Goal: Information Seeking & Learning: Learn about a topic

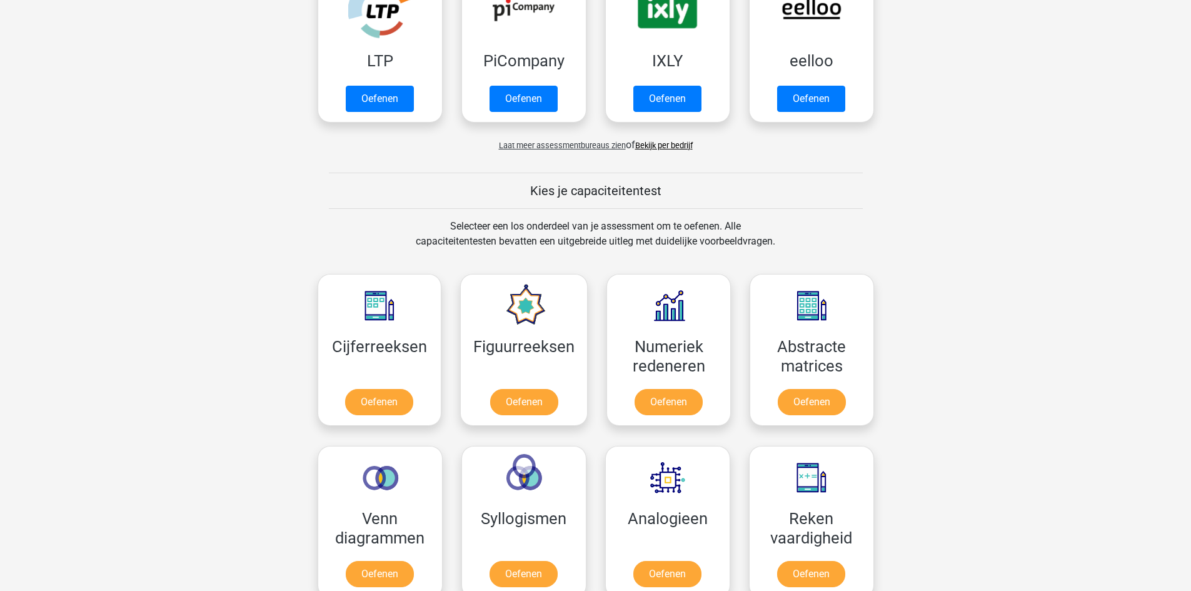
scroll to position [62, 0]
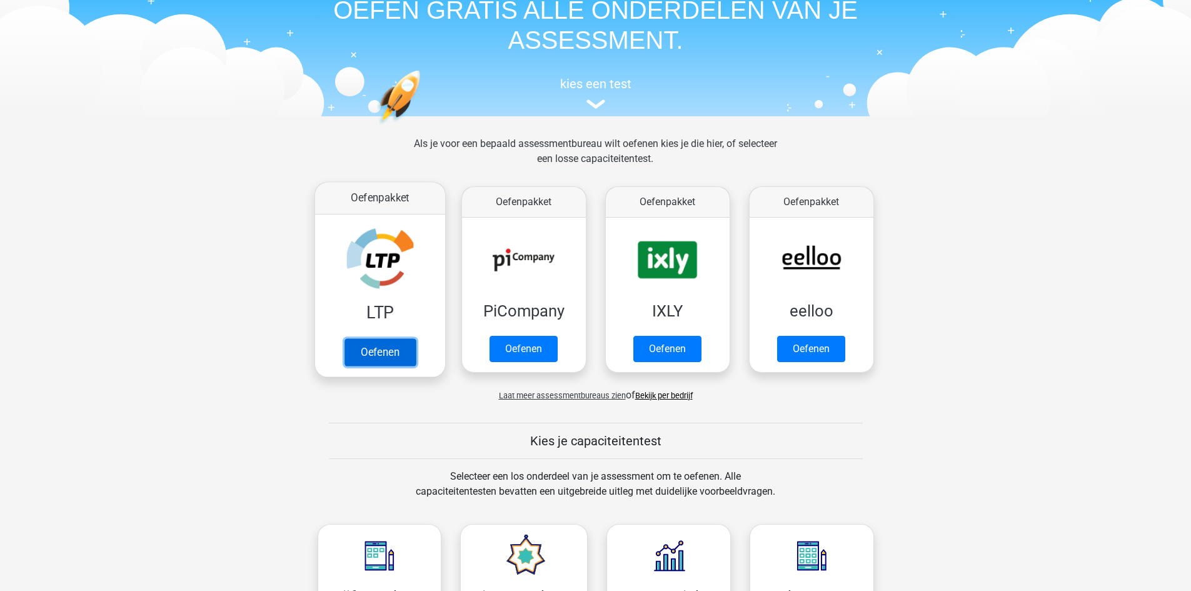
click at [360, 343] on link "Oefenen" at bounding box center [379, 351] width 71 height 27
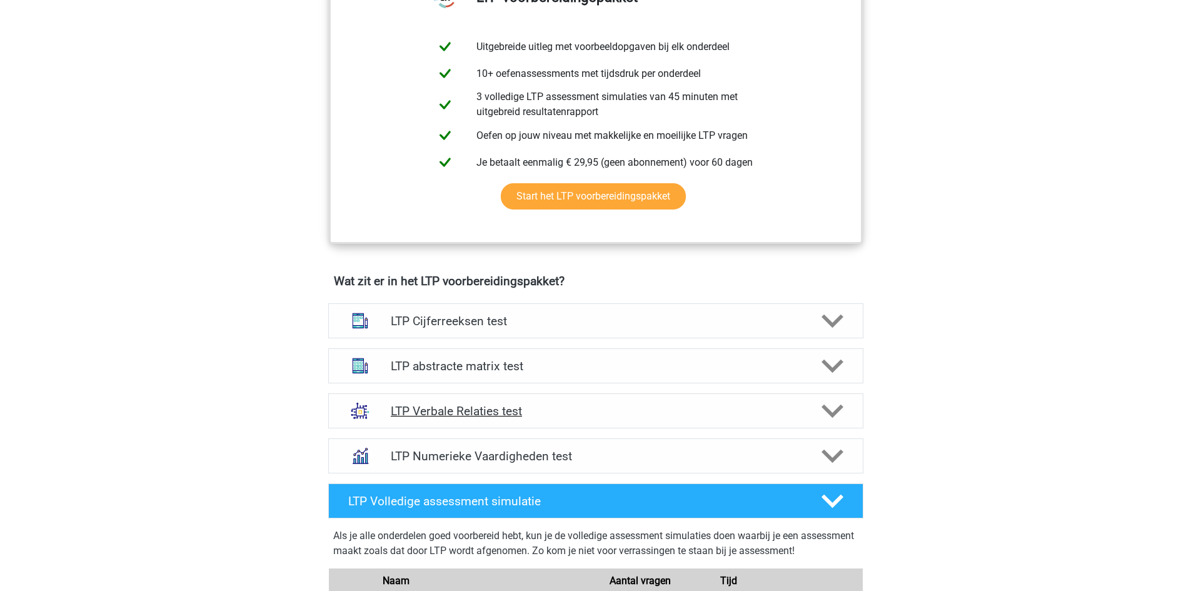
scroll to position [562, 0]
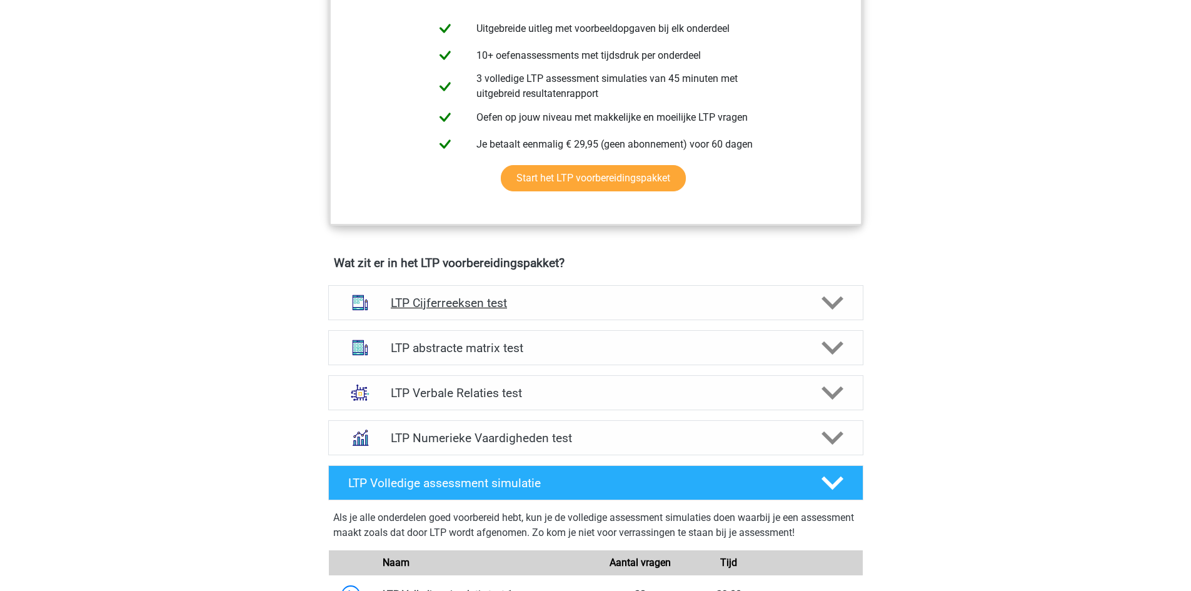
click at [633, 298] on h4 "LTP Cijferreeksen test" at bounding box center [595, 303] width 409 height 14
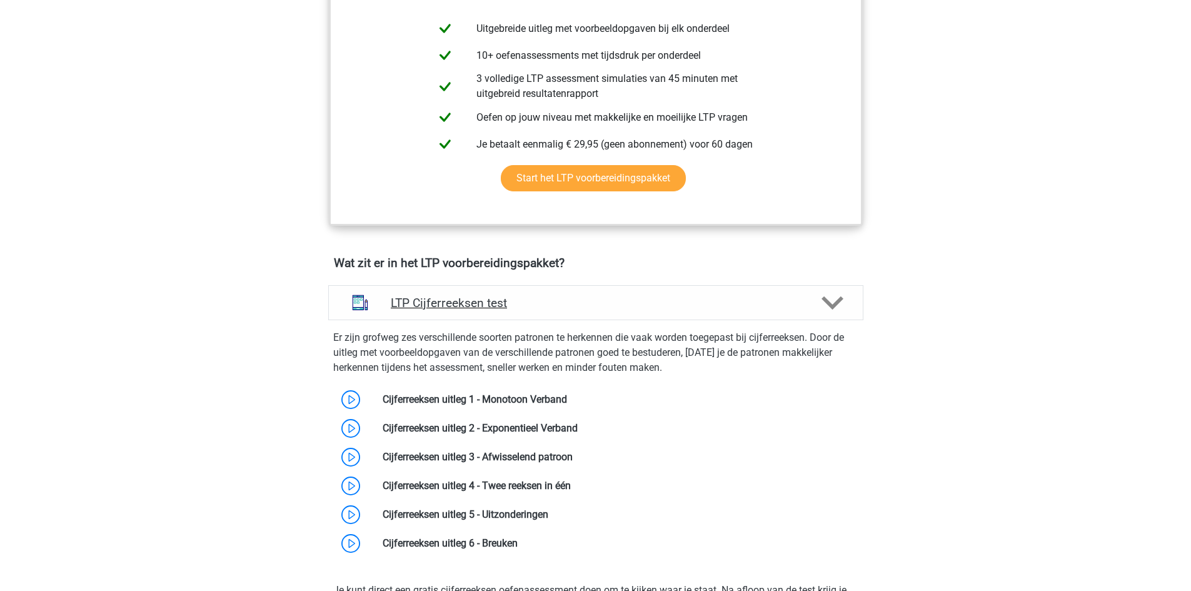
click at [633, 298] on h4 "LTP Cijferreeksen test" at bounding box center [595, 303] width 409 height 14
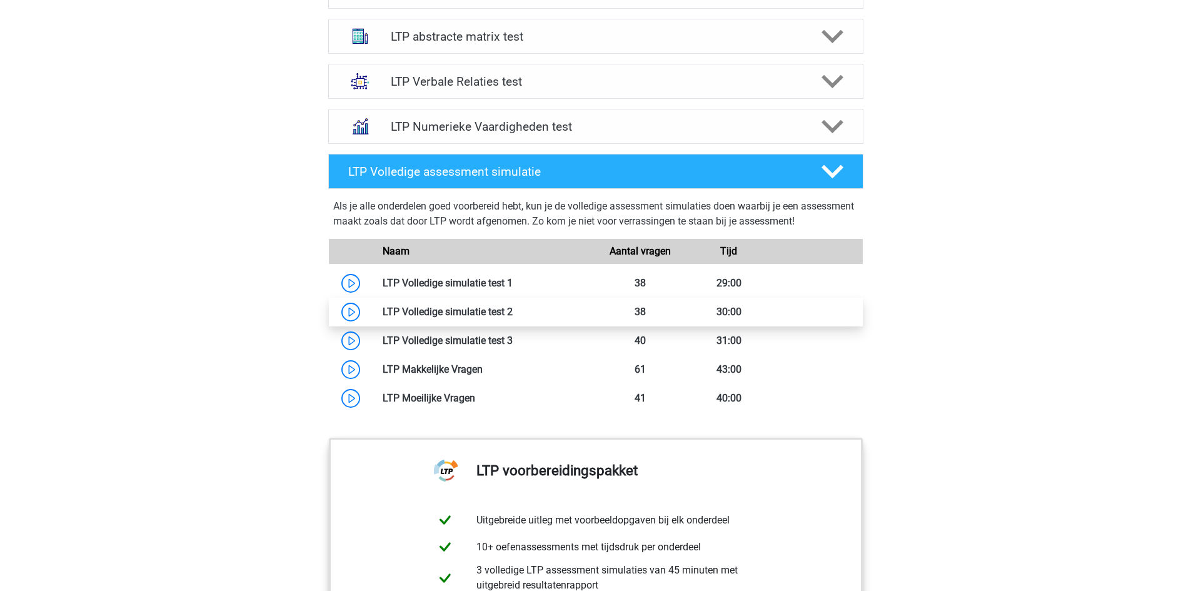
scroll to position [875, 0]
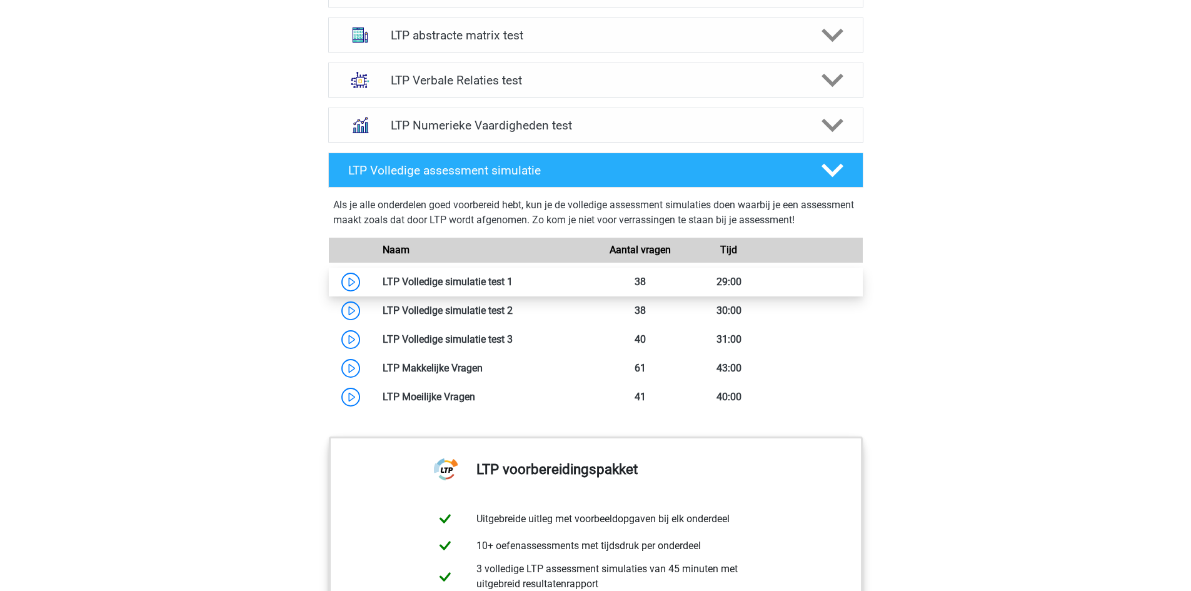
click at [512, 283] on link at bounding box center [512, 282] width 0 height 12
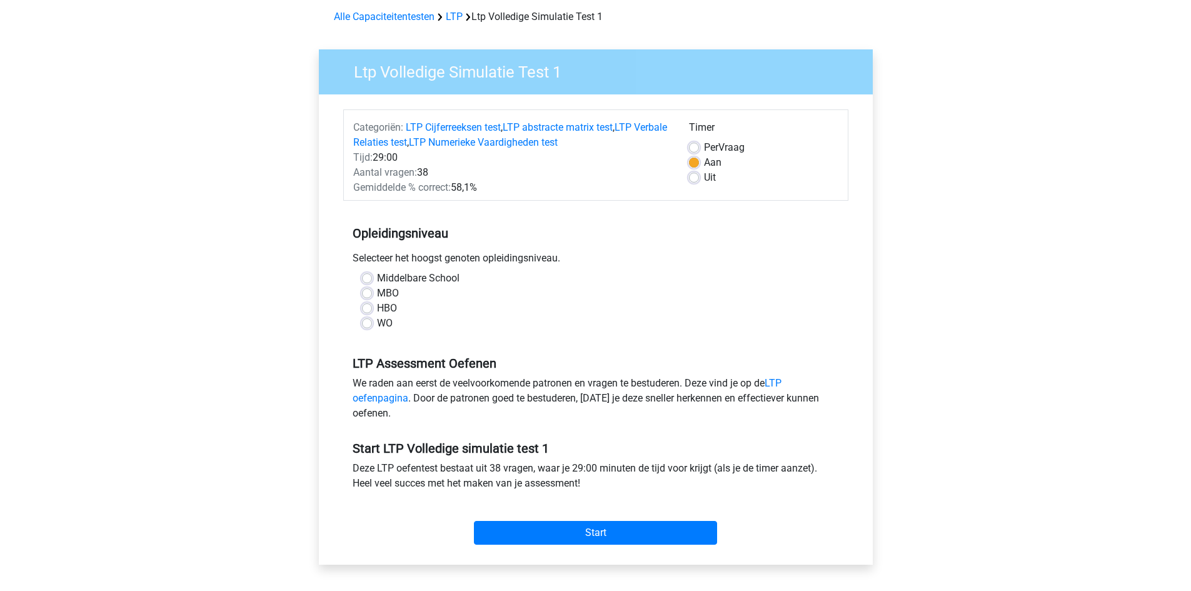
scroll to position [125, 0]
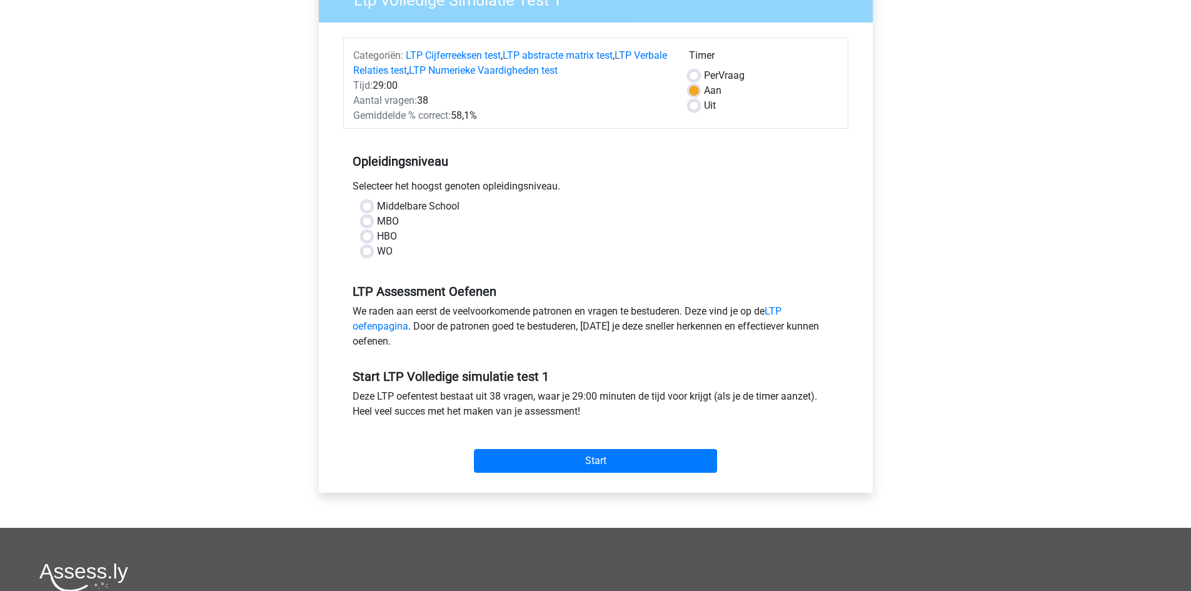
click at [392, 219] on label "MBO" at bounding box center [388, 221] width 22 height 15
click at [372, 219] on input "MBO" at bounding box center [367, 220] width 10 height 12
radio input "true"
click at [546, 457] on input "Start" at bounding box center [595, 461] width 243 height 24
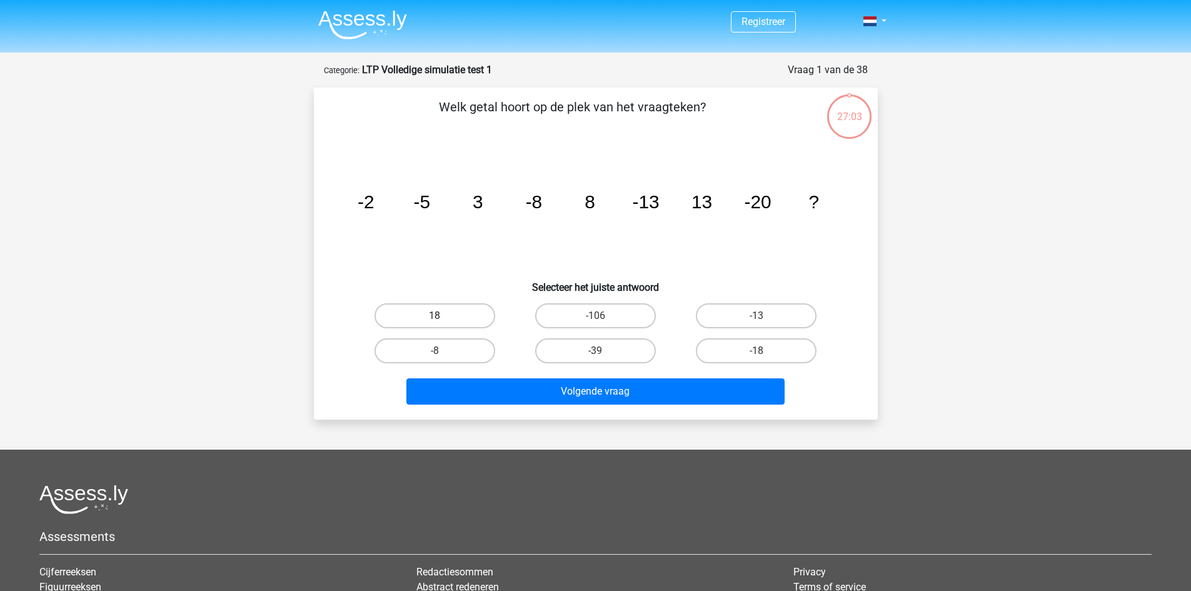
click at [443, 315] on label "18" at bounding box center [434, 315] width 121 height 25
click at [442, 316] on input "18" at bounding box center [438, 320] width 8 height 8
radio input "true"
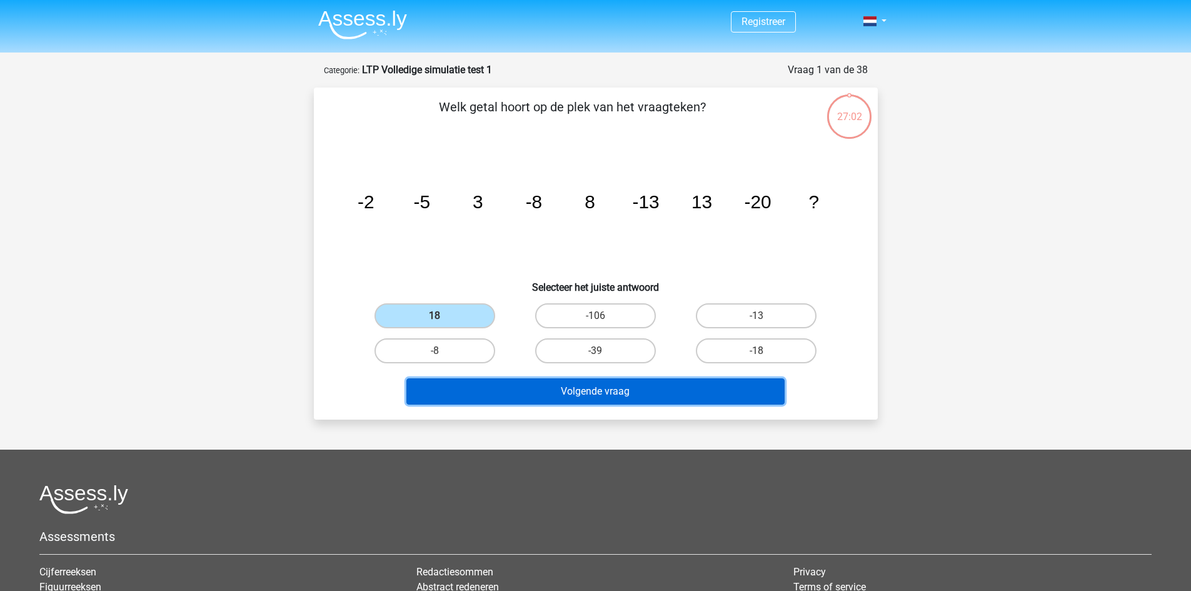
click at [622, 389] on button "Volgende vraag" at bounding box center [595, 391] width 378 height 26
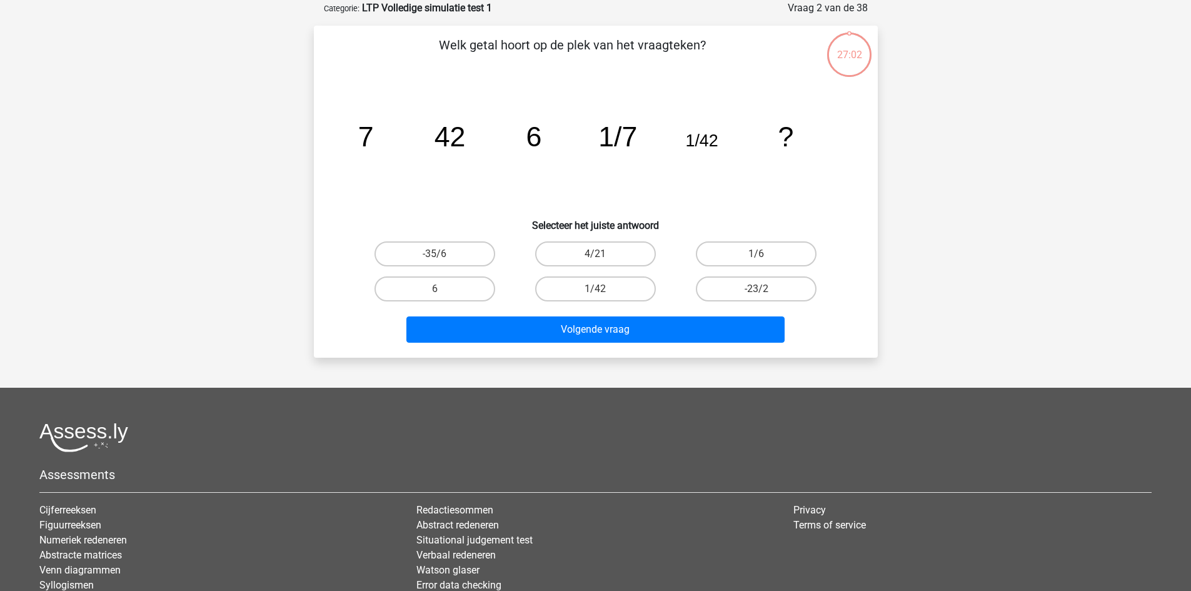
scroll to position [62, 0]
click at [795, 261] on label "1/6" at bounding box center [756, 253] width 121 height 25
click at [764, 261] on input "1/6" at bounding box center [760, 257] width 8 height 8
radio input "true"
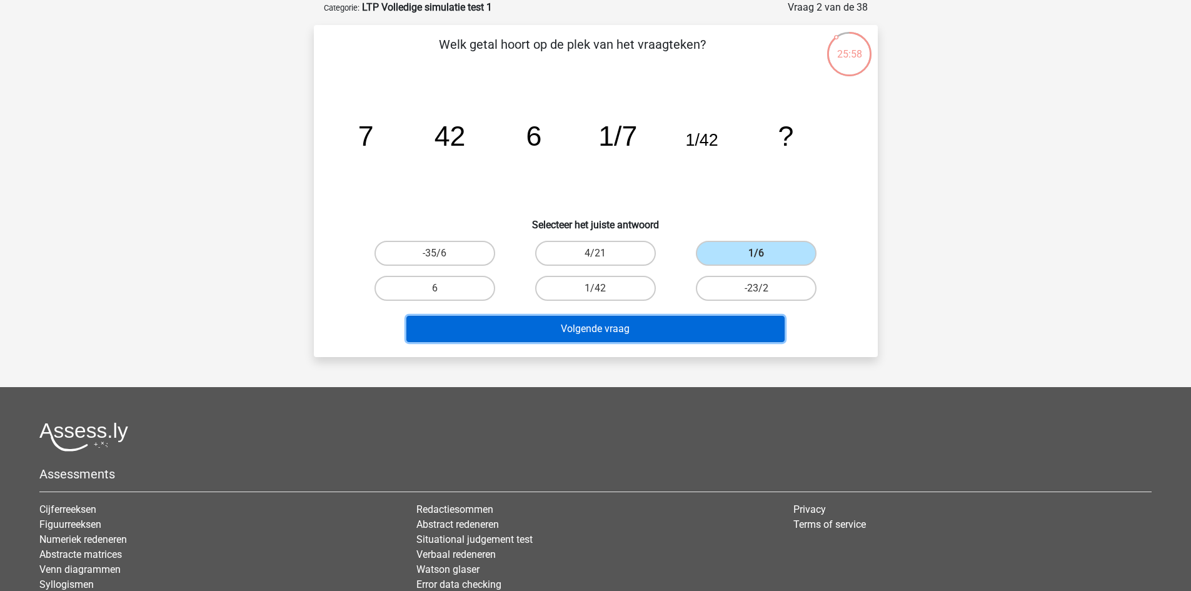
click at [700, 334] on button "Volgende vraag" at bounding box center [595, 329] width 378 height 26
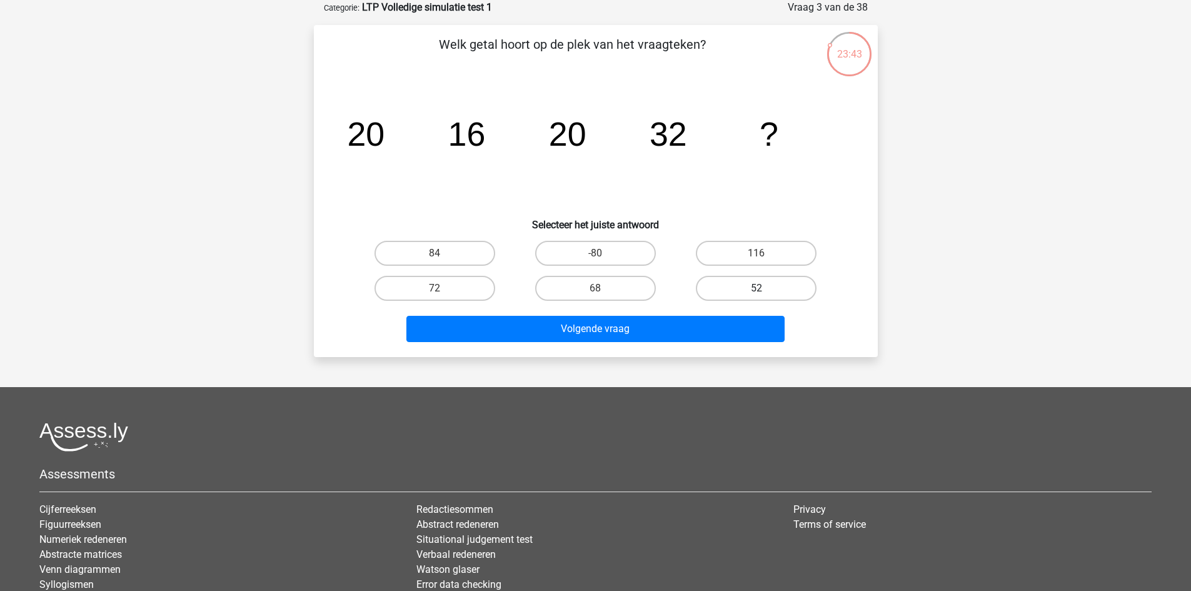
click at [741, 282] on label "52" at bounding box center [756, 288] width 121 height 25
click at [756, 288] on input "52" at bounding box center [760, 292] width 8 height 8
radio input "true"
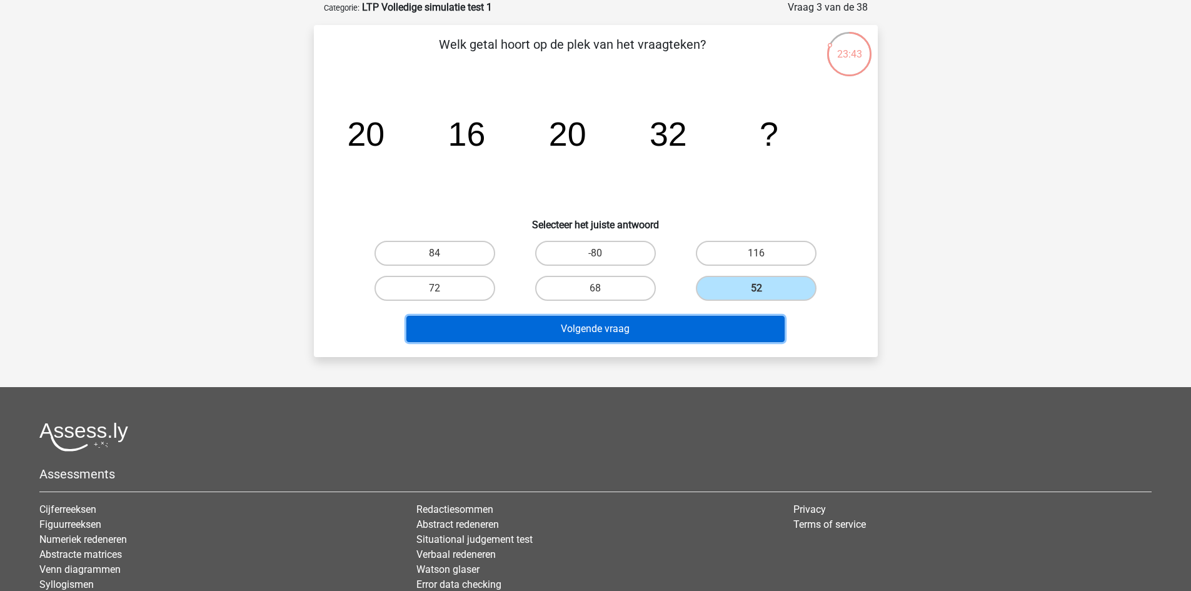
click at [677, 325] on button "Volgende vraag" at bounding box center [595, 329] width 378 height 26
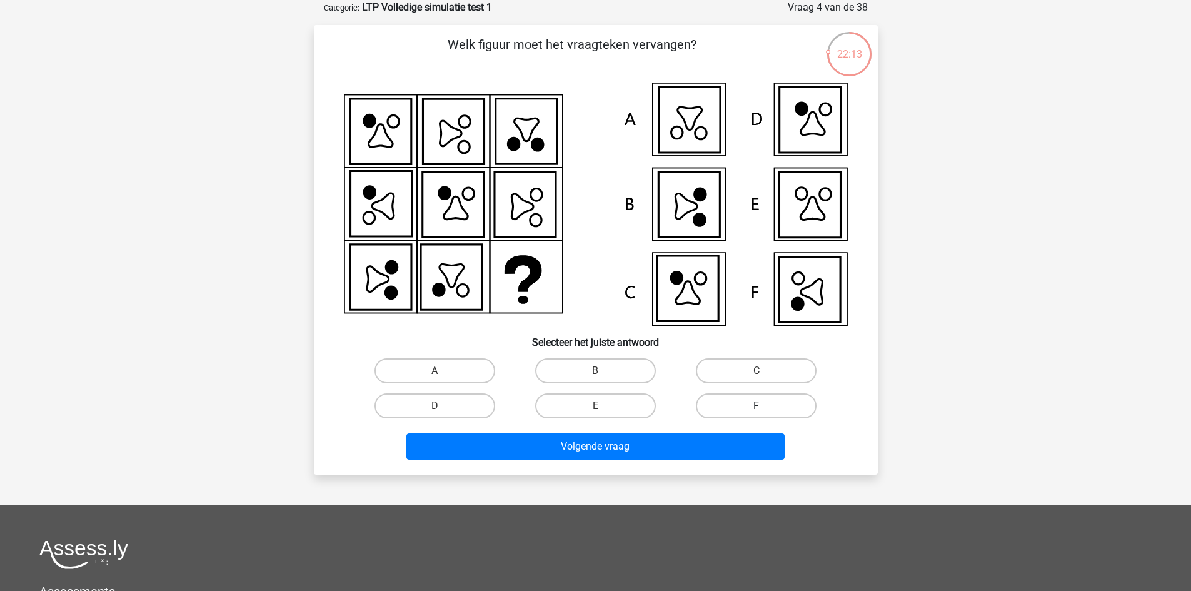
click at [723, 406] on label "F" at bounding box center [756, 405] width 121 height 25
click at [756, 406] on input "F" at bounding box center [760, 410] width 8 height 8
radio input "true"
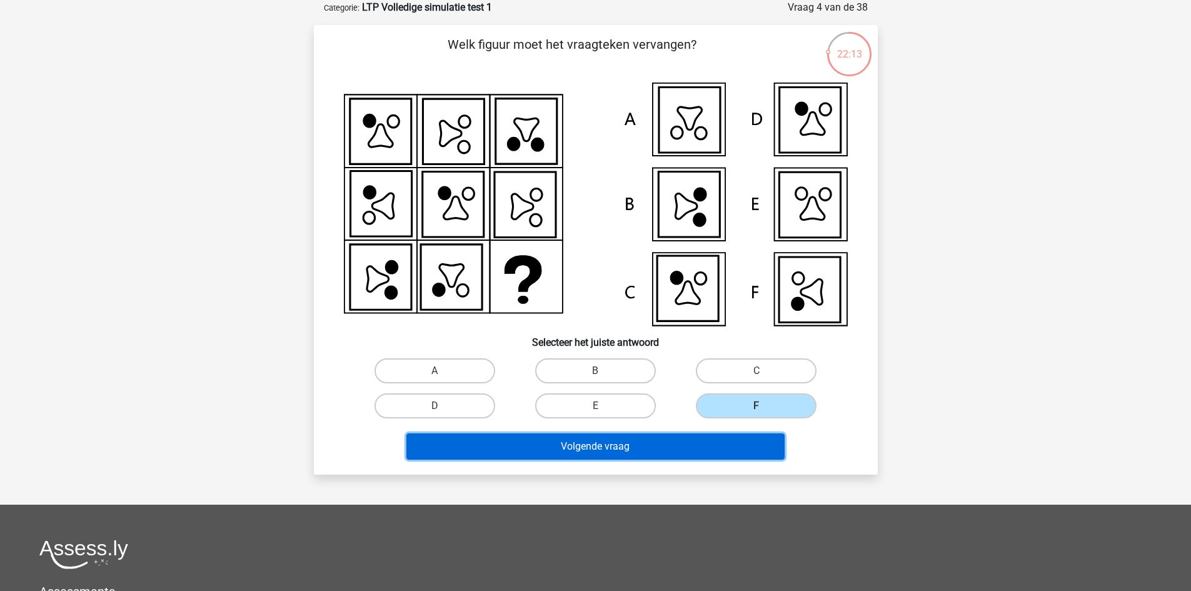
click at [706, 450] on button "Volgende vraag" at bounding box center [595, 446] width 378 height 26
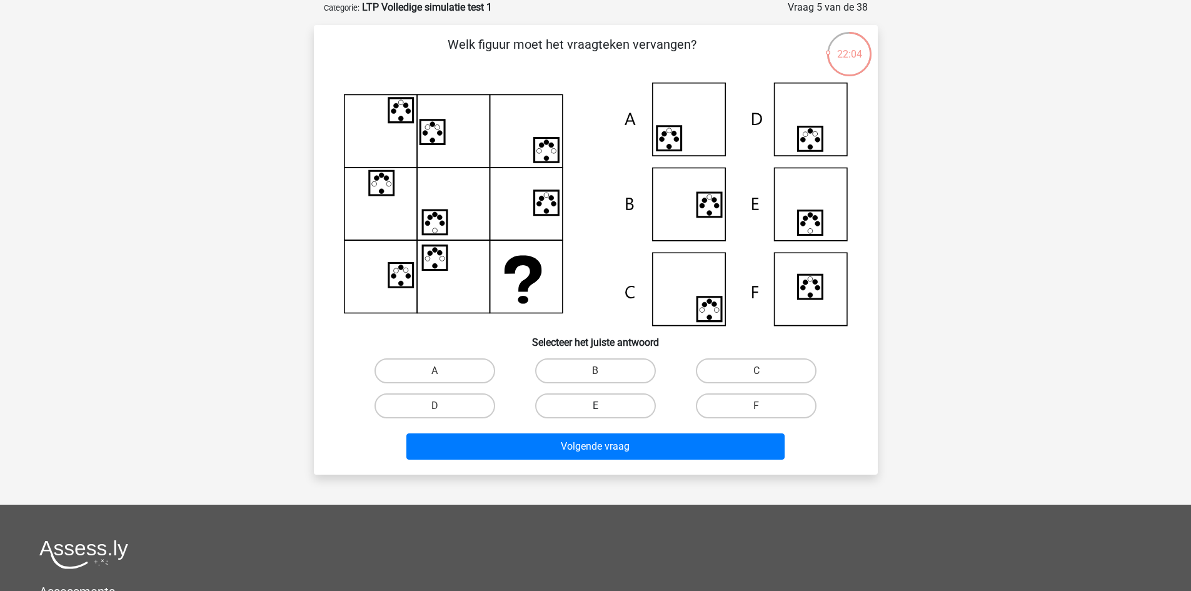
click at [565, 394] on label "E" at bounding box center [595, 405] width 121 height 25
click at [595, 406] on input "E" at bounding box center [599, 410] width 8 height 8
radio input "true"
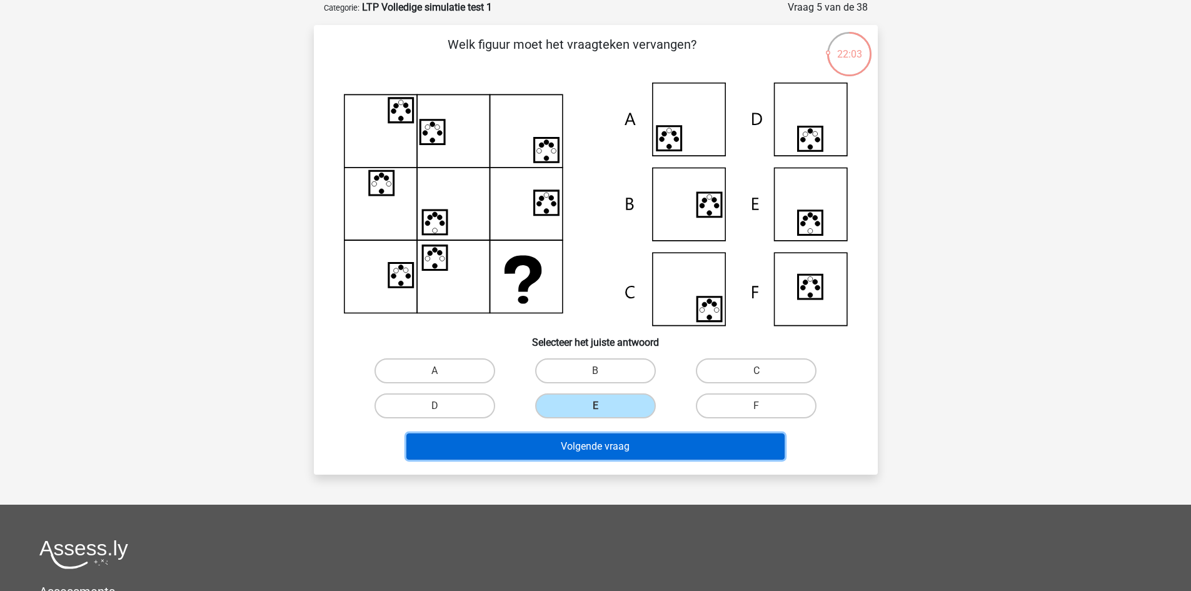
click at [559, 444] on button "Volgende vraag" at bounding box center [595, 446] width 378 height 26
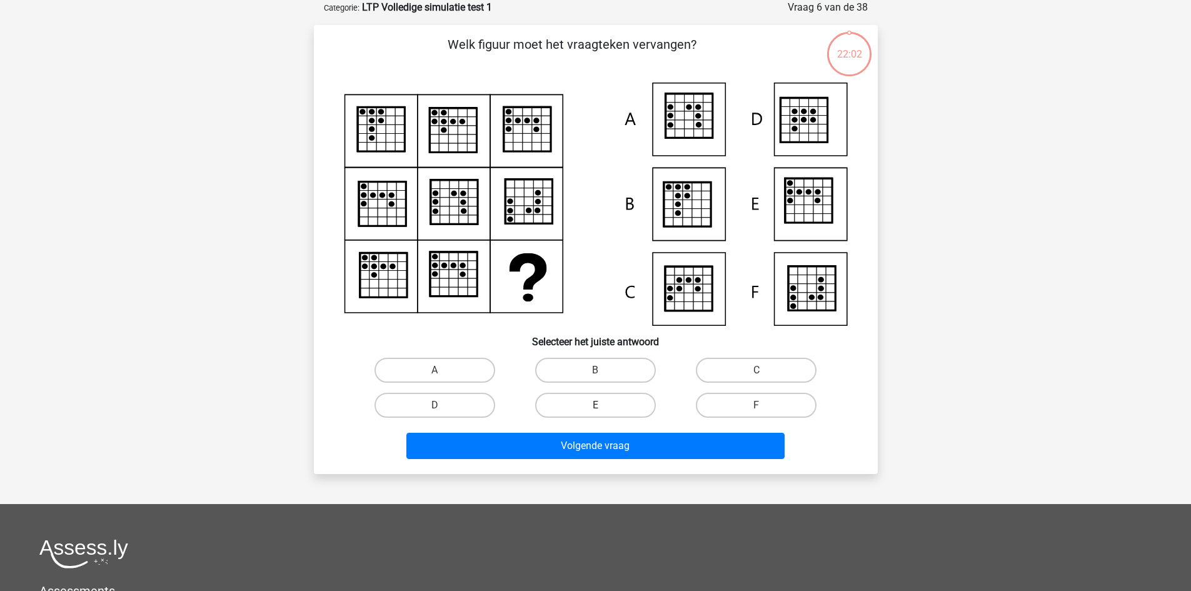
click at [584, 406] on label "E" at bounding box center [595, 404] width 121 height 25
click at [595, 406] on input "E" at bounding box center [599, 409] width 8 height 8
radio input "true"
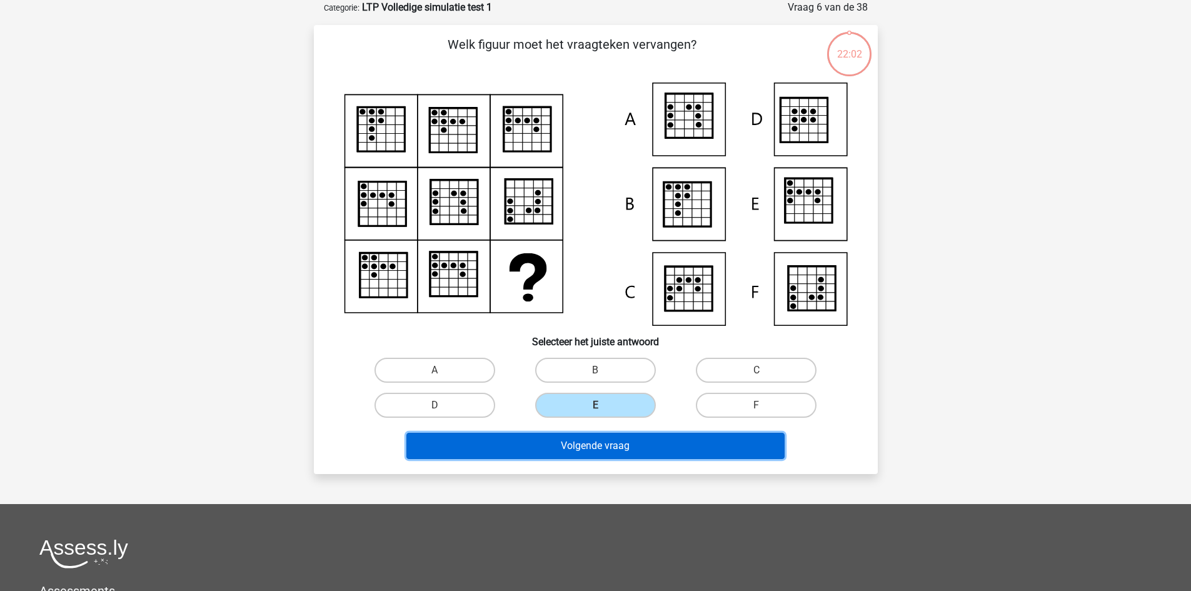
click at [573, 451] on button "Volgende vraag" at bounding box center [595, 445] width 378 height 26
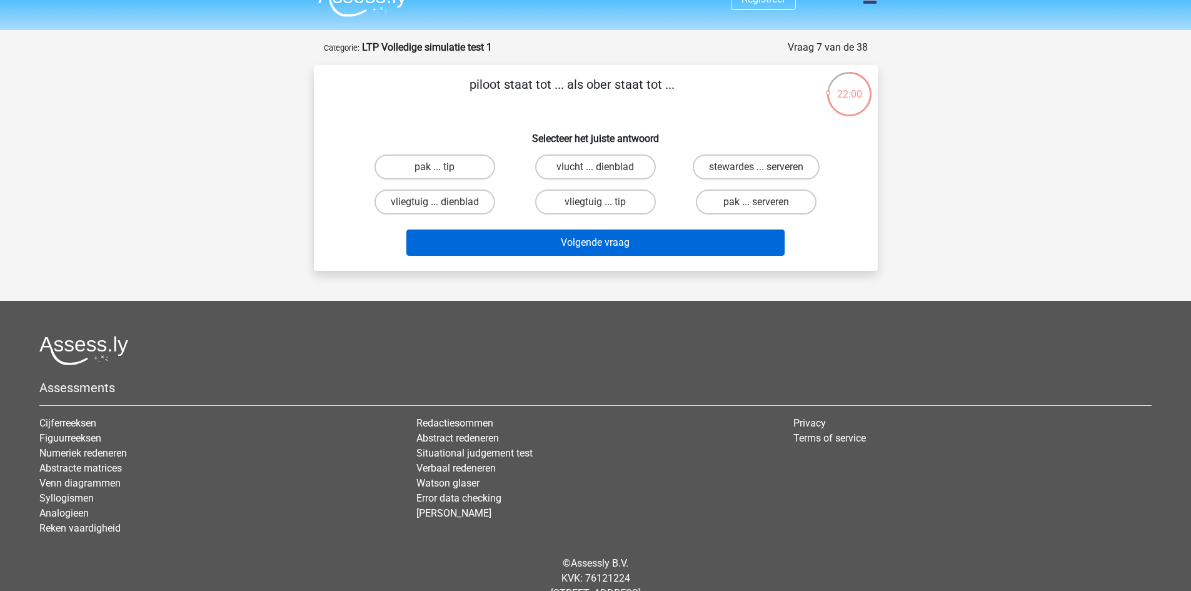
scroll to position [0, 0]
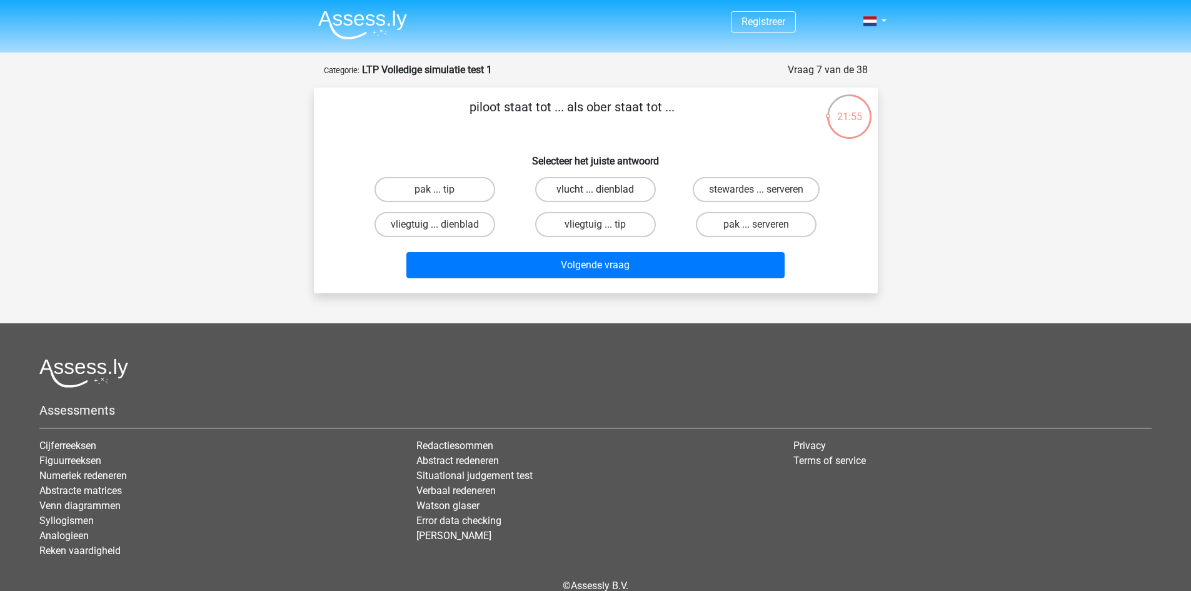
click at [597, 188] on label "vlucht ... dienblad" at bounding box center [595, 189] width 121 height 25
click at [597, 189] on input "vlucht ... dienblad" at bounding box center [599, 193] width 8 height 8
radio input "true"
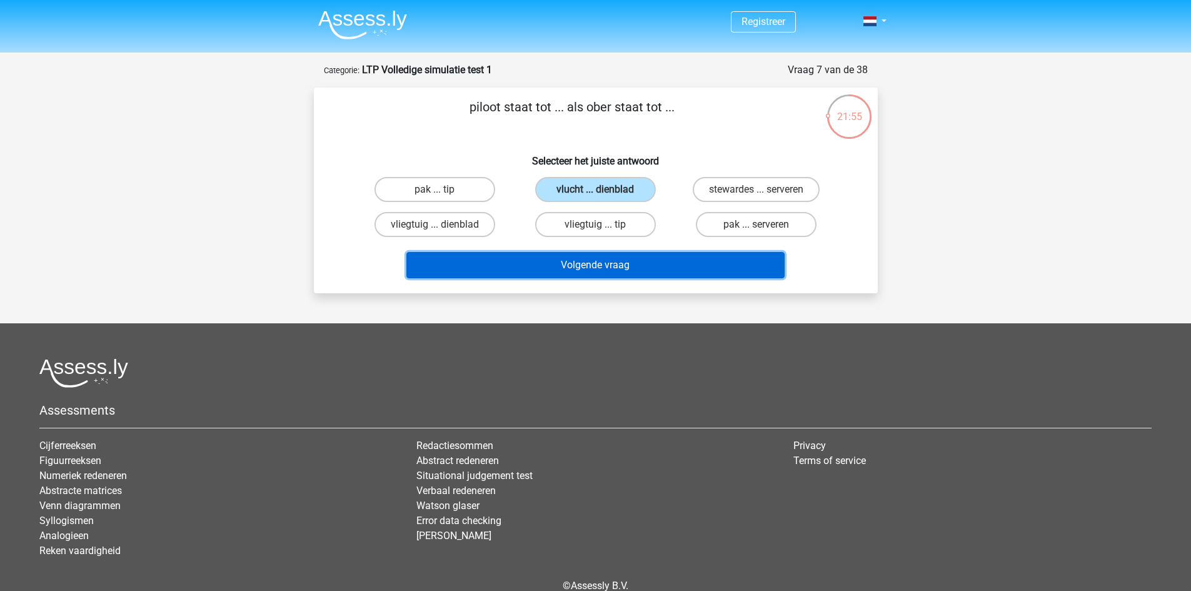
click at [604, 266] on button "Volgende vraag" at bounding box center [595, 265] width 378 height 26
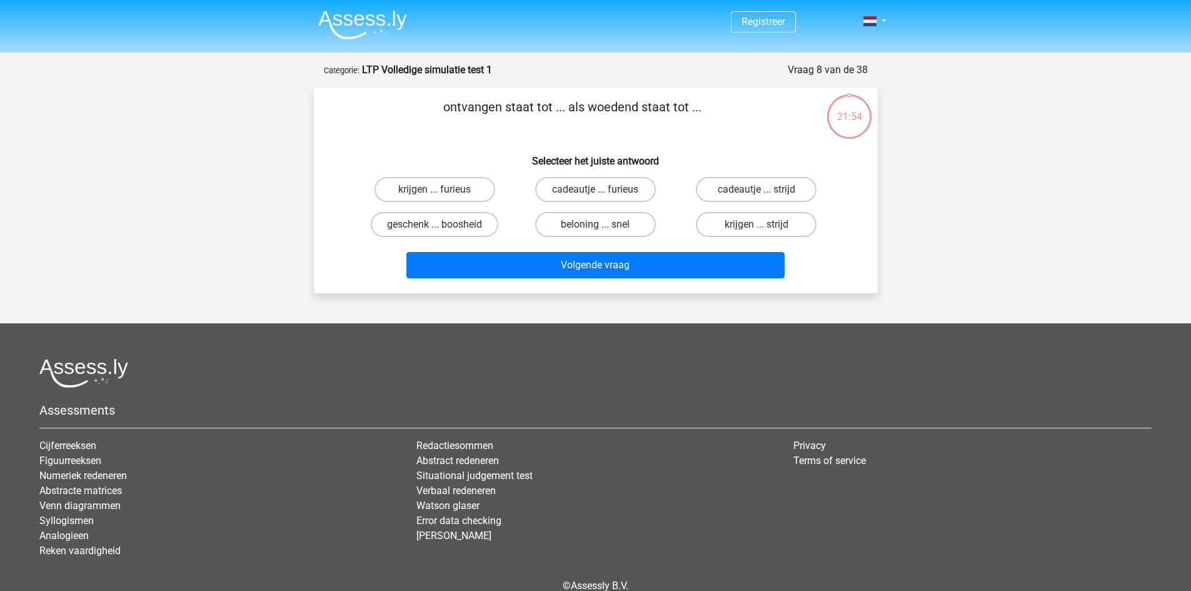
scroll to position [62, 0]
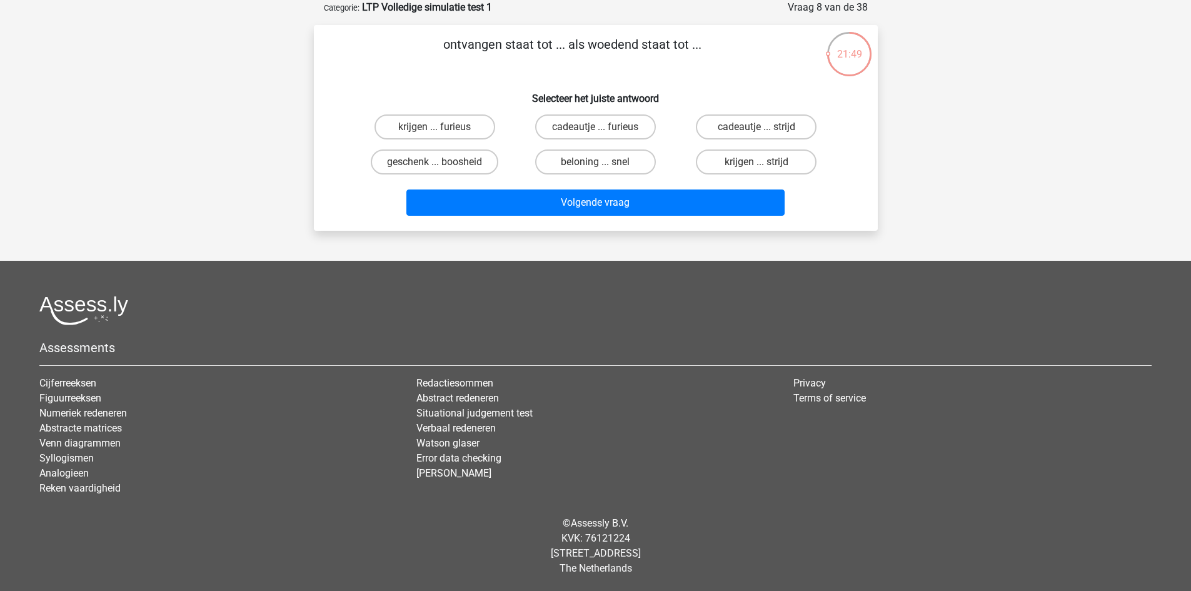
click at [595, 129] on input "cadeautje ... furieus" at bounding box center [599, 131] width 8 height 8
radio input "true"
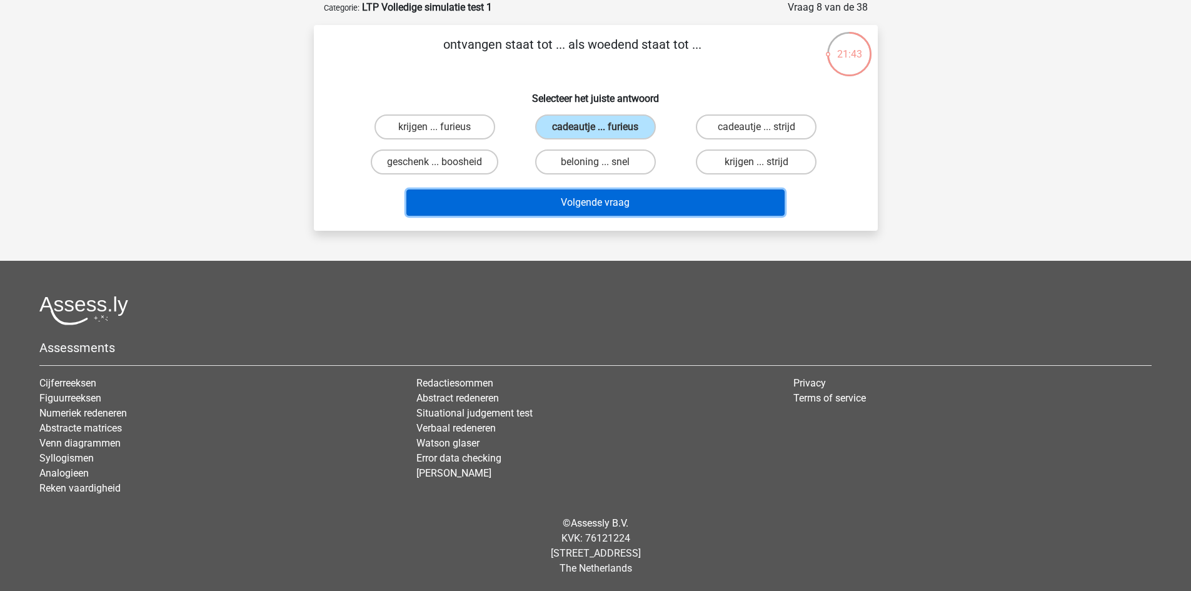
click at [666, 202] on button "Volgende vraag" at bounding box center [595, 202] width 378 height 26
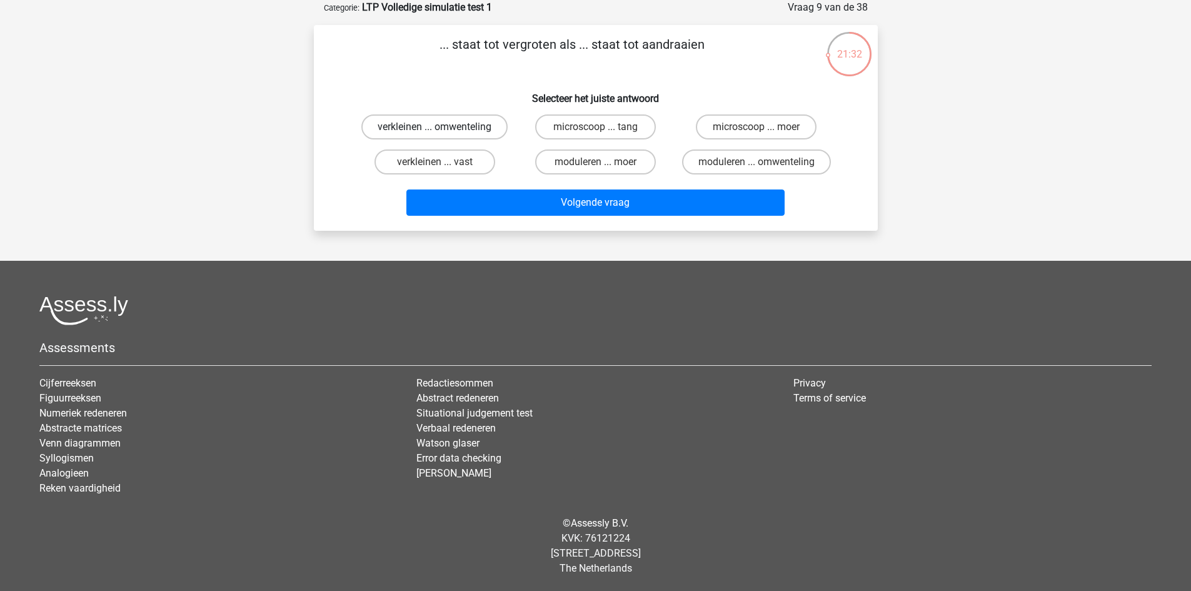
click at [467, 131] on label "verkleinen ... omwenteling" at bounding box center [434, 126] width 146 height 25
click at [442, 131] on input "verkleinen ... omwenteling" at bounding box center [438, 131] width 8 height 8
radio input "true"
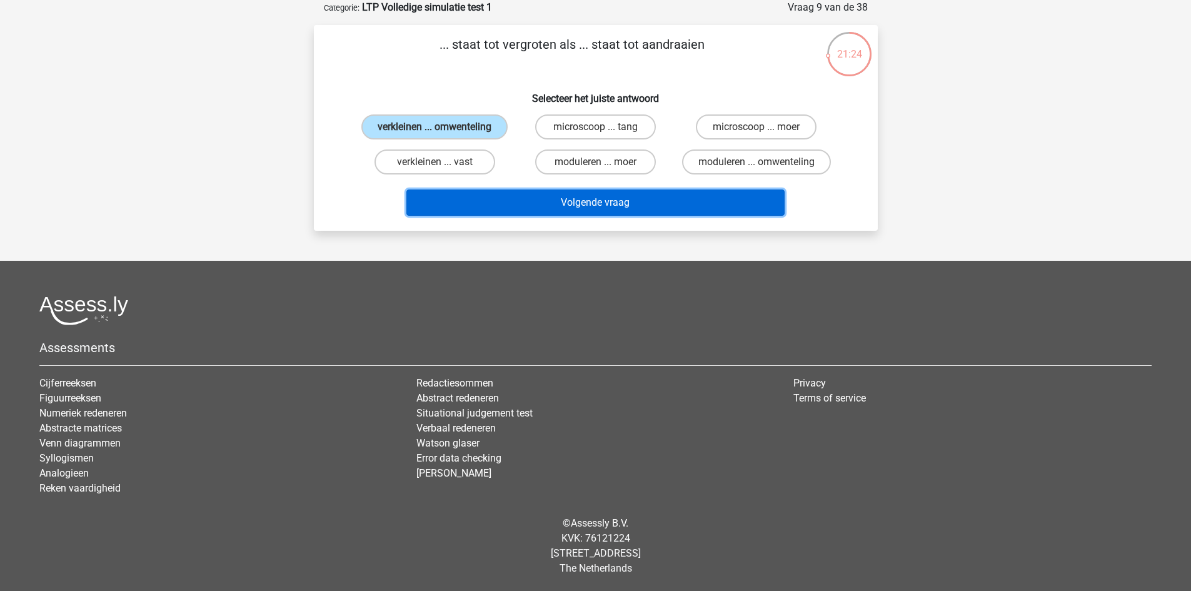
click at [526, 201] on button "Volgende vraag" at bounding box center [595, 202] width 378 height 26
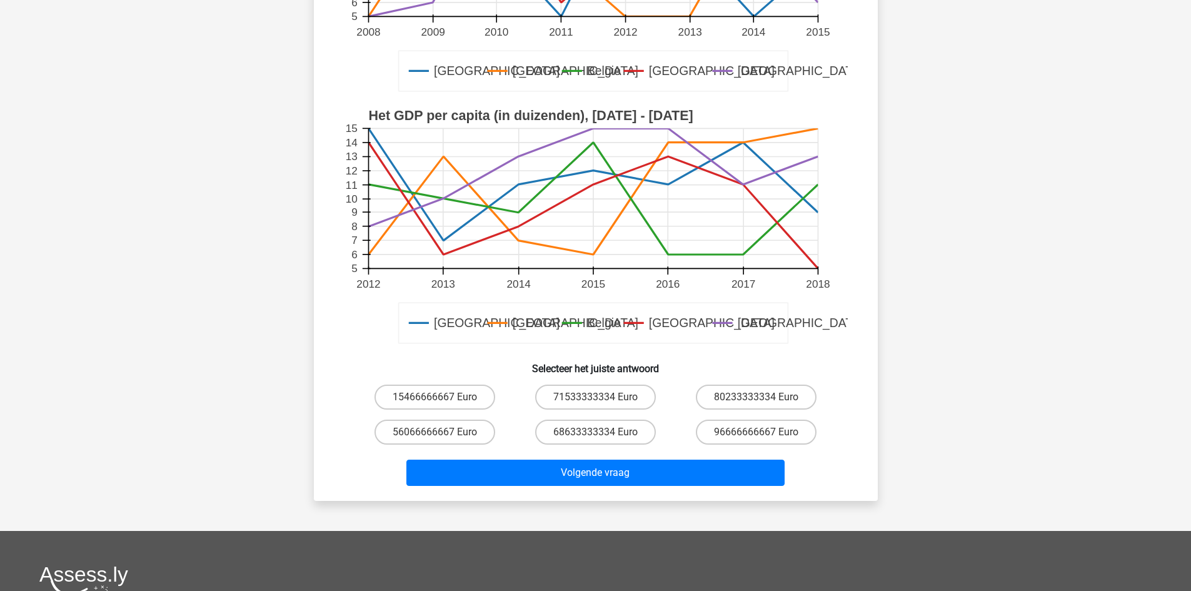
scroll to position [312, 0]
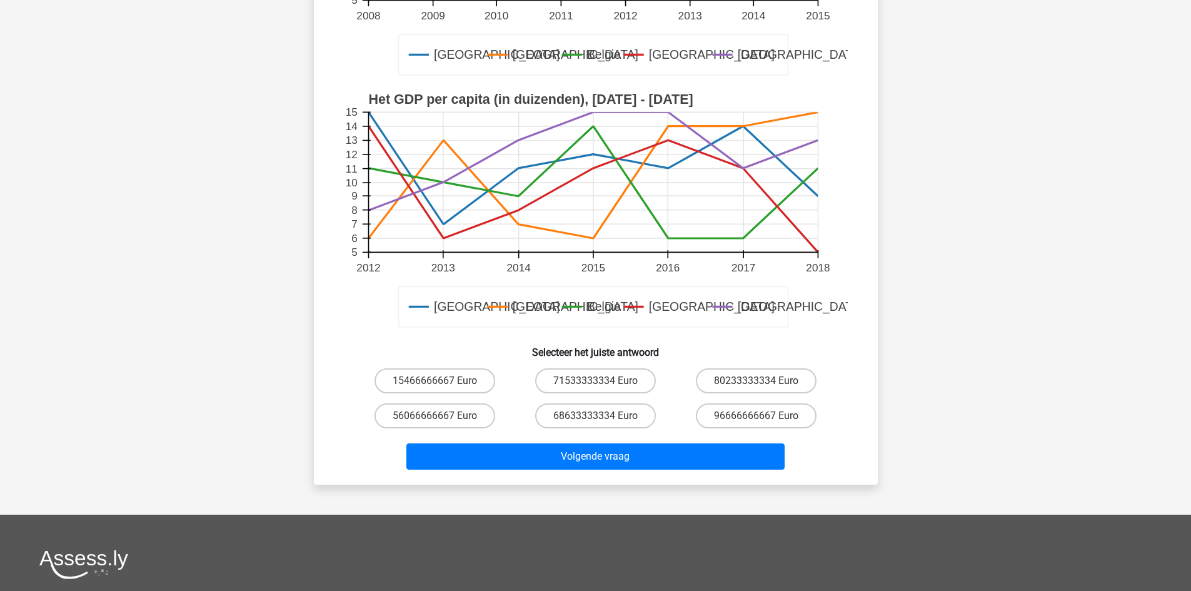
click at [1017, 373] on div "Registreer 5" at bounding box center [595, 266] width 1191 height 1157
click at [467, 379] on label "15466666667 Euro" at bounding box center [434, 380] width 121 height 25
click at [442, 381] on input "15466666667 Euro" at bounding box center [438, 385] width 8 height 8
radio input "true"
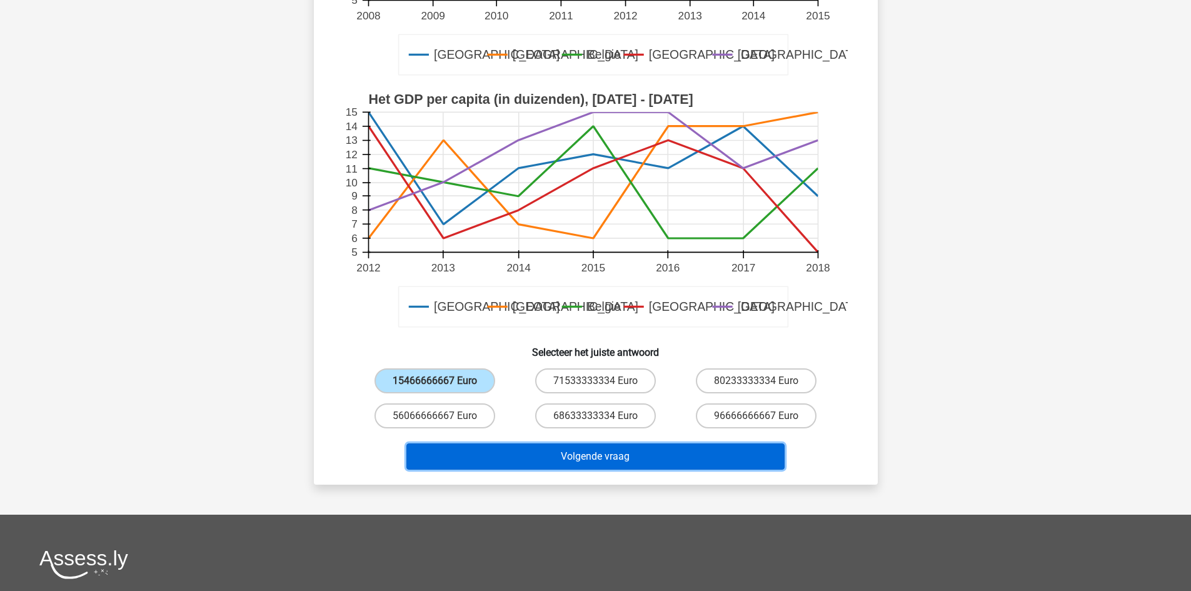
click at [501, 446] on button "Volgende vraag" at bounding box center [595, 456] width 378 height 26
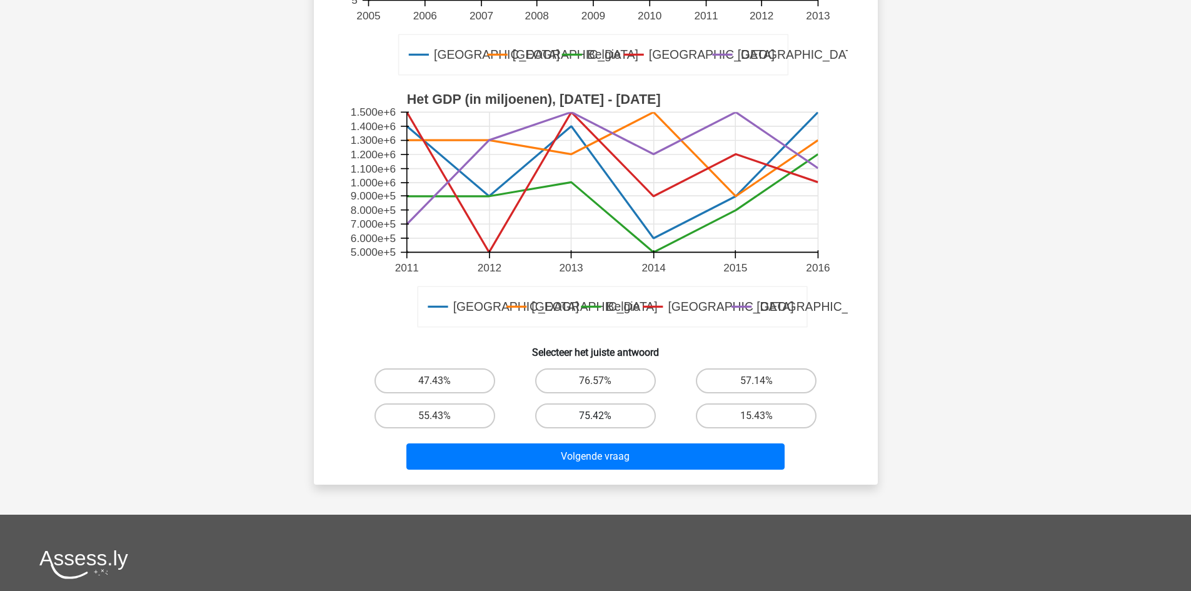
click at [601, 412] on label "75.42%" at bounding box center [595, 415] width 121 height 25
click at [601, 416] on input "75.42%" at bounding box center [599, 420] width 8 height 8
radio input "true"
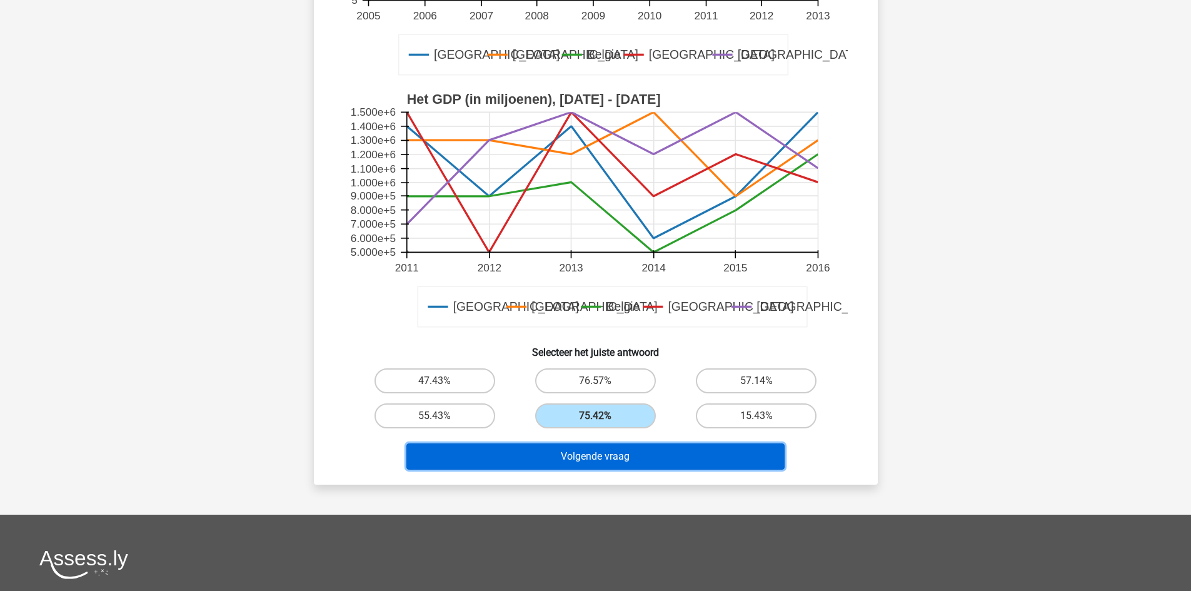
click at [595, 468] on button "Volgende vraag" at bounding box center [595, 456] width 378 height 26
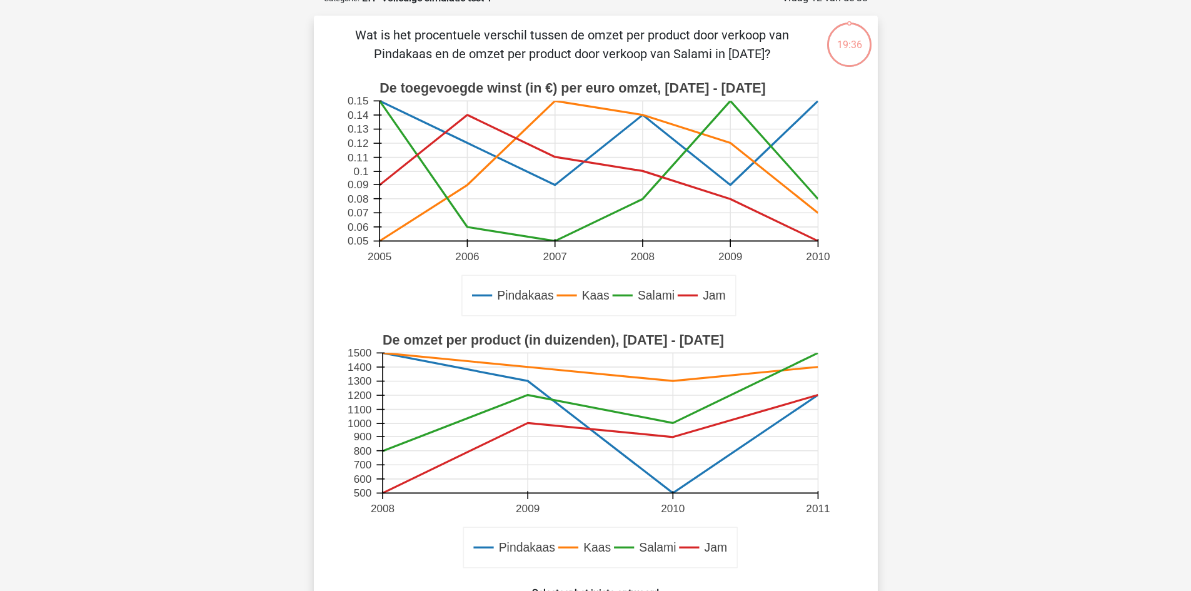
scroll to position [250, 0]
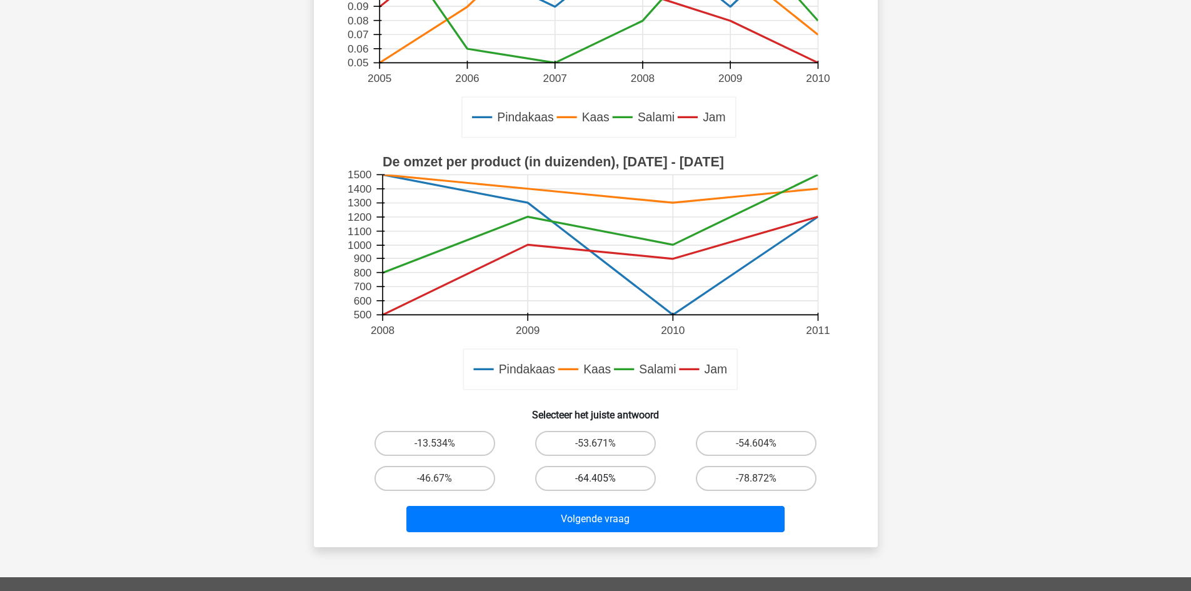
click at [587, 469] on label "-64.405%" at bounding box center [595, 478] width 121 height 25
click at [595, 478] on input "-64.405%" at bounding box center [599, 482] width 8 height 8
radio input "true"
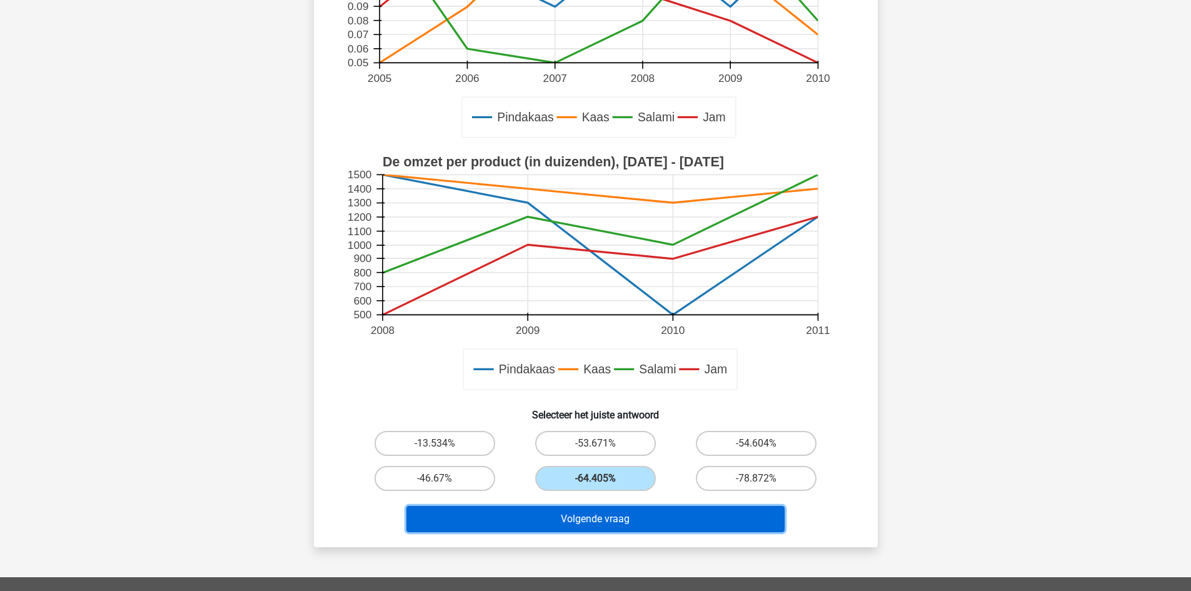
click at [592, 516] on button "Volgende vraag" at bounding box center [595, 519] width 378 height 26
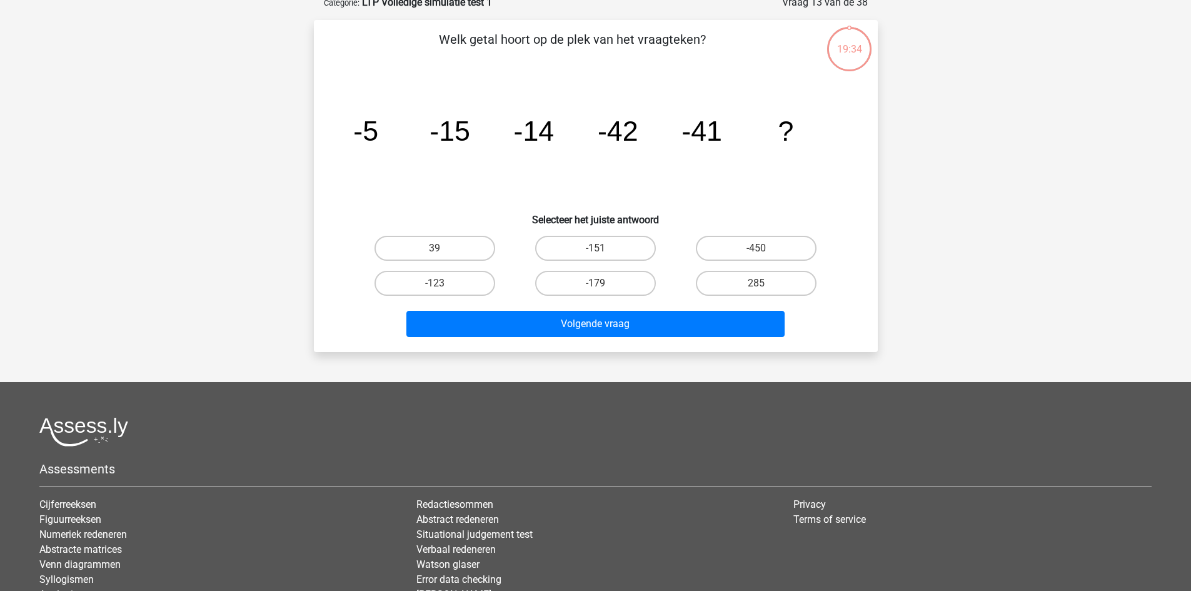
scroll to position [62, 0]
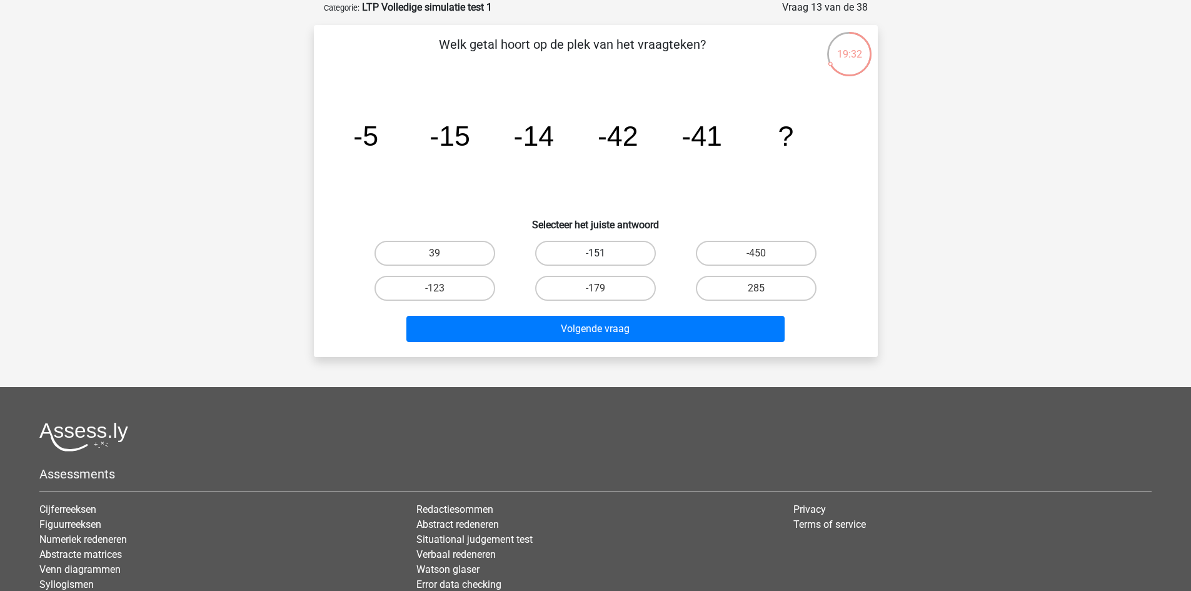
click at [584, 252] on label "-151" at bounding box center [595, 253] width 121 height 25
click at [595, 253] on input "-151" at bounding box center [599, 257] width 8 height 8
radio input "true"
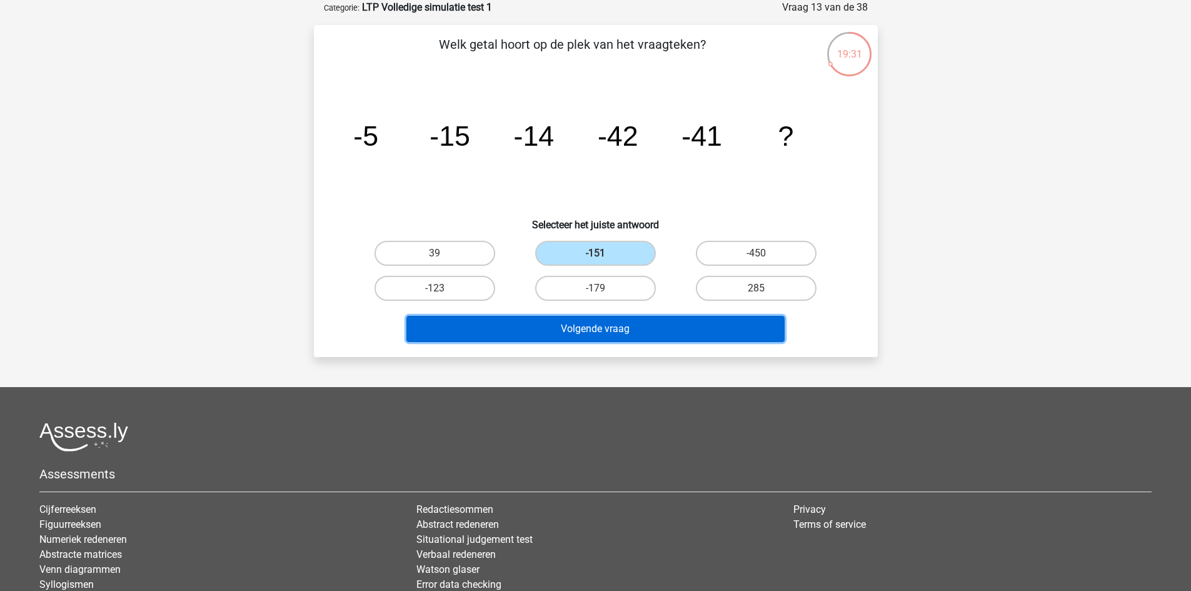
click at [591, 327] on button "Volgende vraag" at bounding box center [595, 329] width 378 height 26
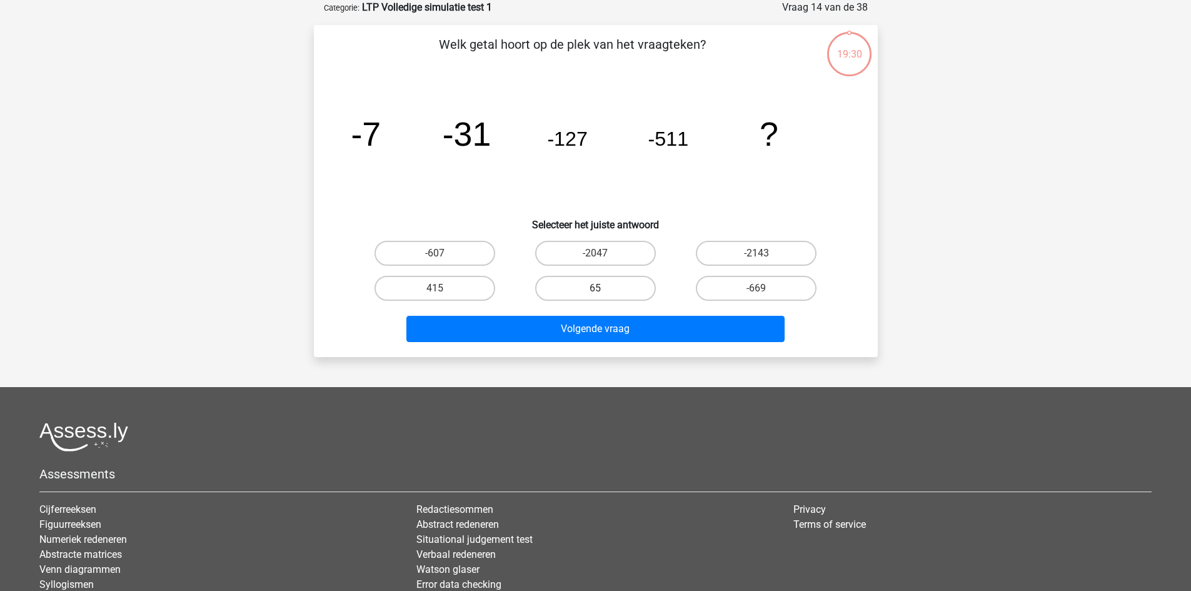
click at [595, 282] on label "65" at bounding box center [595, 288] width 121 height 25
click at [595, 288] on input "65" at bounding box center [599, 292] width 8 height 8
radio input "true"
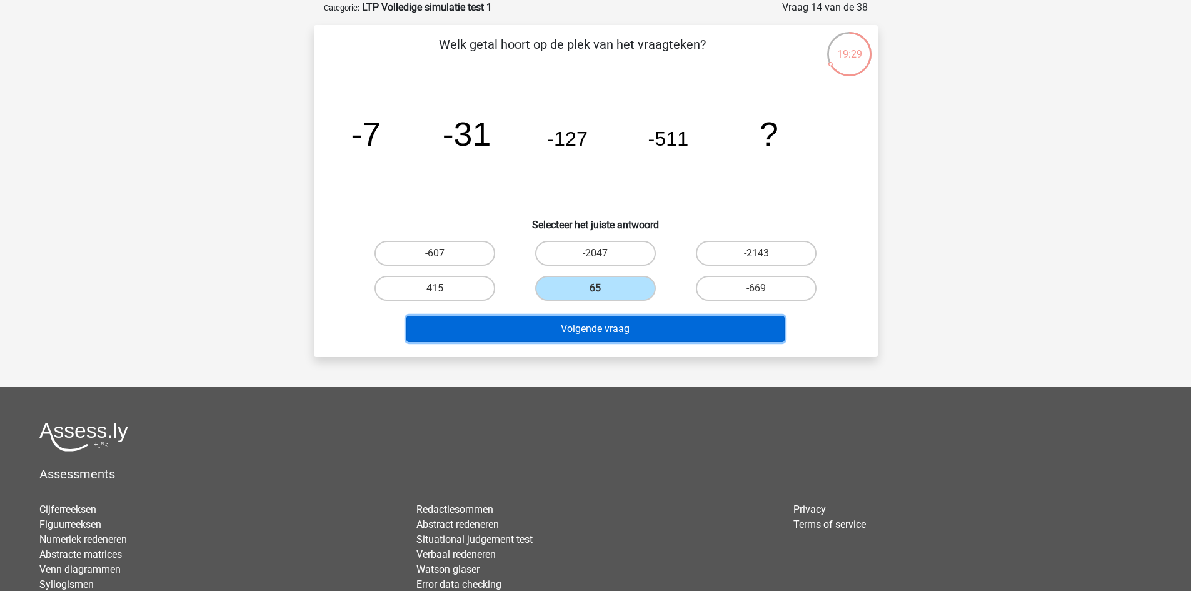
click at [594, 333] on button "Volgende vraag" at bounding box center [595, 329] width 378 height 26
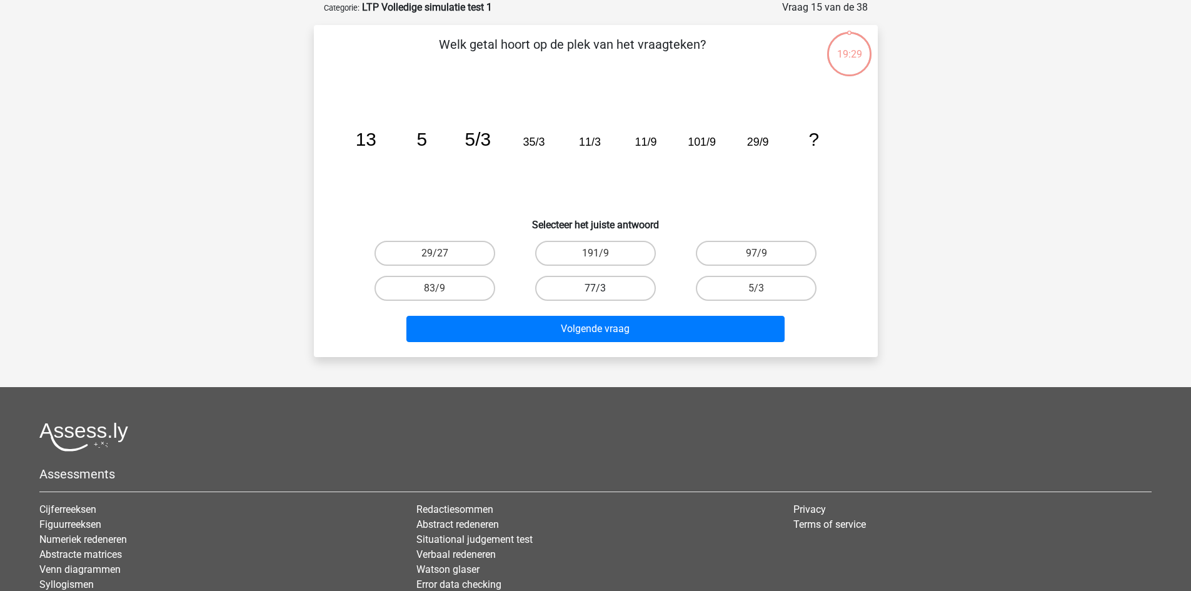
click at [604, 296] on label "77/3" at bounding box center [595, 288] width 121 height 25
click at [603, 296] on input "77/3" at bounding box center [599, 292] width 8 height 8
radio input "true"
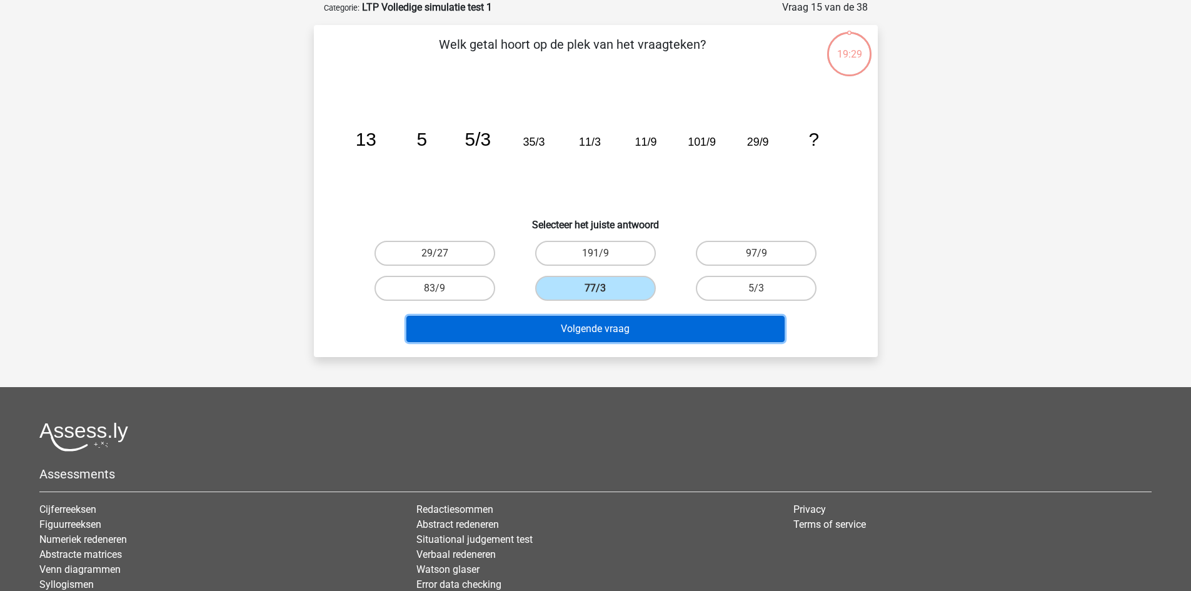
click at [600, 319] on button "Volgende vraag" at bounding box center [595, 329] width 378 height 26
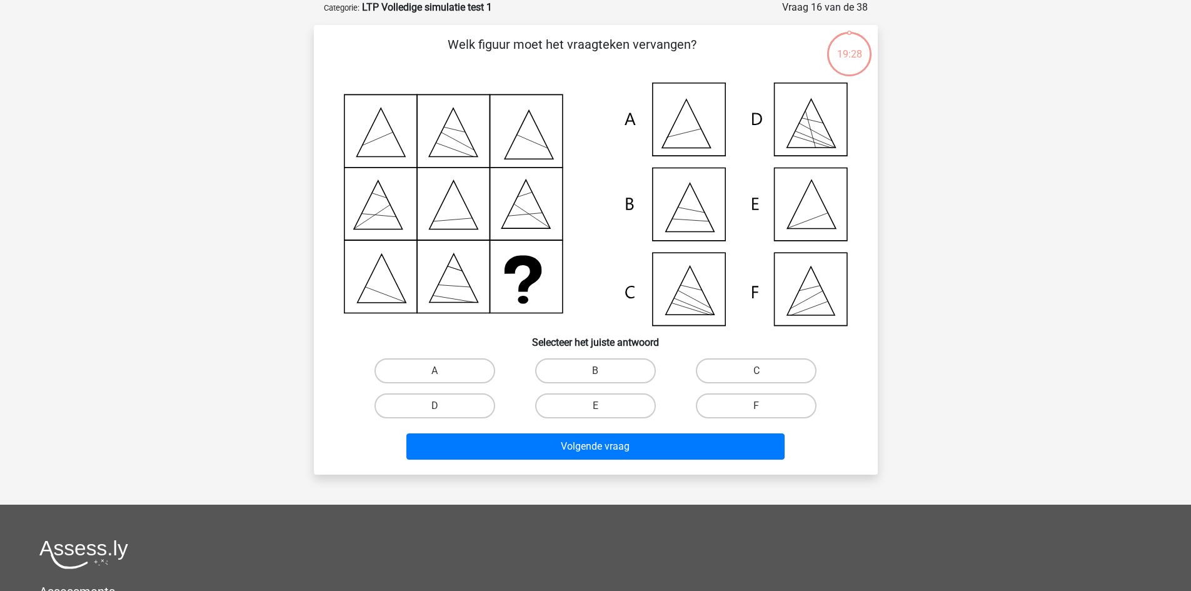
click at [597, 371] on input "B" at bounding box center [599, 375] width 8 height 8
radio input "true"
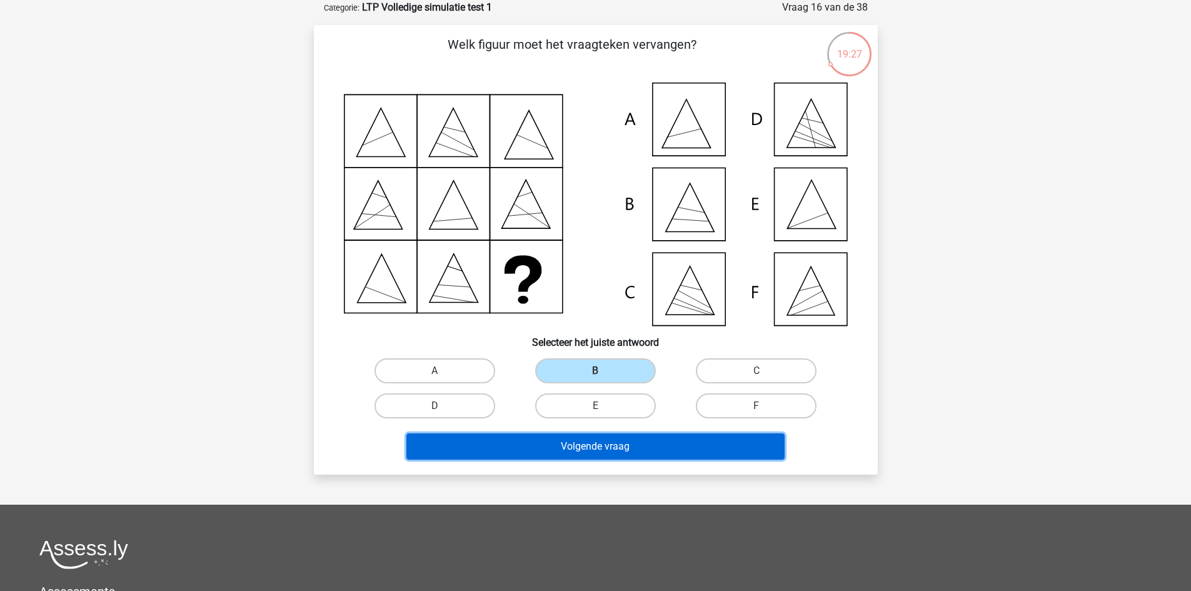
click at [602, 442] on button "Volgende vraag" at bounding box center [595, 446] width 378 height 26
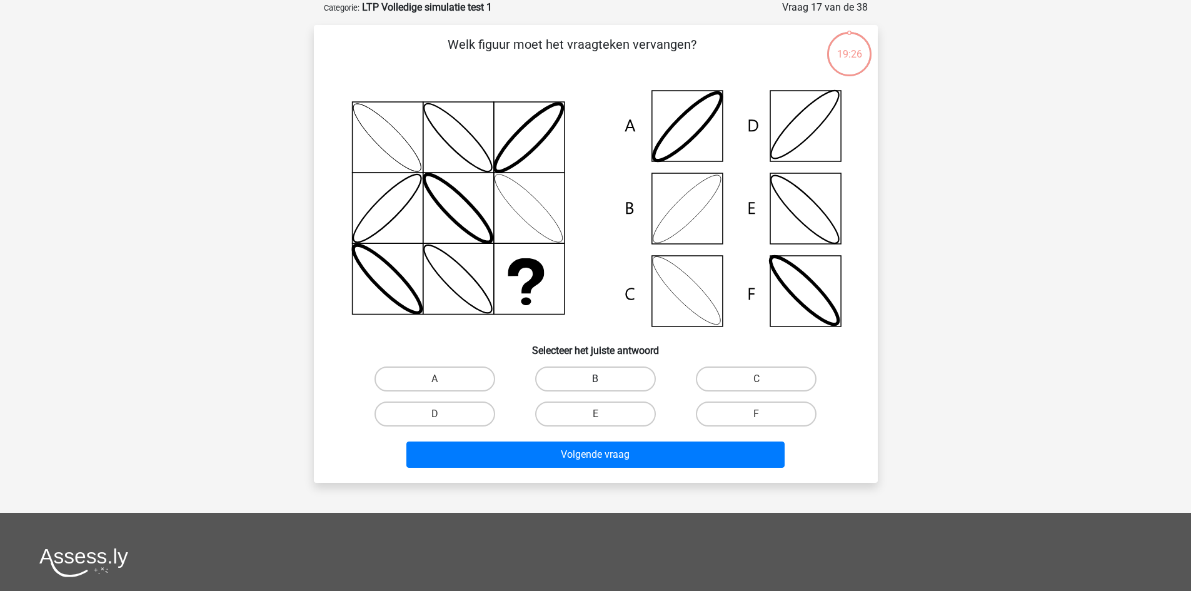
click at [599, 374] on label "B" at bounding box center [595, 378] width 121 height 25
click at [599, 379] on input "B" at bounding box center [599, 383] width 8 height 8
radio input "true"
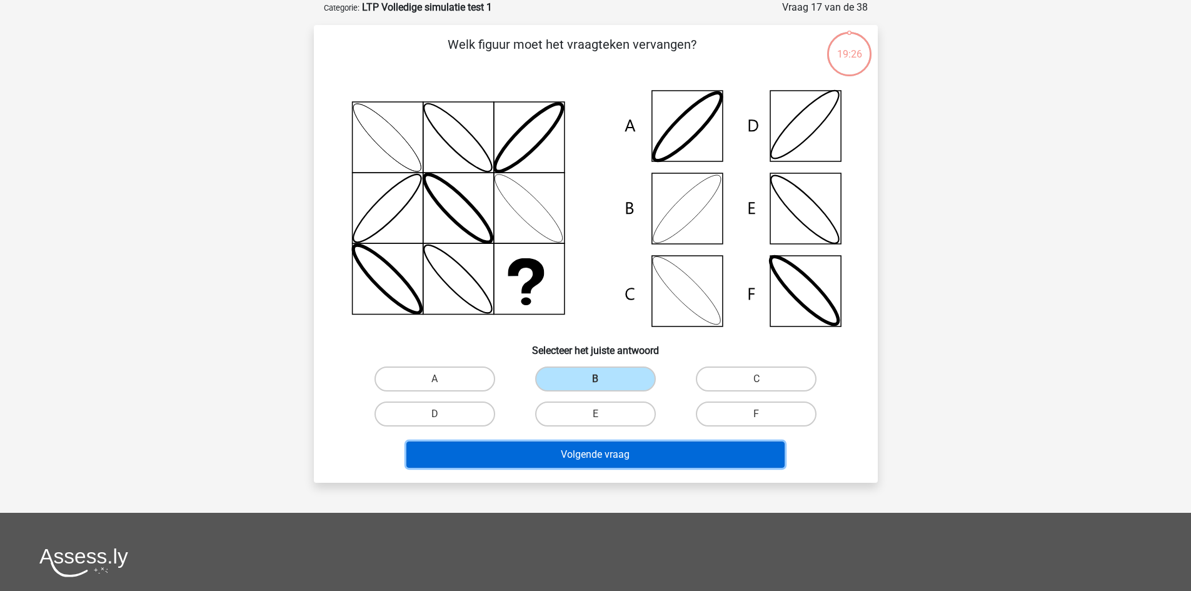
click at [596, 445] on button "Volgende vraag" at bounding box center [595, 454] width 378 height 26
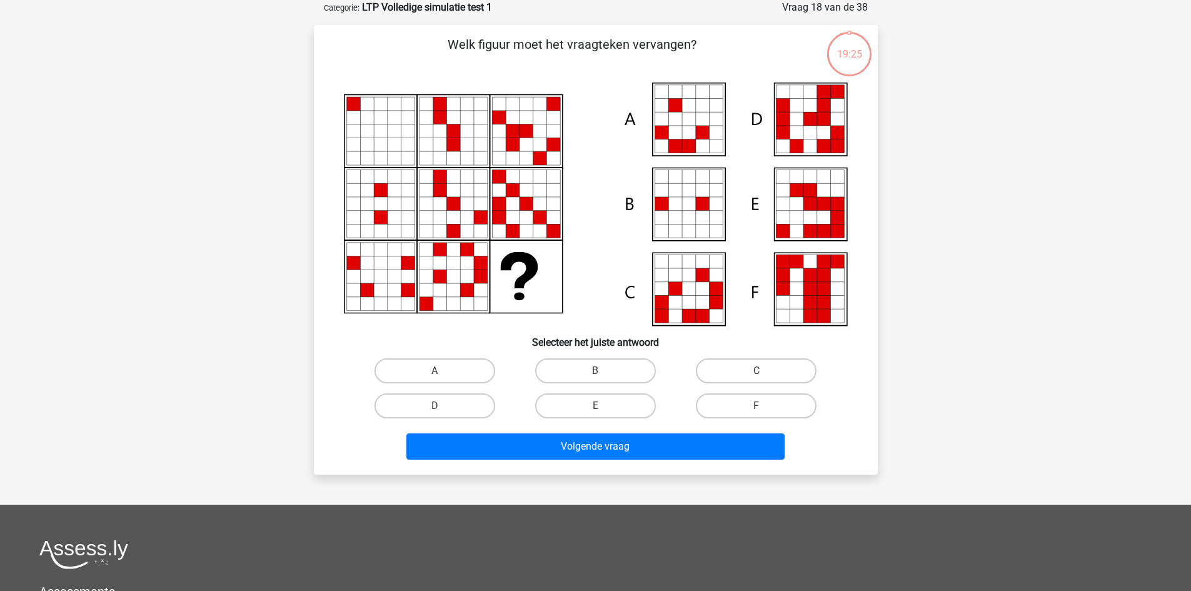
click at [602, 377] on input "B" at bounding box center [599, 375] width 8 height 8
radio input "true"
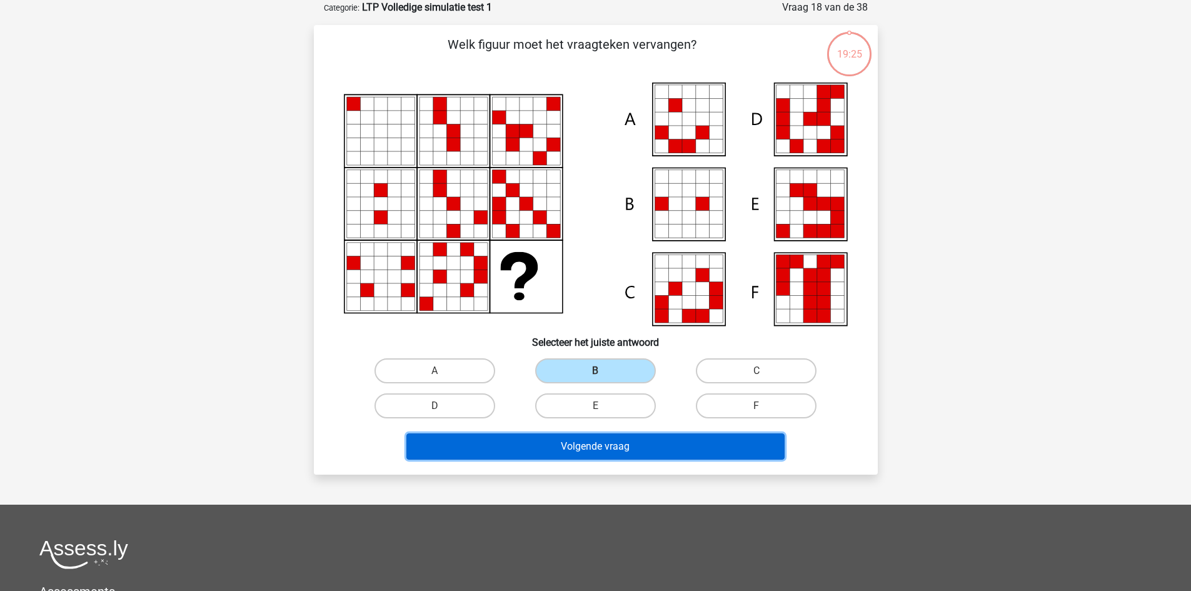
click at [596, 436] on button "Volgende vraag" at bounding box center [595, 446] width 378 height 26
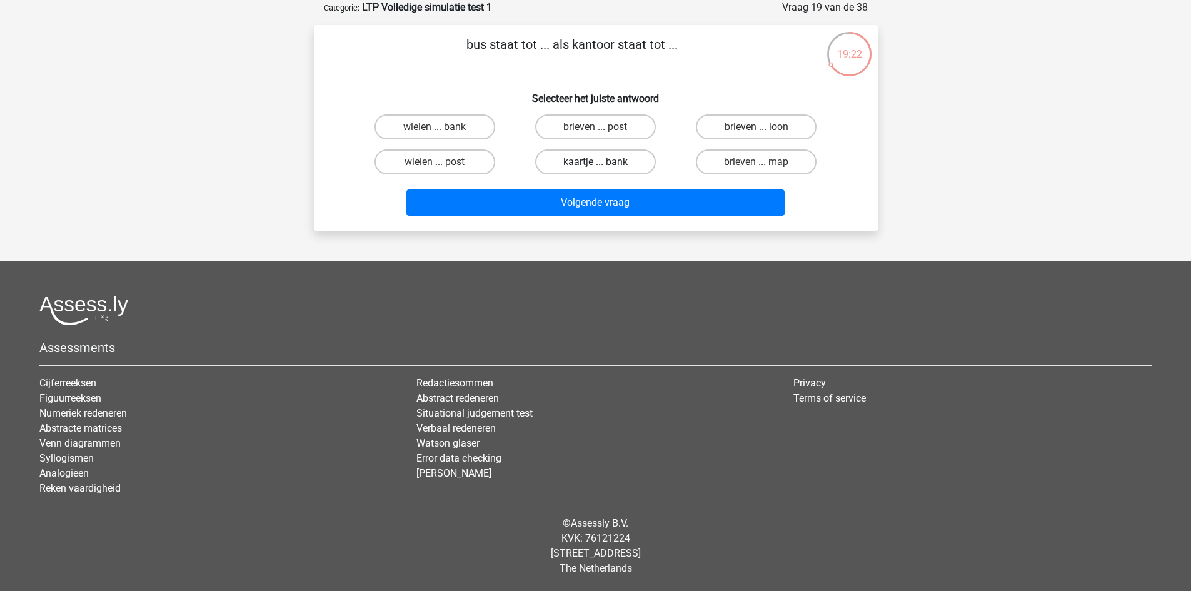
click at [631, 156] on label "kaartje ... bank" at bounding box center [595, 161] width 121 height 25
click at [603, 162] on input "kaartje ... bank" at bounding box center [599, 166] width 8 height 8
radio input "true"
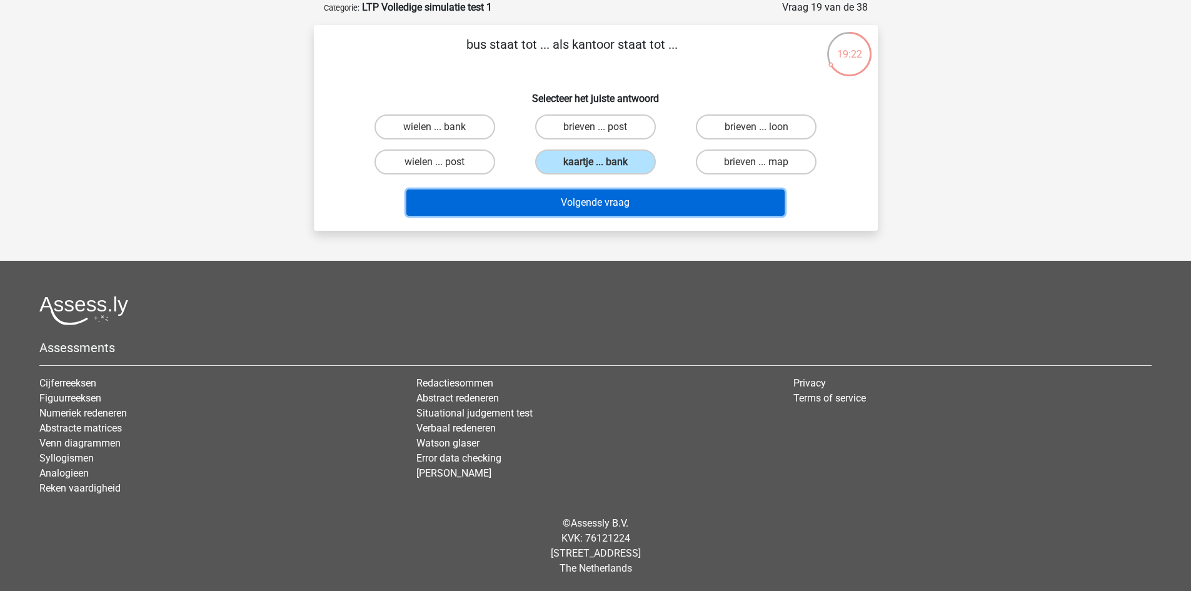
click at [610, 191] on button "Volgende vraag" at bounding box center [595, 202] width 378 height 26
drag, startPoint x: 610, startPoint y: 191, endPoint x: 608, endPoint y: 202, distance: 10.8
click at [608, 202] on button "Volgende vraag" at bounding box center [595, 202] width 378 height 26
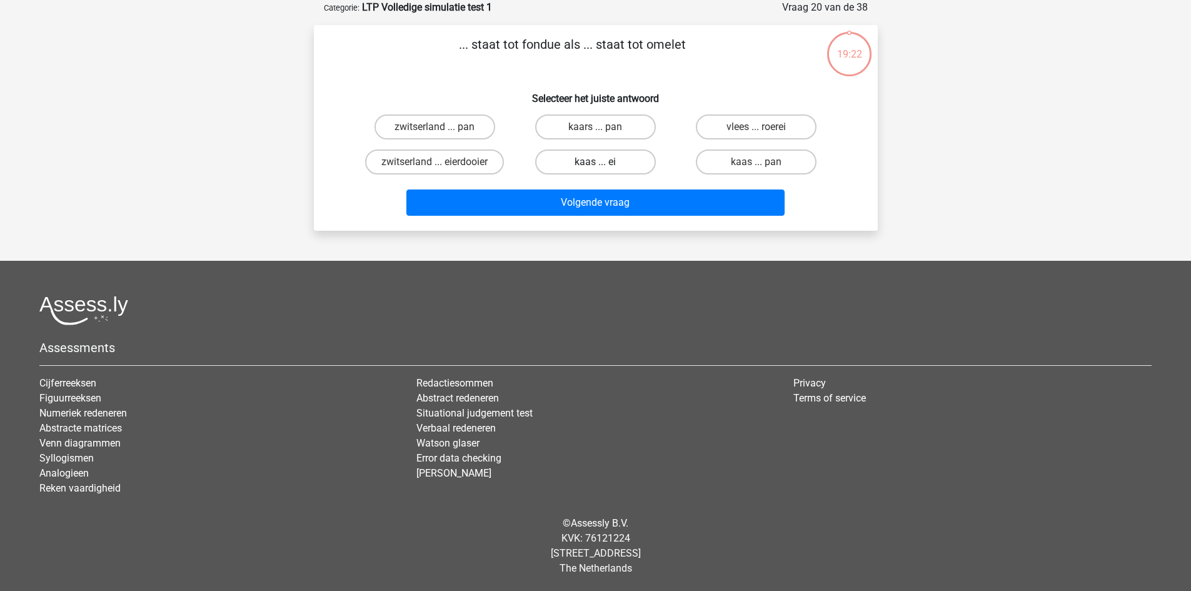
click at [611, 162] on label "kaas ... ei" at bounding box center [595, 161] width 121 height 25
click at [603, 162] on input "kaas ... ei" at bounding box center [599, 166] width 8 height 8
radio input "true"
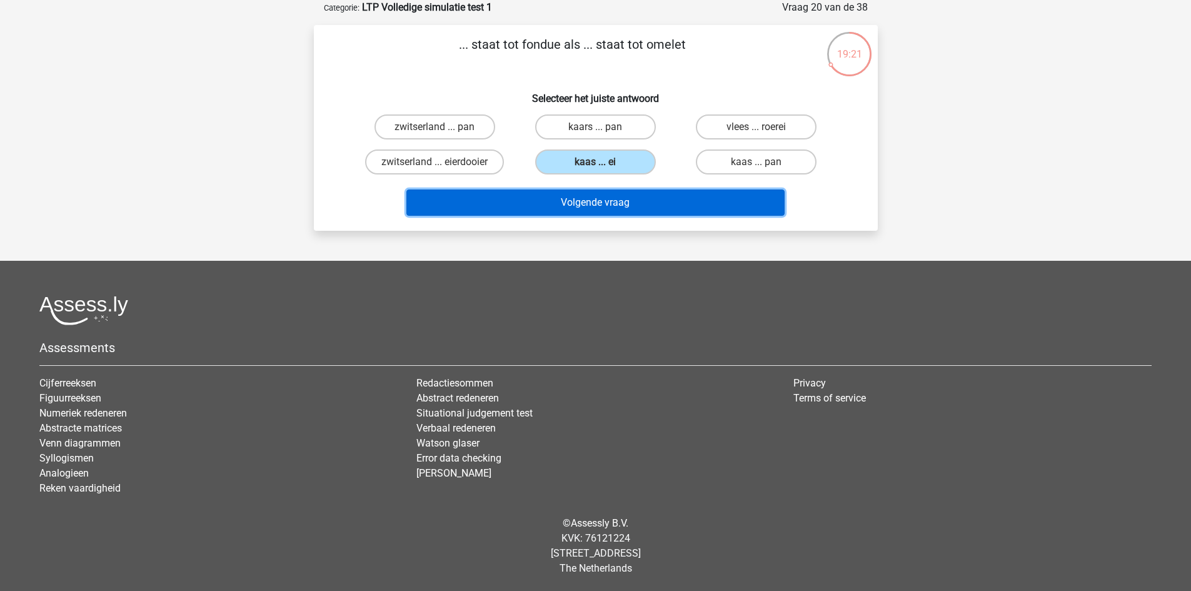
click at [604, 201] on button "Volgende vraag" at bounding box center [595, 202] width 378 height 26
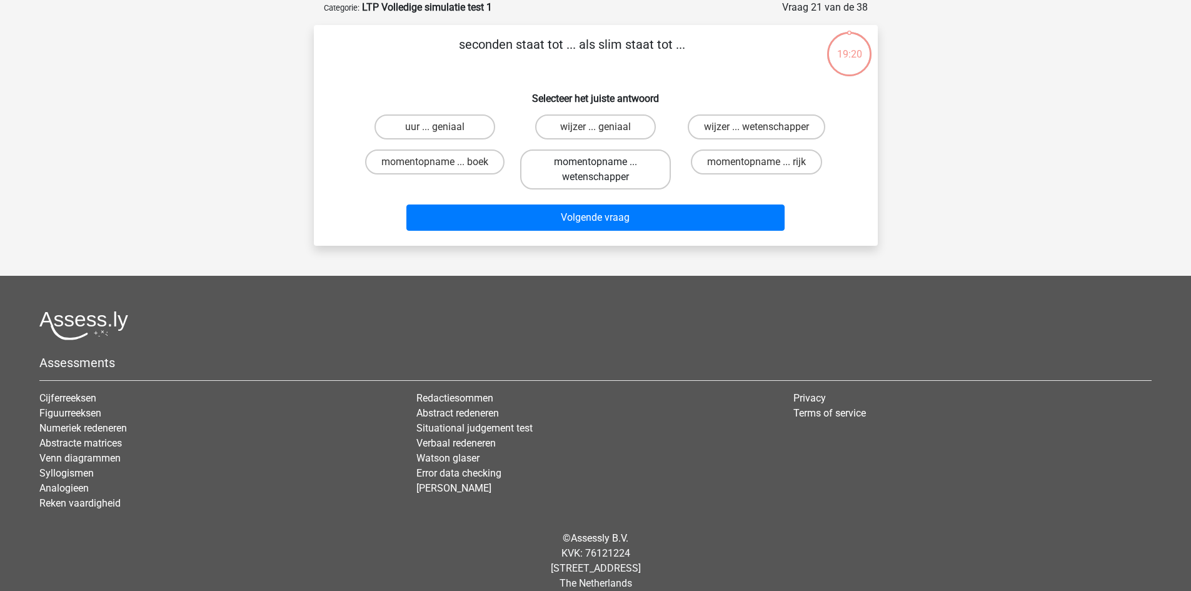
click at [611, 180] on label "momentopname ... wetenschapper" at bounding box center [595, 169] width 151 height 40
click at [603, 170] on input "momentopname ... wetenschapper" at bounding box center [599, 166] width 8 height 8
radio input "true"
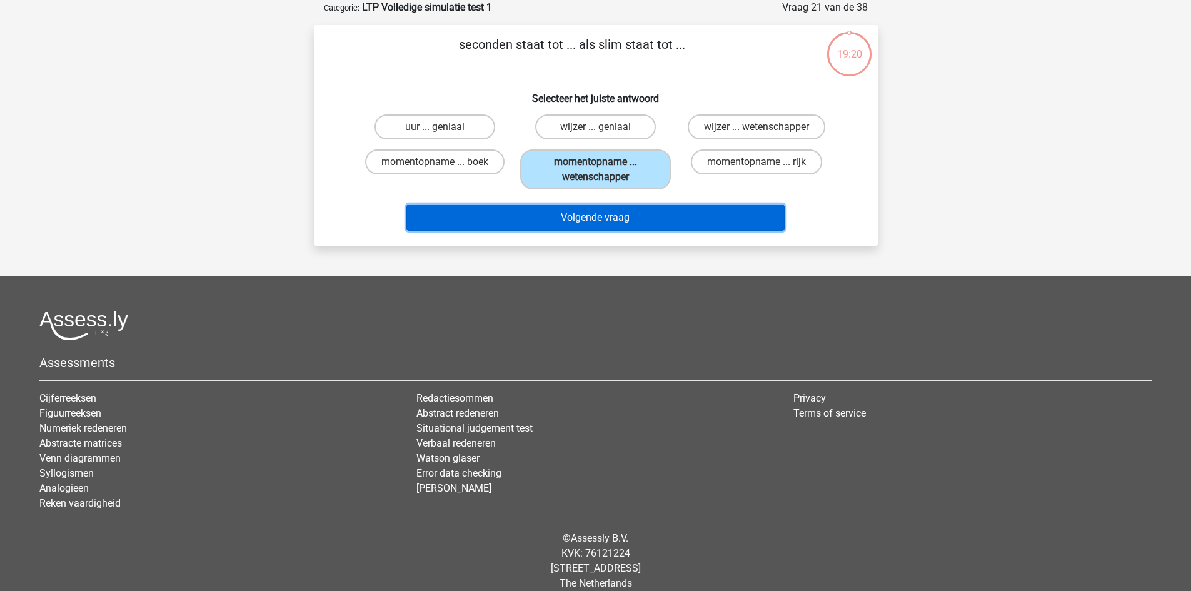
click at [601, 218] on button "Volgende vraag" at bounding box center [595, 217] width 378 height 26
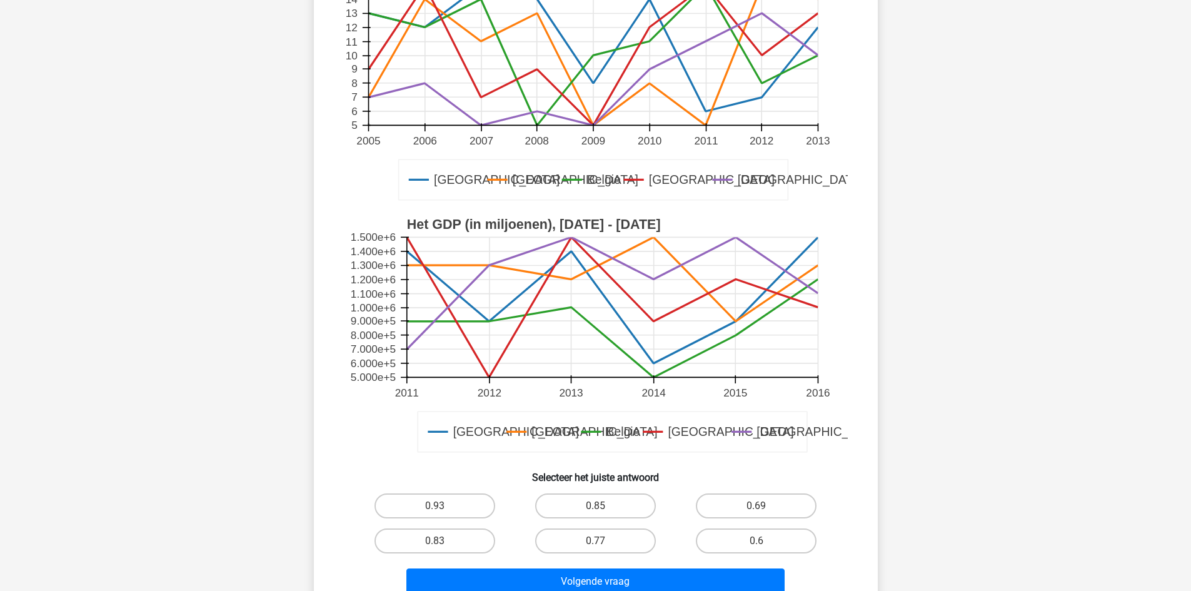
scroll to position [437, 0]
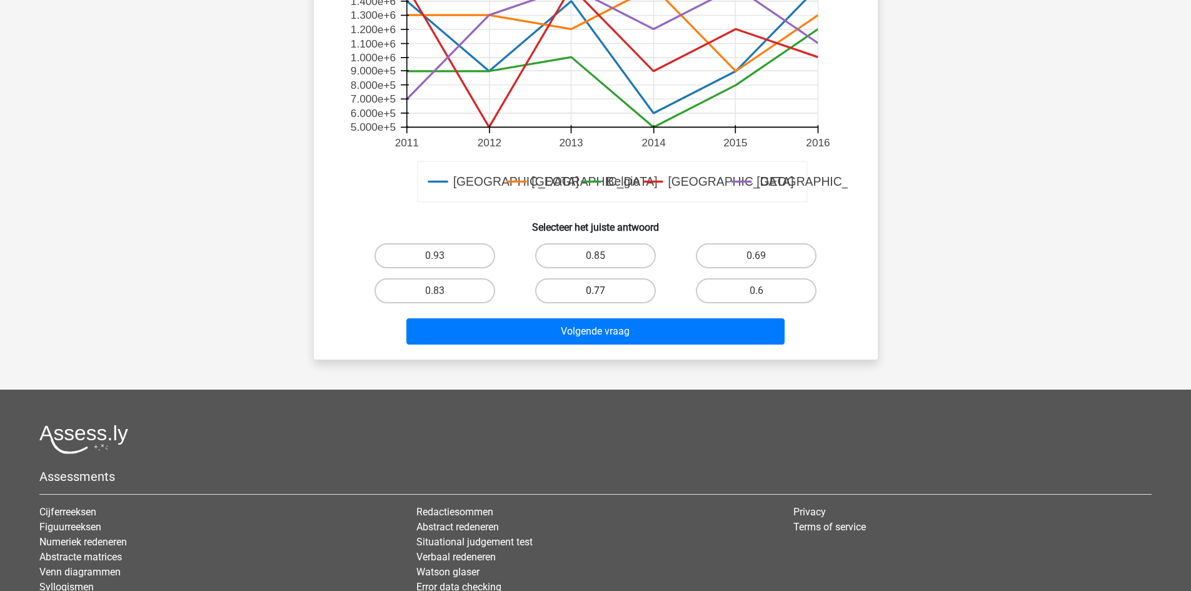
click at [586, 284] on label "0.77" at bounding box center [595, 290] width 121 height 25
click at [595, 291] on input "0.77" at bounding box center [599, 295] width 8 height 8
radio input "true"
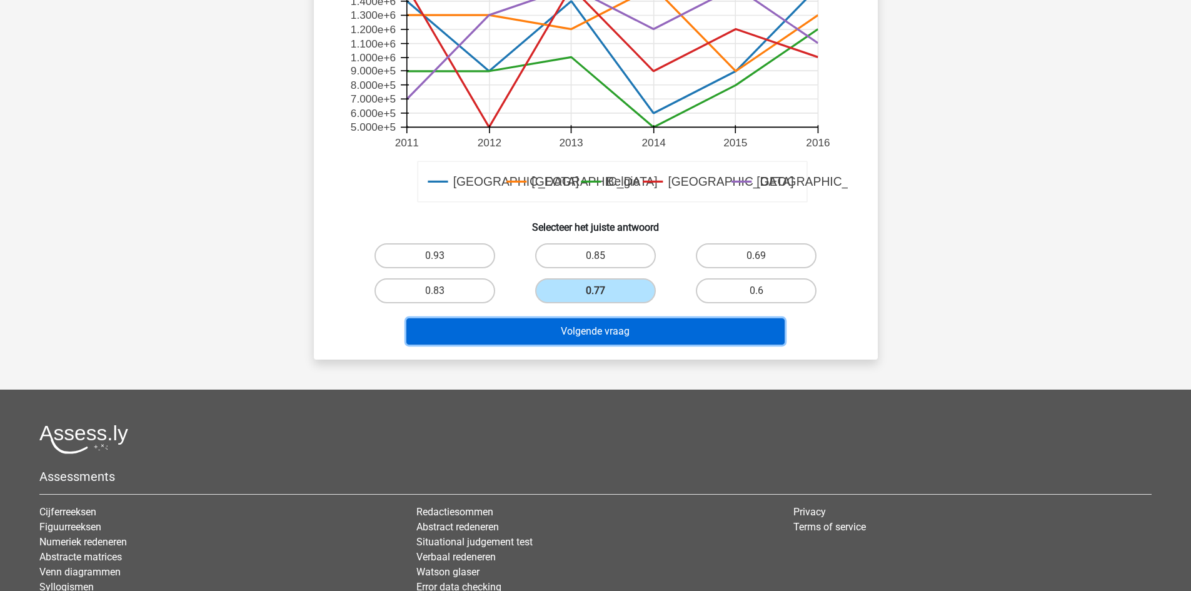
click at [581, 322] on button "Volgende vraag" at bounding box center [595, 331] width 378 height 26
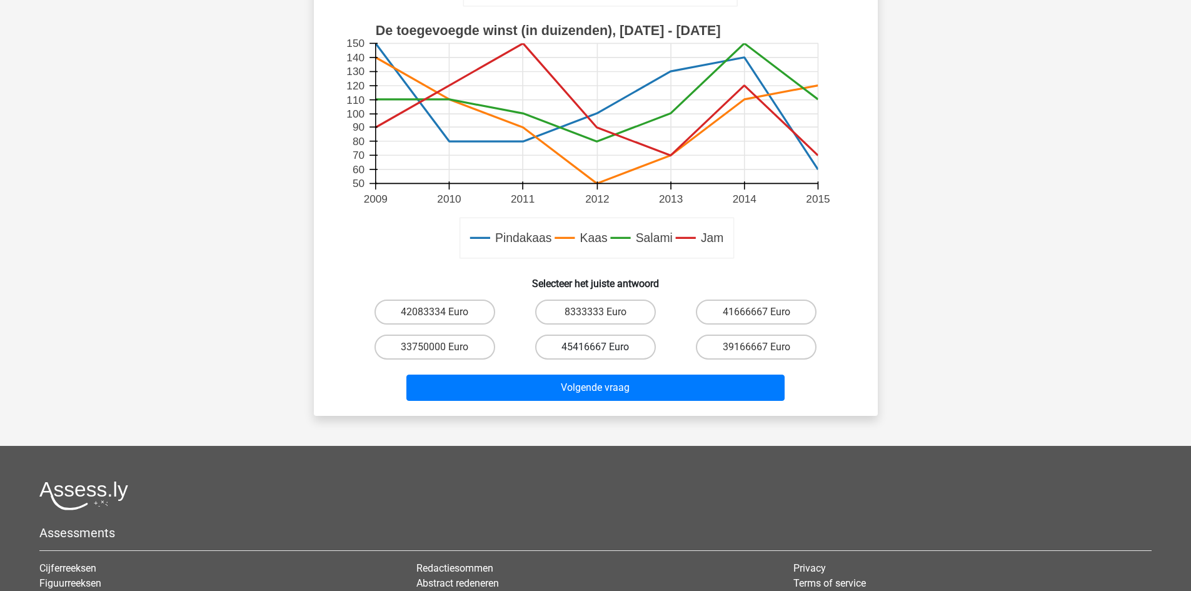
click at [574, 351] on label "45416667 Euro" at bounding box center [595, 346] width 121 height 25
click at [595, 351] on input "45416667 Euro" at bounding box center [599, 351] width 8 height 8
radio input "true"
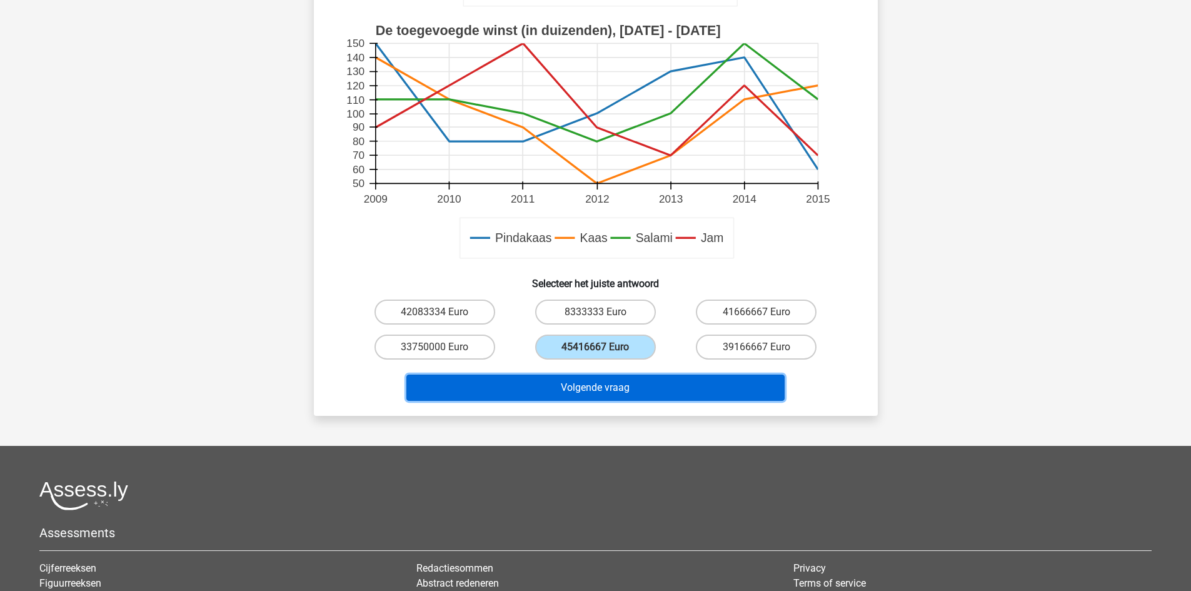
click at [574, 384] on button "Volgende vraag" at bounding box center [595, 387] width 378 height 26
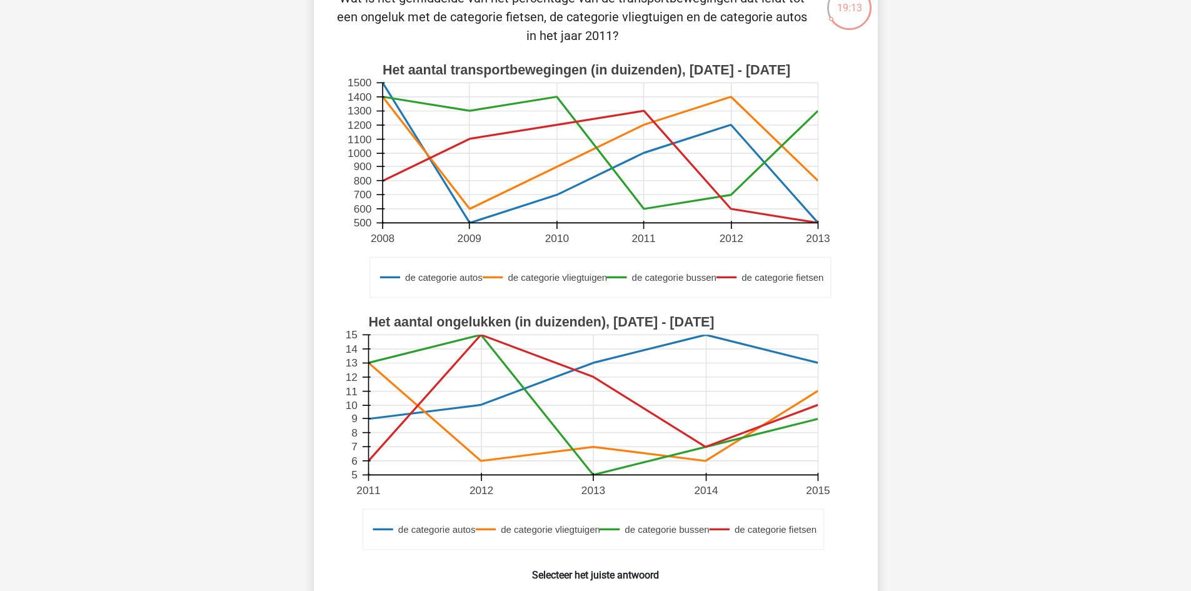
scroll to position [312, 0]
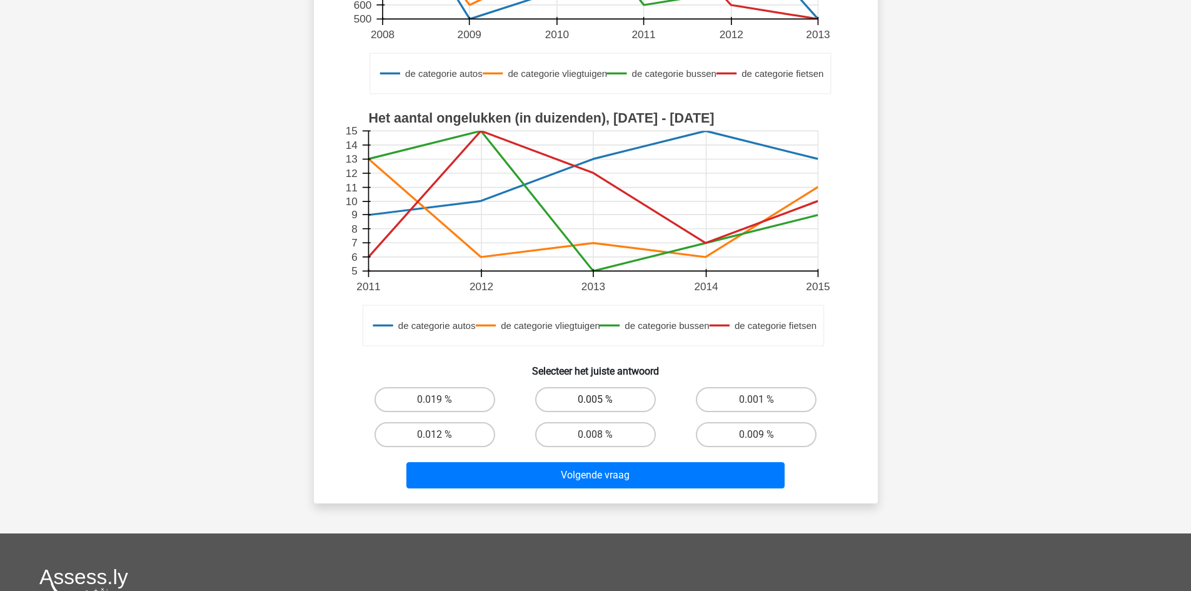
click at [575, 401] on label "0.005 %" at bounding box center [595, 399] width 121 height 25
click at [595, 401] on input "0.005 %" at bounding box center [599, 403] width 8 height 8
radio input "true"
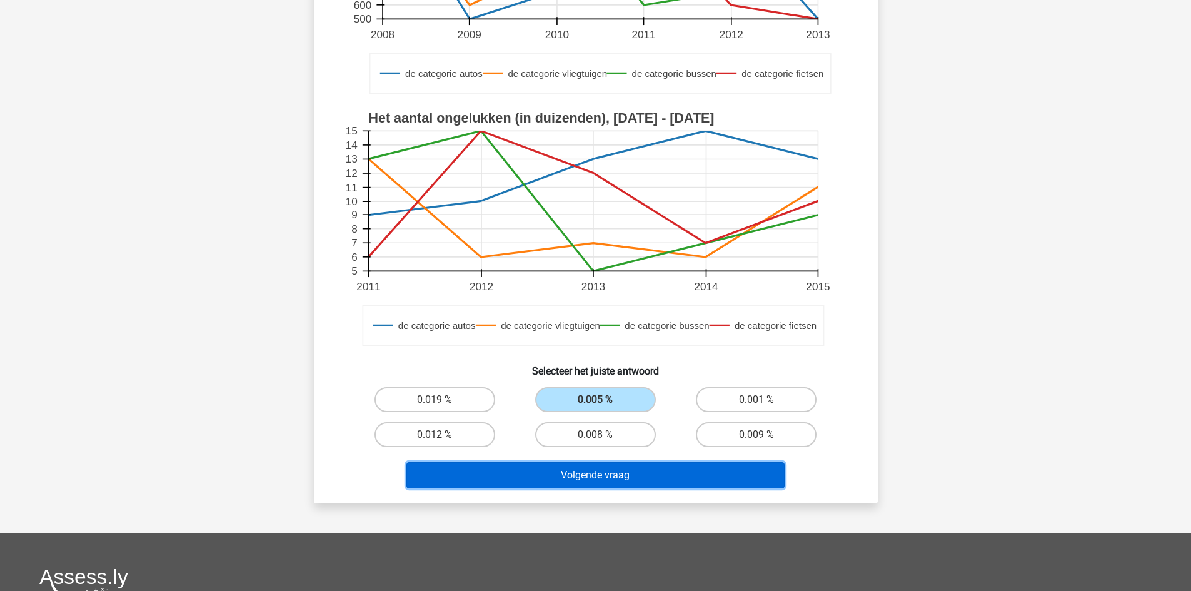
click at [566, 466] on button "Volgende vraag" at bounding box center [595, 475] width 378 height 26
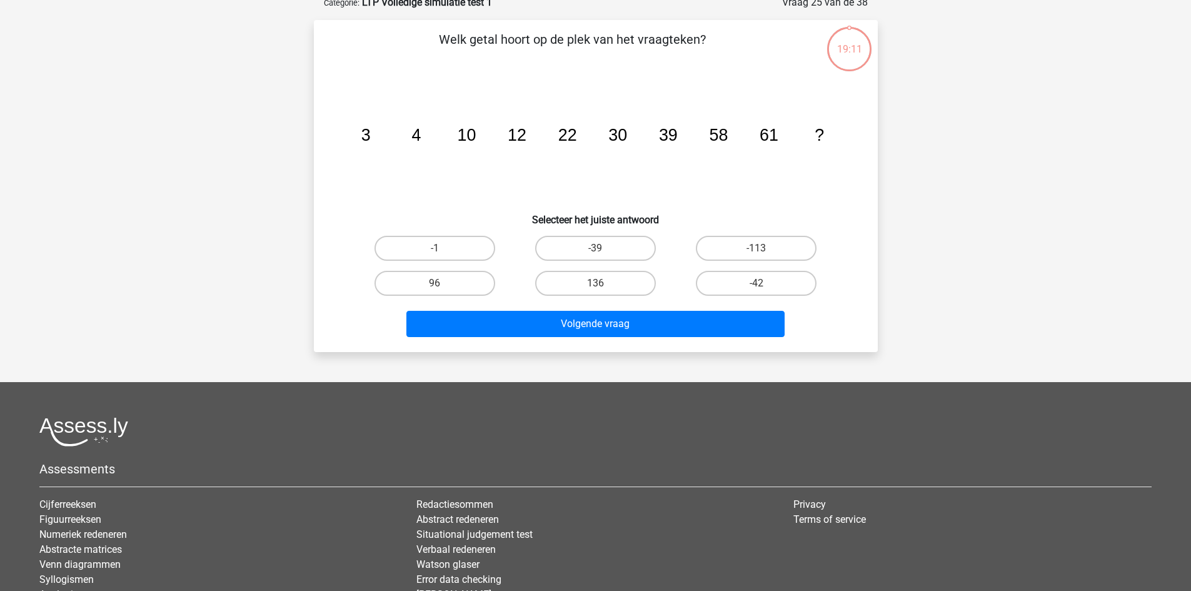
scroll to position [62, 0]
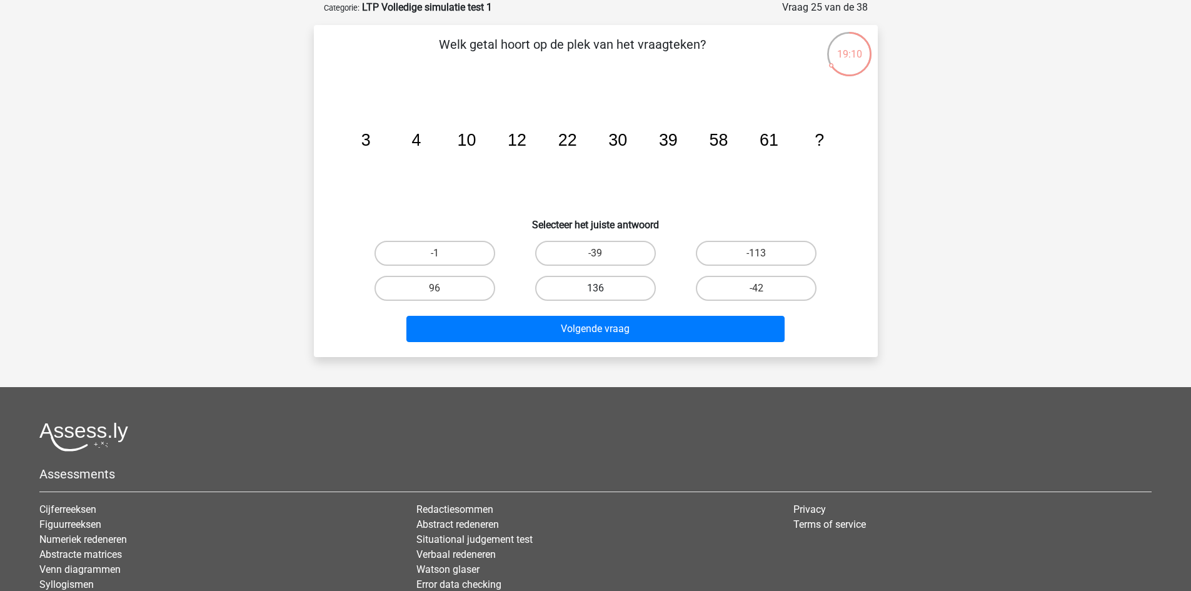
click at [585, 284] on label "136" at bounding box center [595, 288] width 121 height 25
click at [595, 288] on input "136" at bounding box center [599, 292] width 8 height 8
radio input "true"
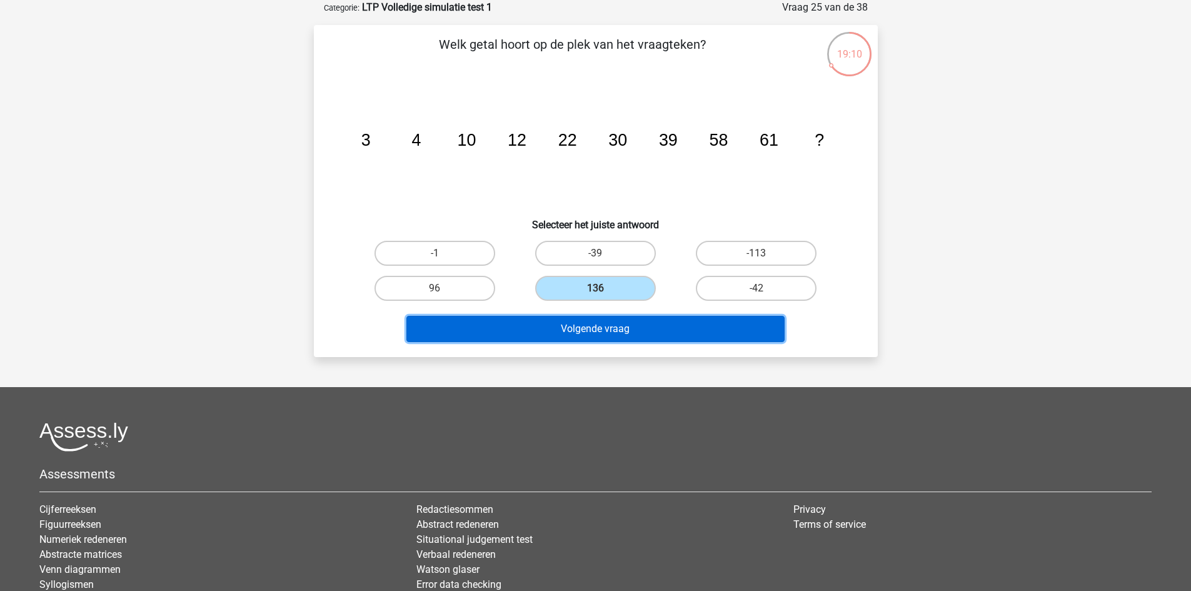
click at [582, 332] on button "Volgende vraag" at bounding box center [595, 329] width 378 height 26
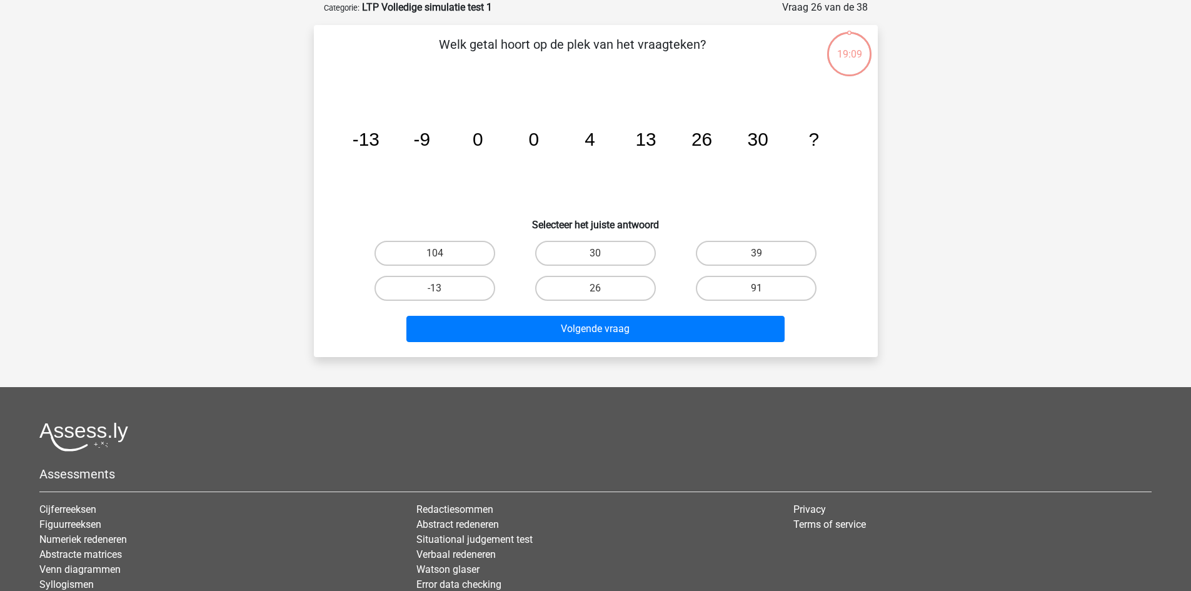
click at [578, 269] on div "30" at bounding box center [595, 253] width 161 height 35
click at [578, 279] on label "26" at bounding box center [595, 288] width 121 height 25
click at [595, 288] on input "26" at bounding box center [599, 292] width 8 height 8
radio input "true"
click at [578, 312] on div "Volgende vraag" at bounding box center [596, 326] width 524 height 41
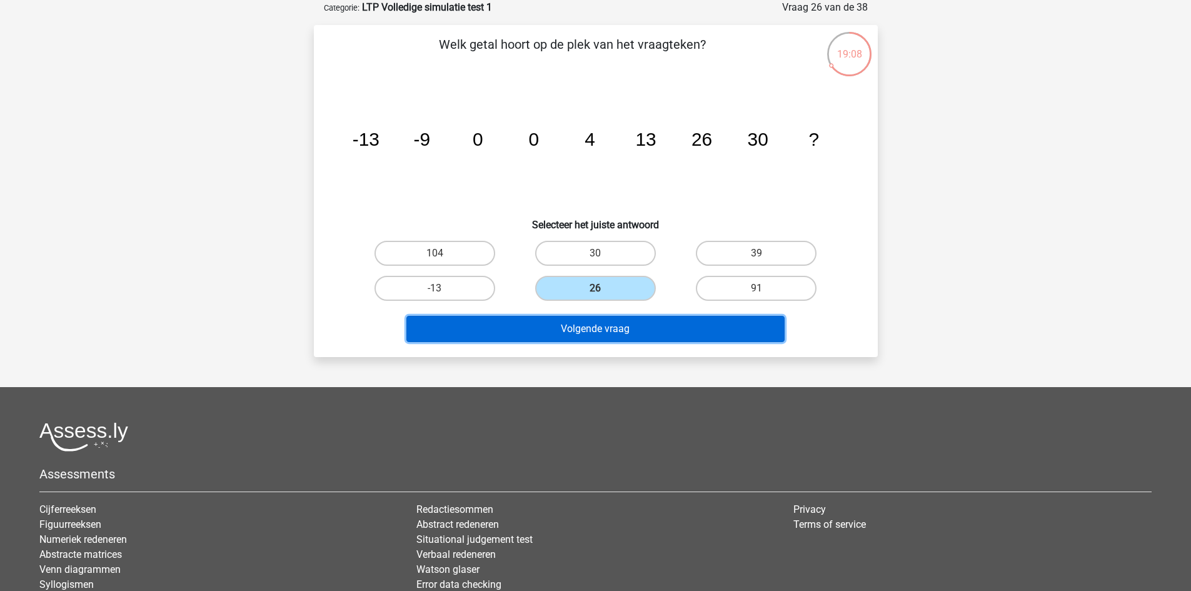
click at [557, 332] on button "Volgende vraag" at bounding box center [595, 329] width 378 height 26
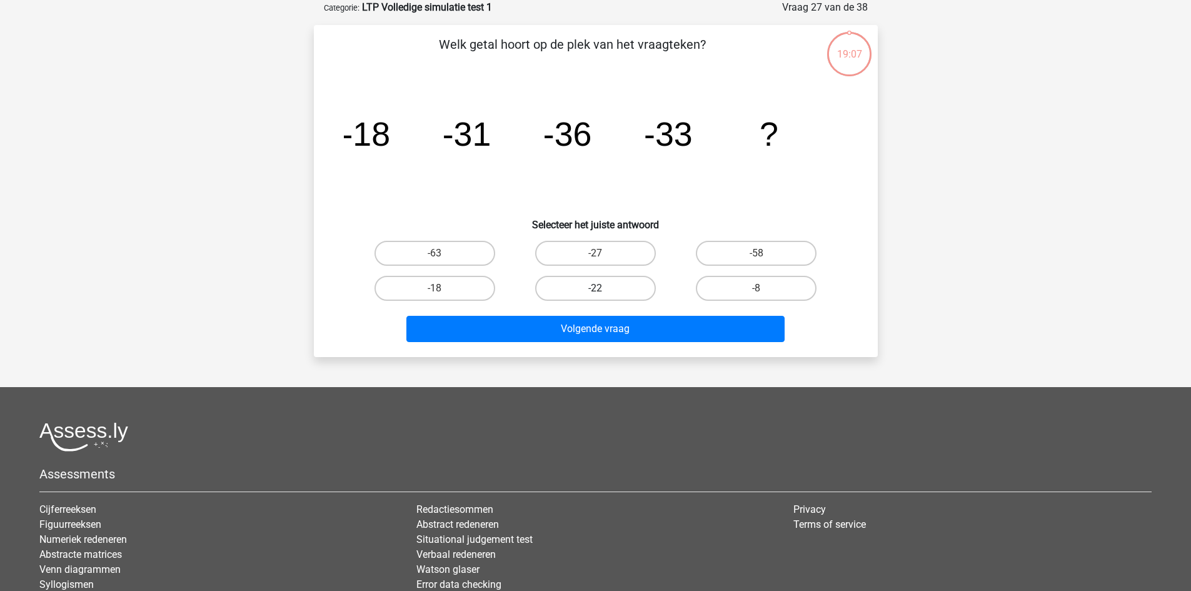
click at [579, 280] on label "-22" at bounding box center [595, 288] width 121 height 25
click at [595, 288] on input "-22" at bounding box center [599, 292] width 8 height 8
radio input "true"
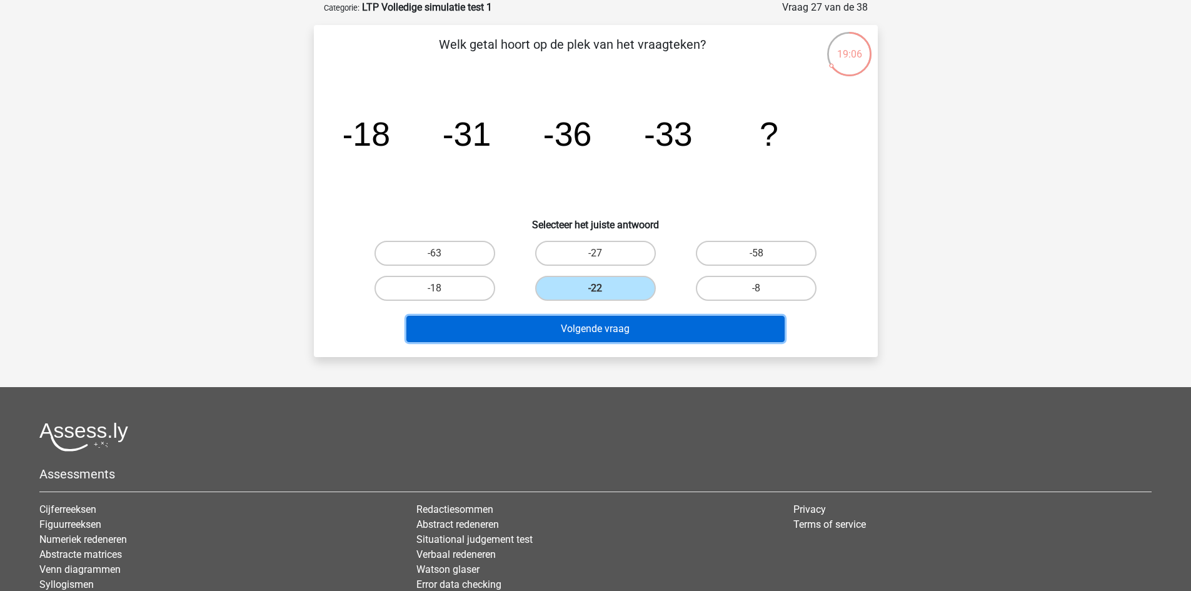
click at [576, 323] on button "Volgende vraag" at bounding box center [595, 329] width 378 height 26
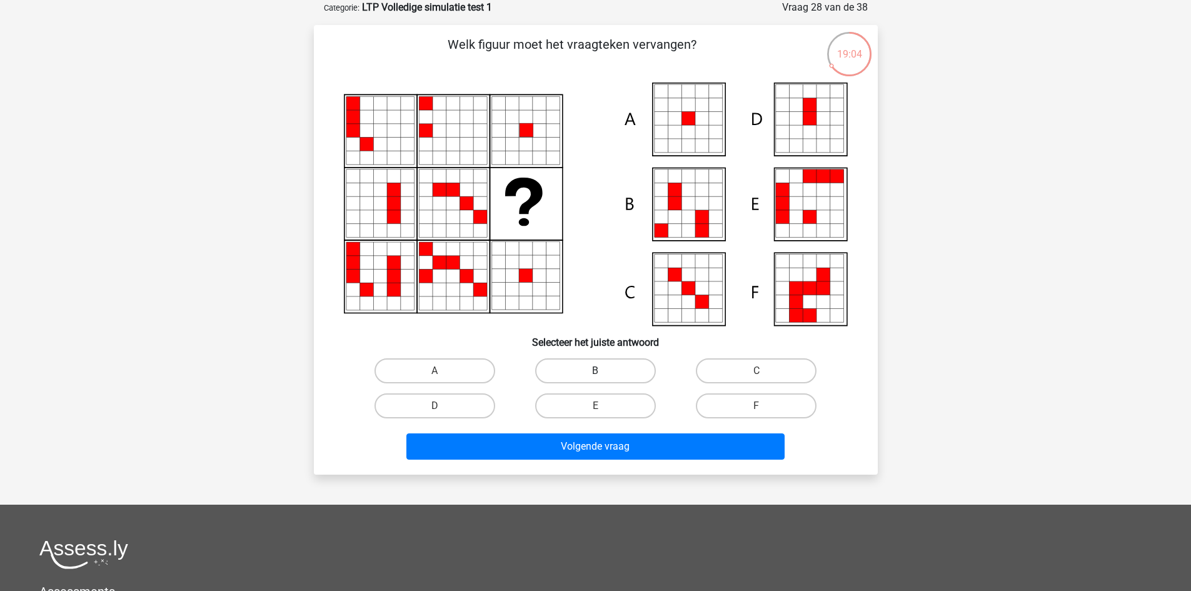
click at [579, 371] on label "B" at bounding box center [595, 370] width 121 height 25
click at [595, 371] on input "B" at bounding box center [599, 375] width 8 height 8
radio input "true"
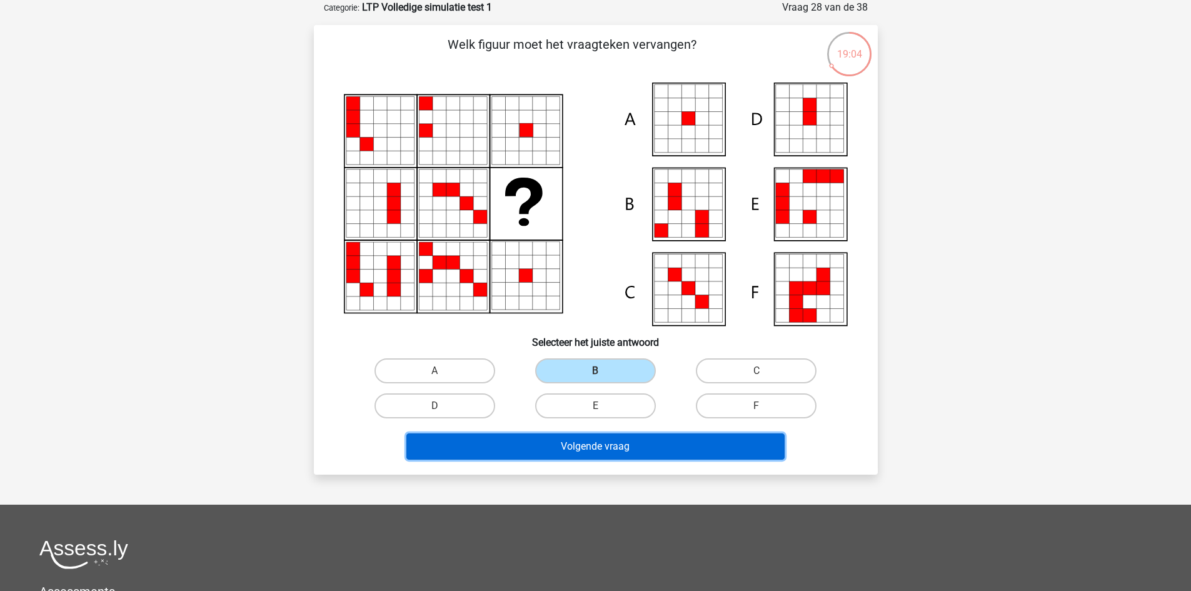
click at [564, 442] on button "Volgende vraag" at bounding box center [595, 446] width 378 height 26
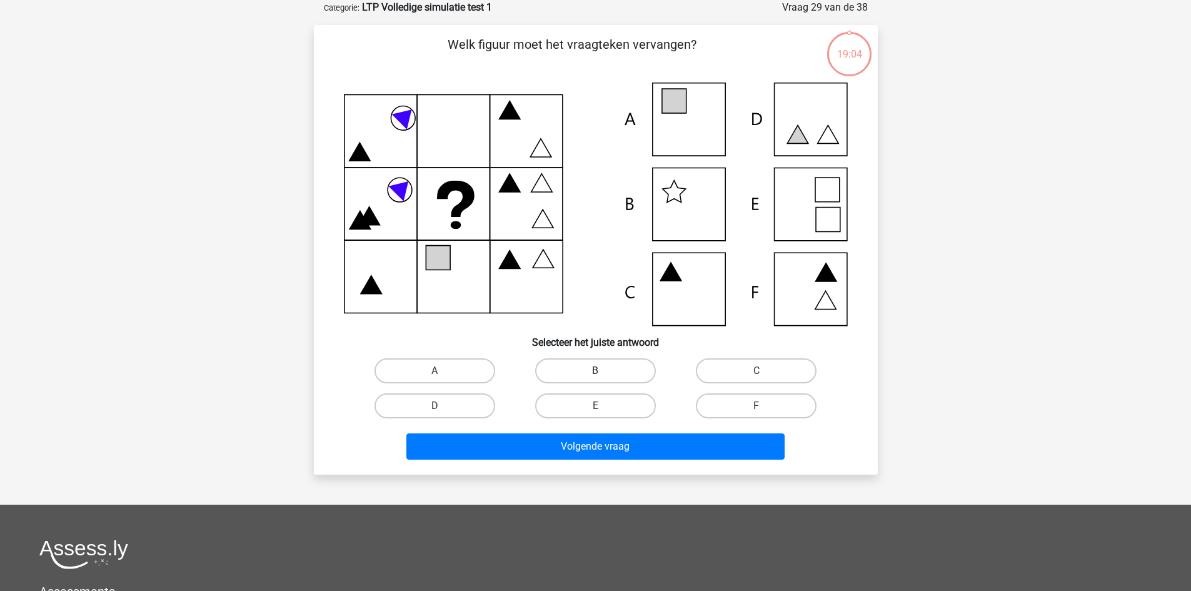
click at [594, 369] on label "B" at bounding box center [595, 370] width 121 height 25
click at [595, 371] on input "B" at bounding box center [599, 375] width 8 height 8
radio input "true"
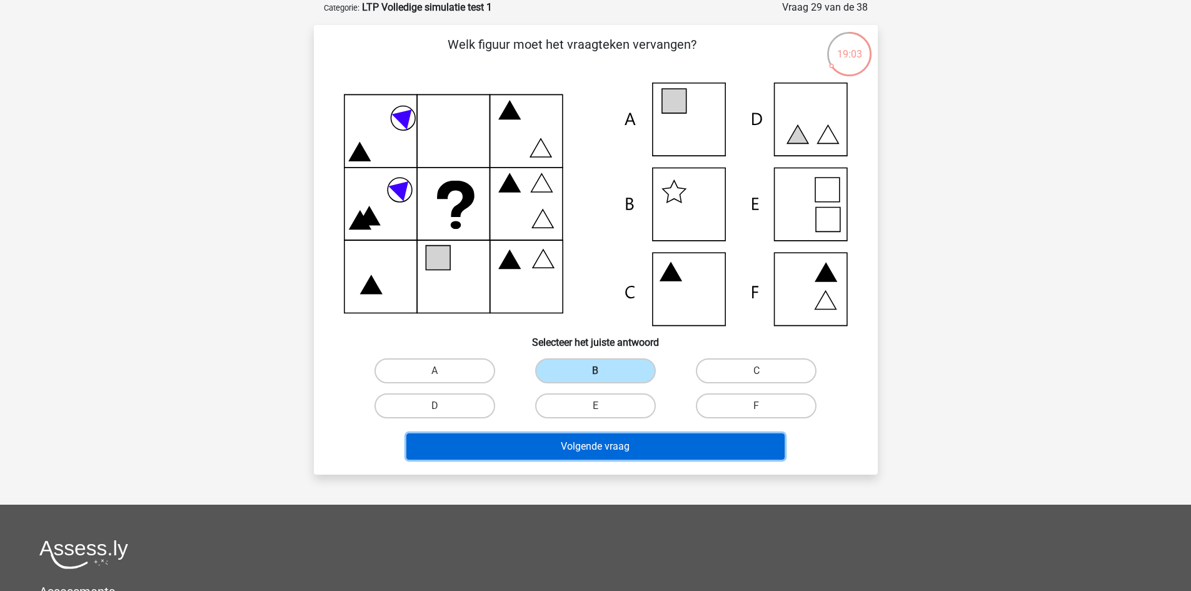
click at [596, 449] on button "Volgende vraag" at bounding box center [595, 446] width 378 height 26
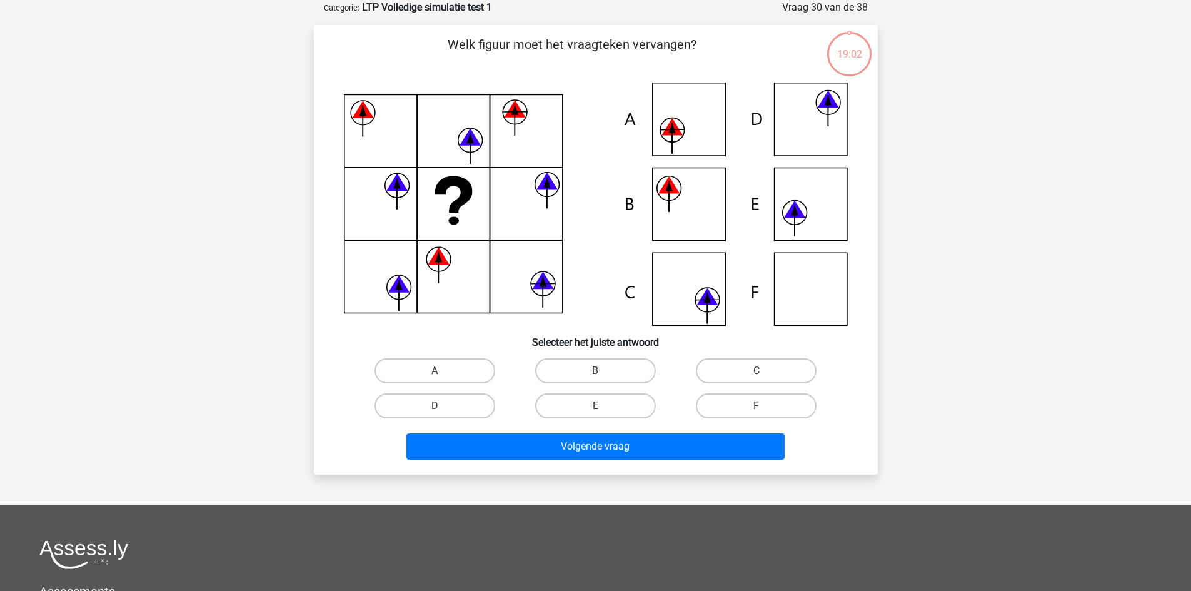
click at [612, 354] on div "B" at bounding box center [595, 370] width 161 height 35
click at [612, 366] on label "B" at bounding box center [595, 370] width 121 height 25
click at [603, 371] on input "B" at bounding box center [599, 375] width 8 height 8
radio input "true"
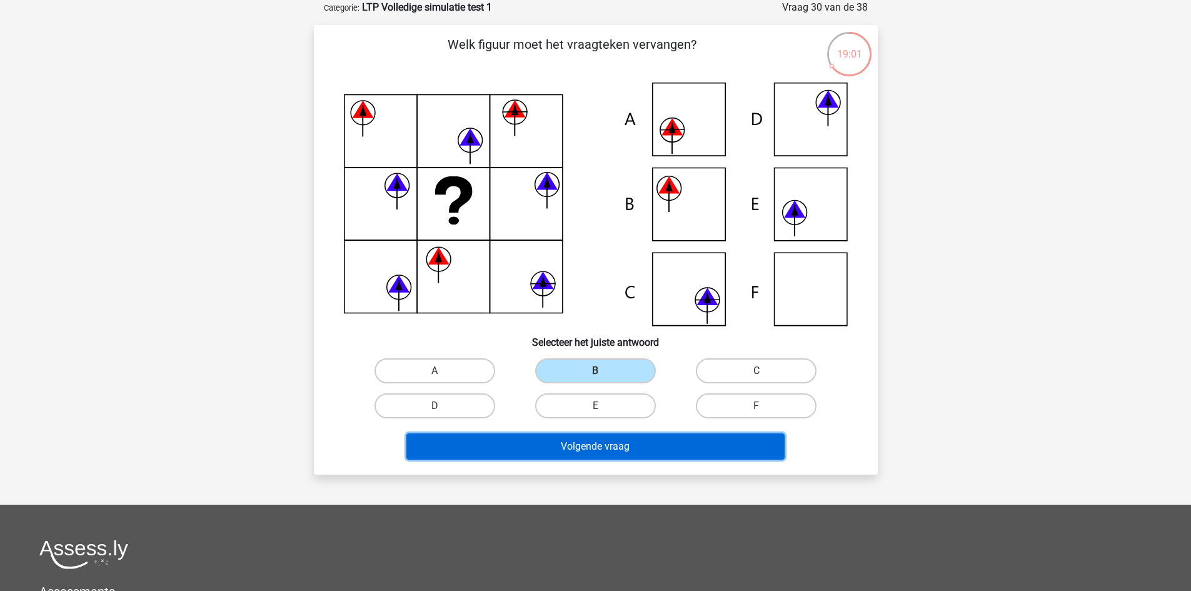
click at [606, 441] on button "Volgende vraag" at bounding box center [595, 446] width 378 height 26
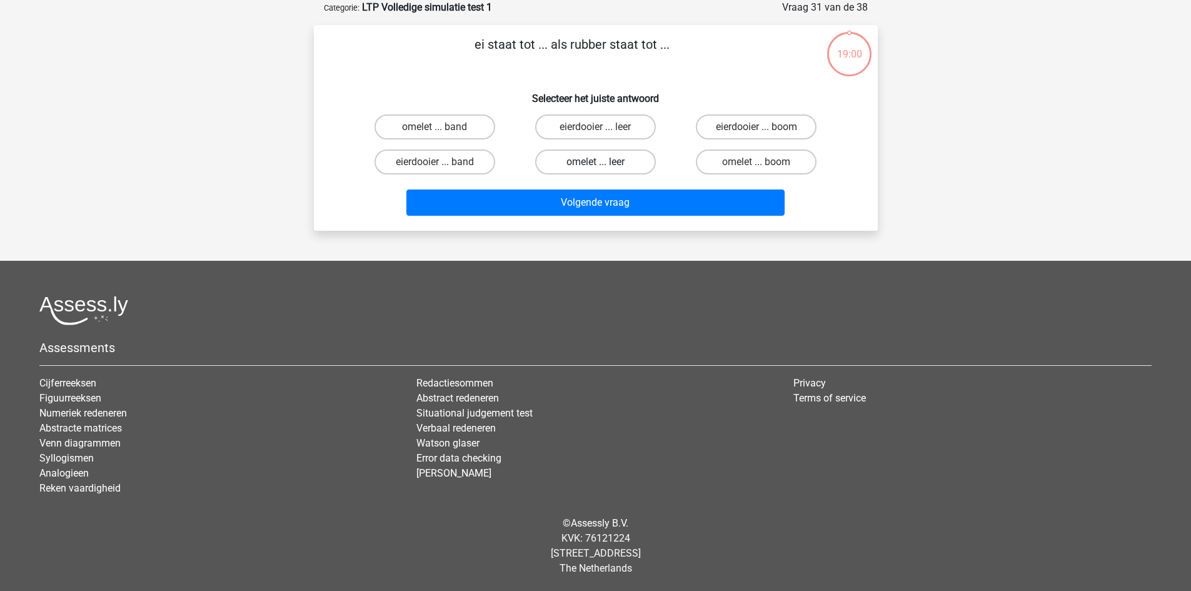
click at [614, 169] on label "omelet ... leer" at bounding box center [595, 161] width 121 height 25
click at [603, 169] on input "omelet ... leer" at bounding box center [599, 166] width 8 height 8
radio input "true"
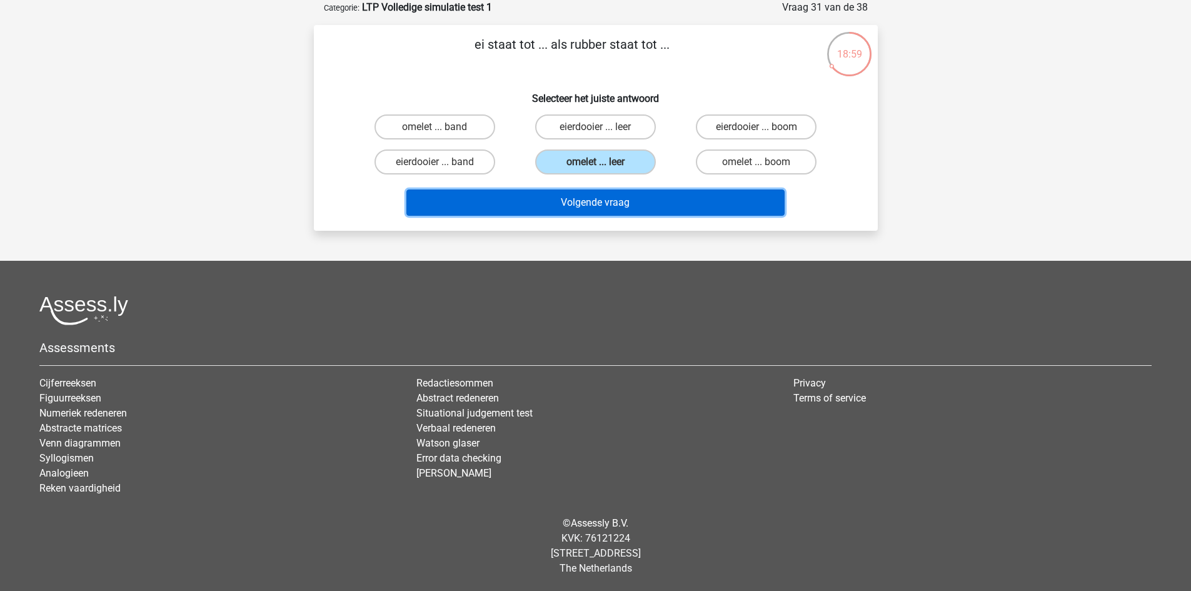
click at [608, 210] on button "Volgende vraag" at bounding box center [595, 202] width 378 height 26
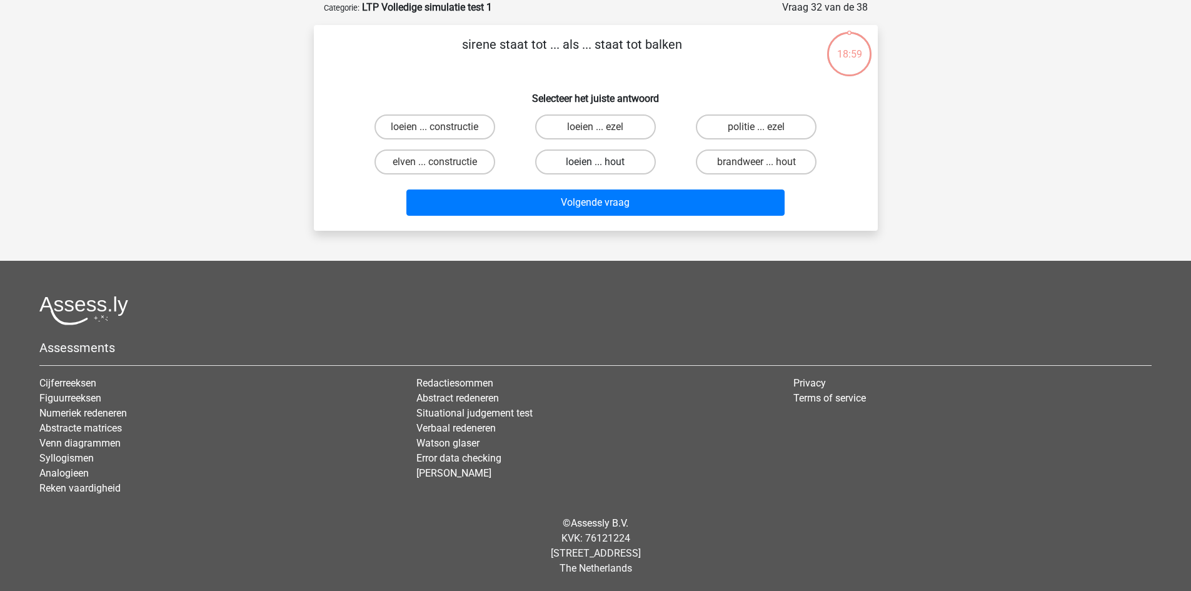
click at [616, 161] on label "loeien ... hout" at bounding box center [595, 161] width 121 height 25
click at [603, 162] on input "loeien ... hout" at bounding box center [599, 166] width 8 height 8
radio input "true"
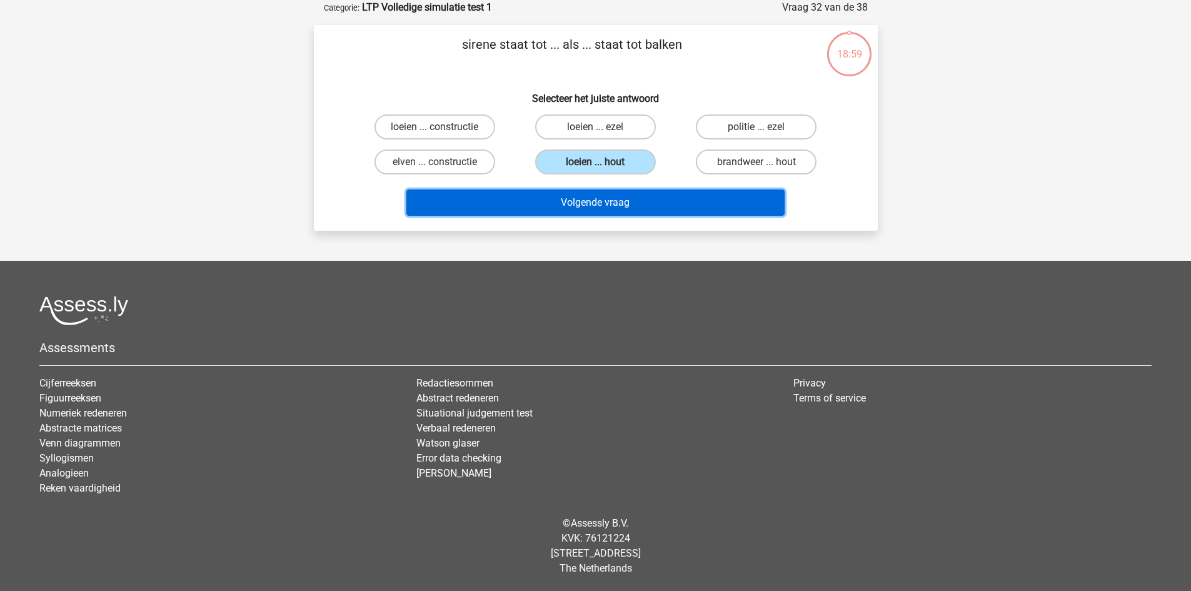
click at [606, 190] on button "Volgende vraag" at bounding box center [595, 202] width 378 height 26
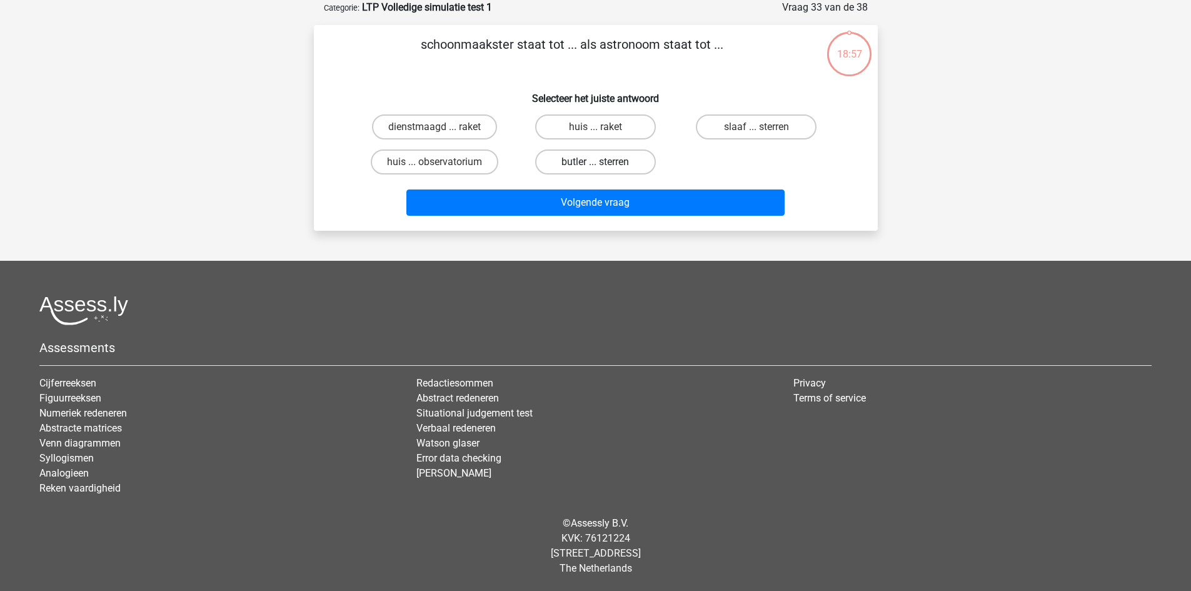
click at [612, 166] on label "butler ... sterren" at bounding box center [595, 161] width 121 height 25
click at [603, 166] on input "butler ... sterren" at bounding box center [599, 166] width 8 height 8
radio input "true"
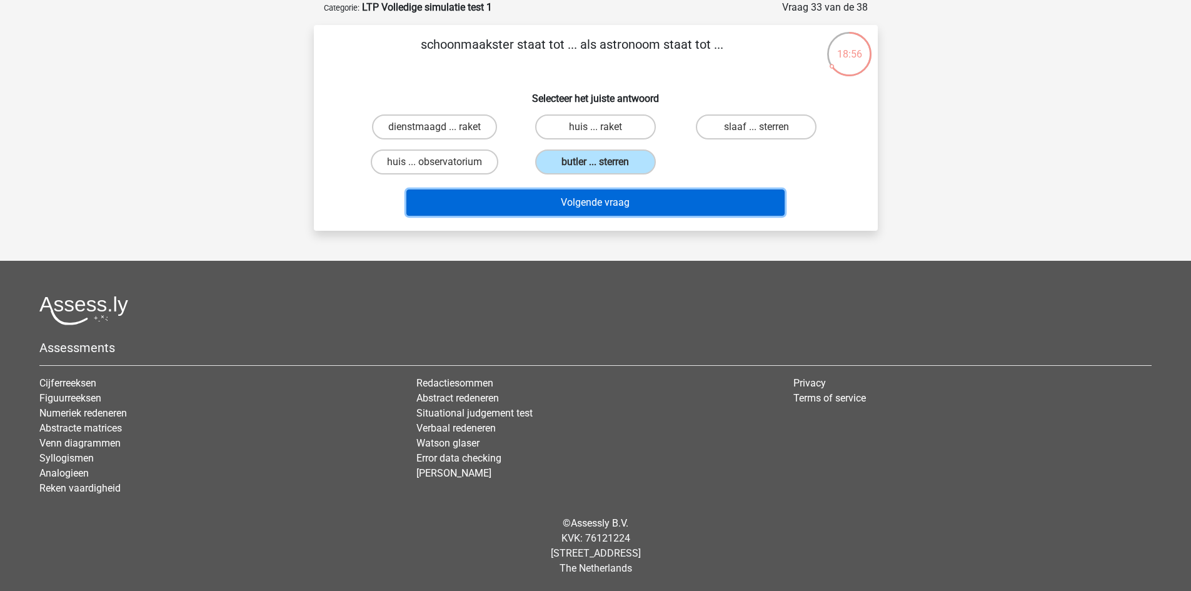
click at [602, 204] on button "Volgende vraag" at bounding box center [595, 202] width 378 height 26
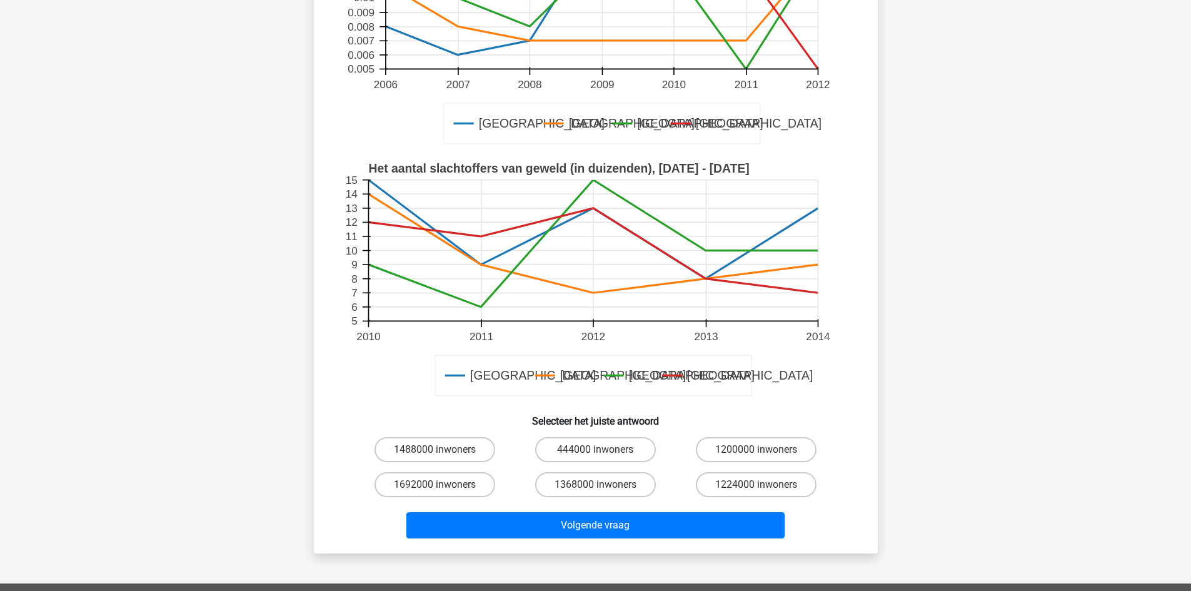
scroll to position [312, 0]
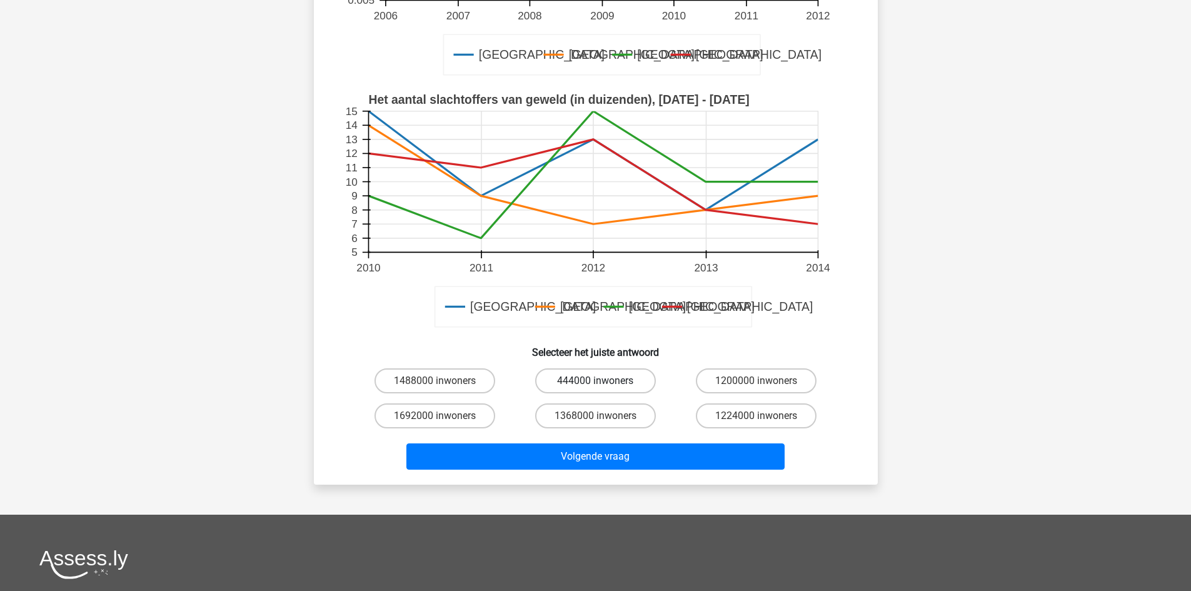
click at [605, 383] on label "444000 inwoners" at bounding box center [595, 380] width 121 height 25
click at [603, 383] on input "444000 inwoners" at bounding box center [599, 385] width 8 height 8
radio input "true"
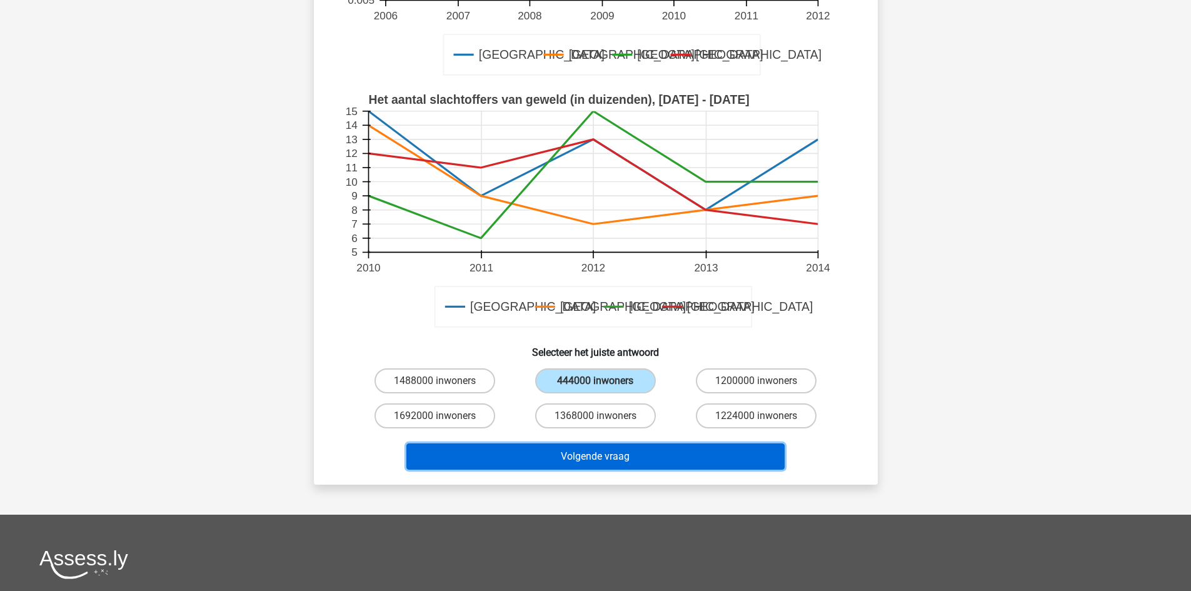
click at [597, 465] on button "Volgende vraag" at bounding box center [595, 456] width 378 height 26
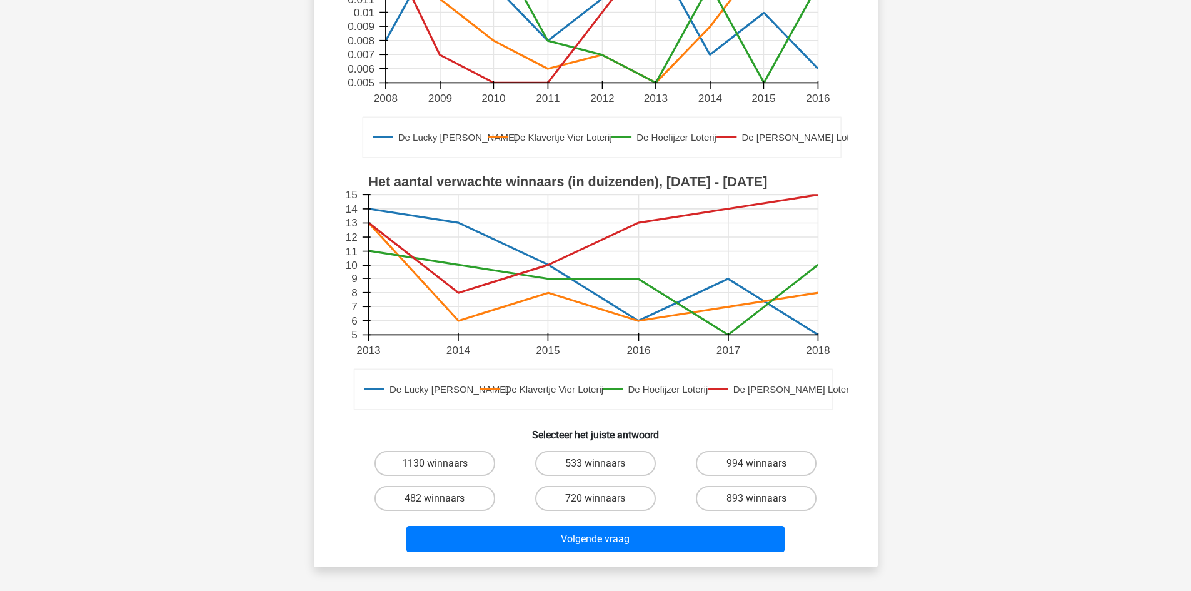
scroll to position [375, 0]
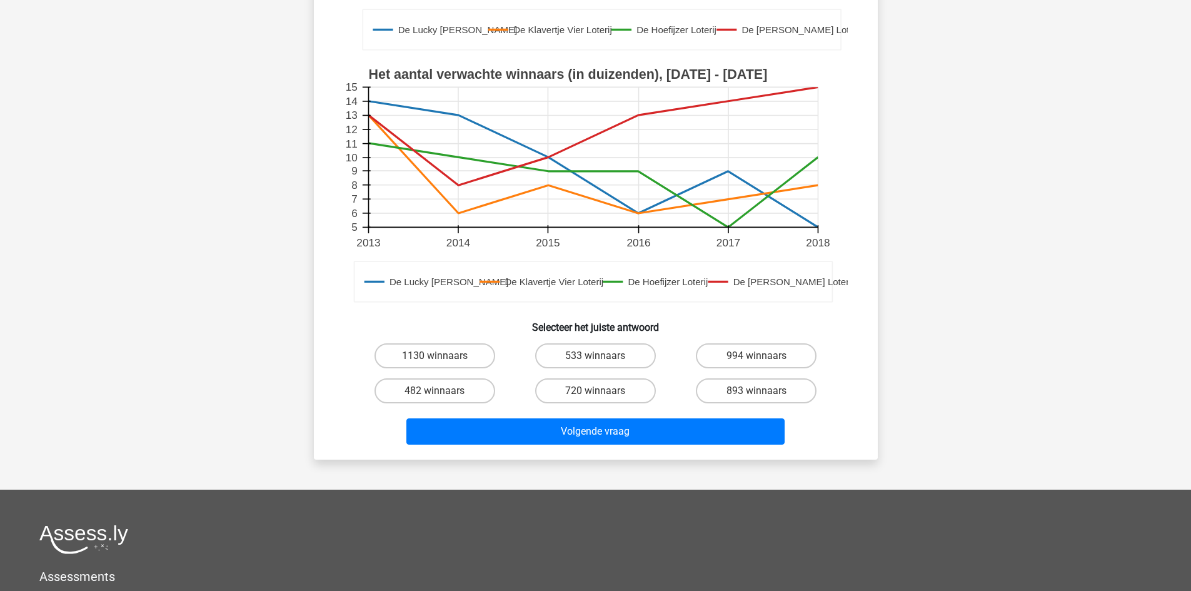
click at [584, 373] on div "720 winnaars" at bounding box center [595, 390] width 161 height 35
click at [588, 361] on label "533 winnaars" at bounding box center [595, 355] width 121 height 25
click at [595, 361] on input "533 winnaars" at bounding box center [599, 360] width 8 height 8
radio input "true"
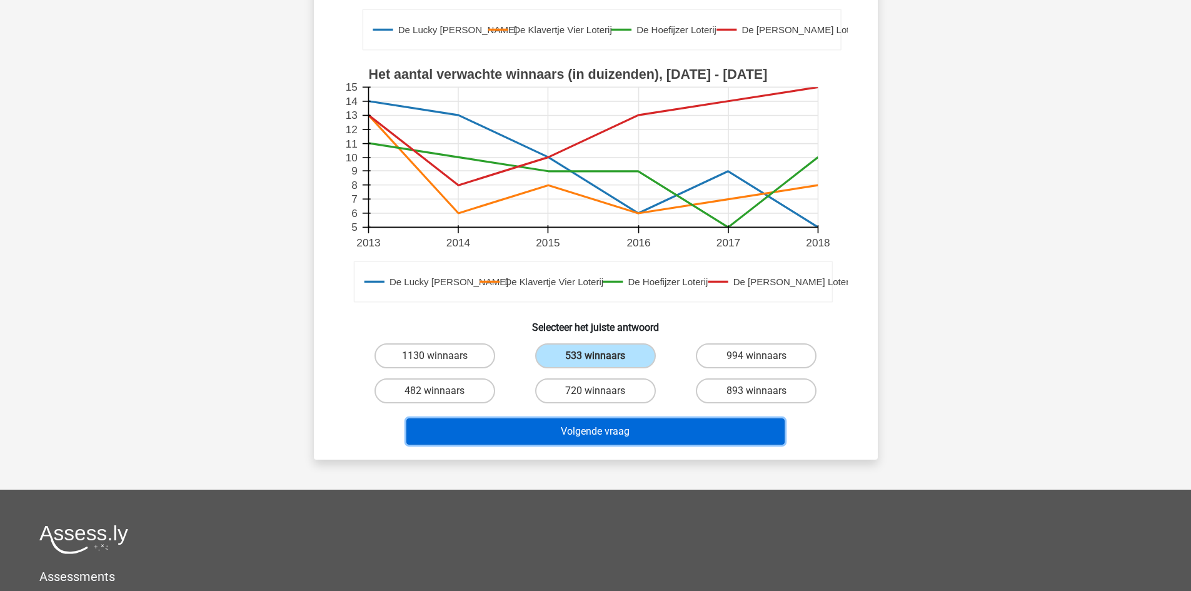
click at [580, 438] on button "Volgende vraag" at bounding box center [595, 431] width 378 height 26
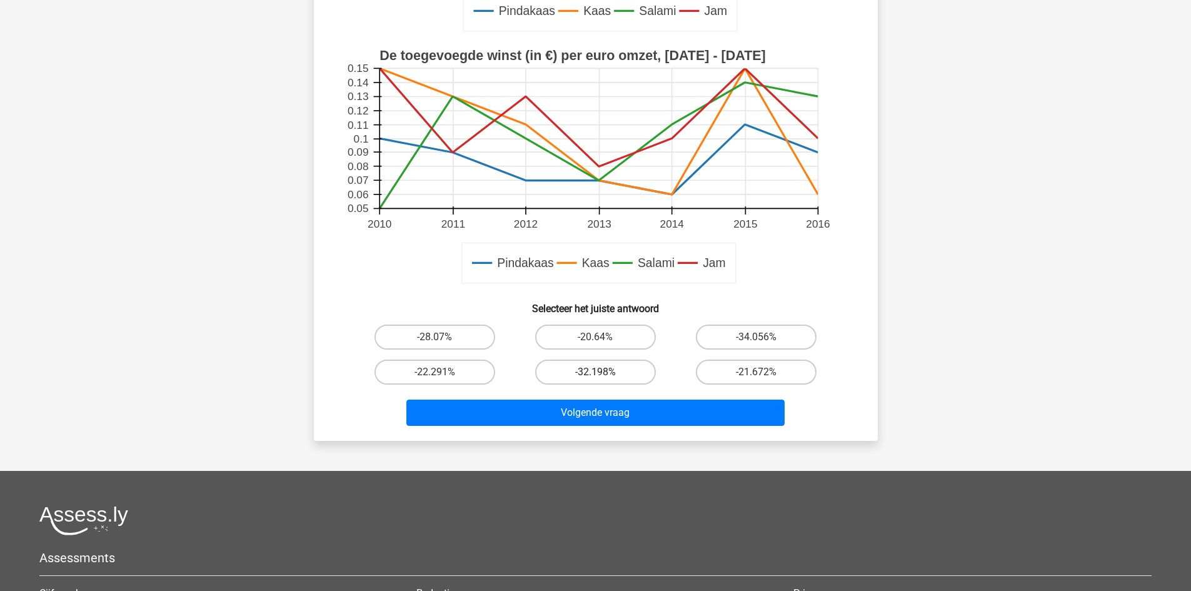
click at [596, 364] on label "-32.198%" at bounding box center [595, 371] width 121 height 25
click at [596, 372] on input "-32.198%" at bounding box center [599, 376] width 8 height 8
radio input "true"
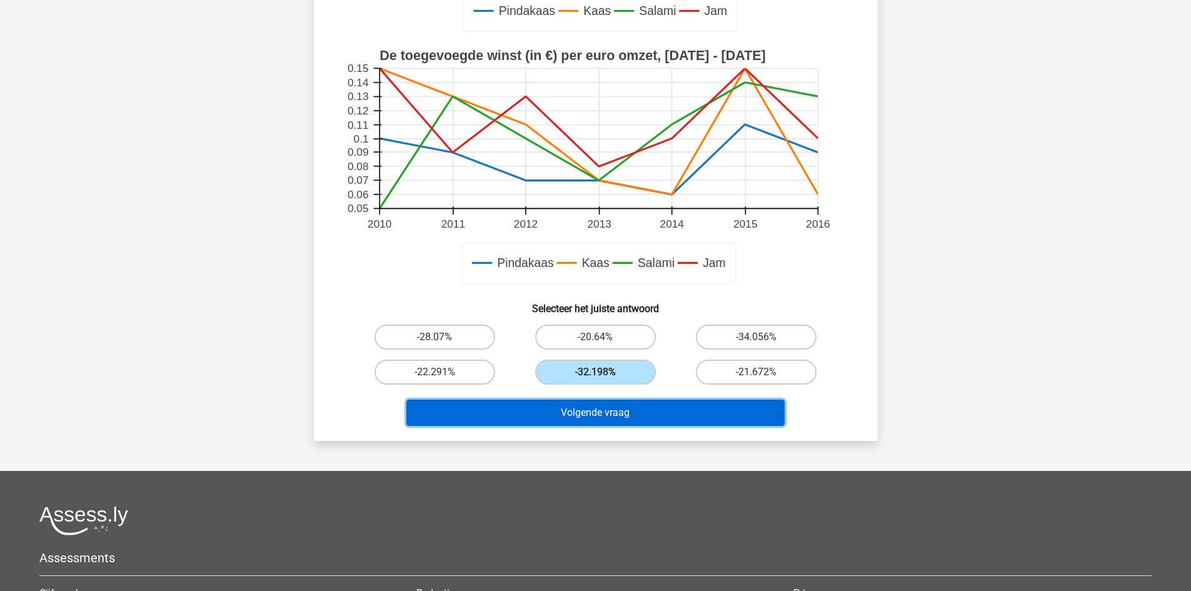
click at [591, 417] on button "Volgende vraag" at bounding box center [595, 412] width 378 height 26
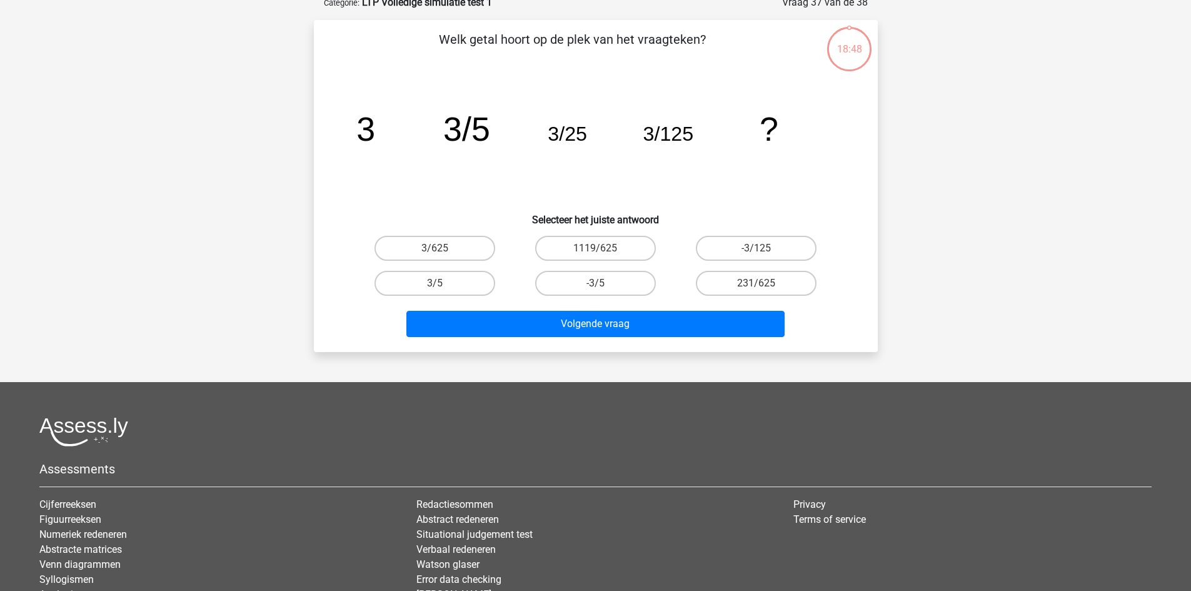
scroll to position [62, 0]
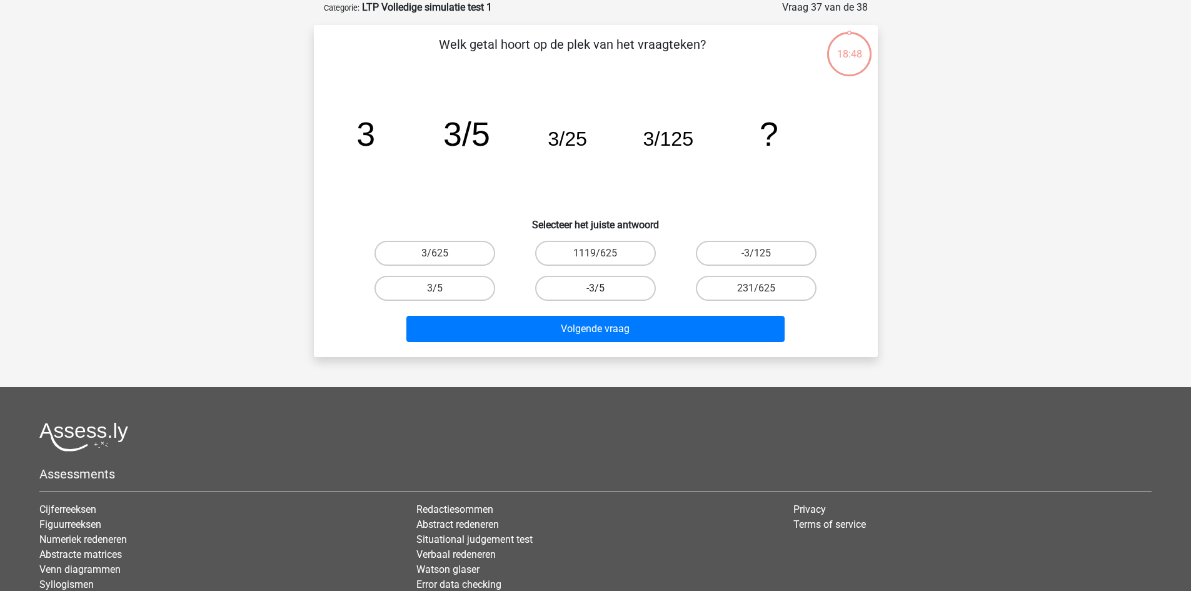
click at [624, 283] on label "-3/5" at bounding box center [595, 288] width 121 height 25
click at [603, 288] on input "-3/5" at bounding box center [599, 292] width 8 height 8
radio input "true"
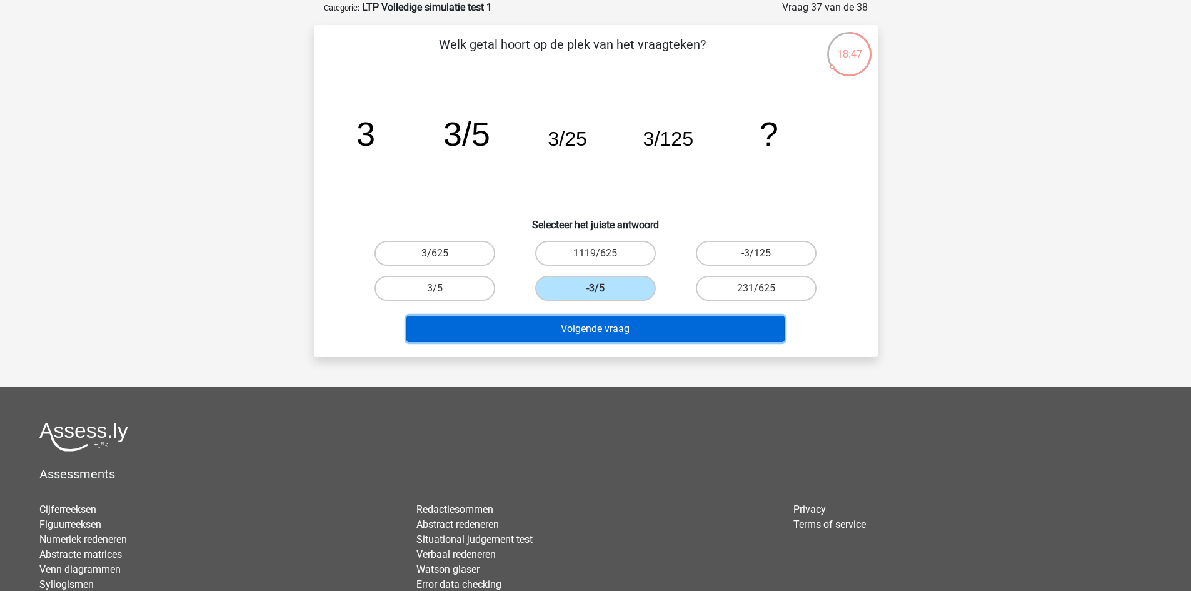
click at [609, 329] on button "Volgende vraag" at bounding box center [595, 329] width 378 height 26
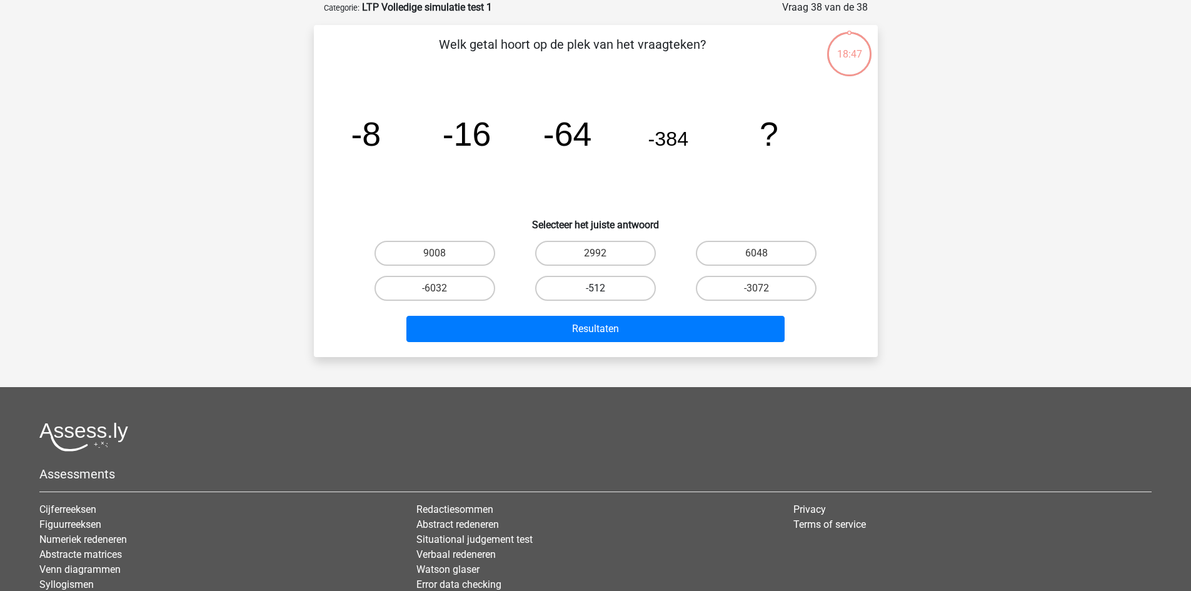
click at [611, 293] on label "-512" at bounding box center [595, 288] width 121 height 25
click at [603, 293] on input "-512" at bounding box center [599, 292] width 8 height 8
radio input "true"
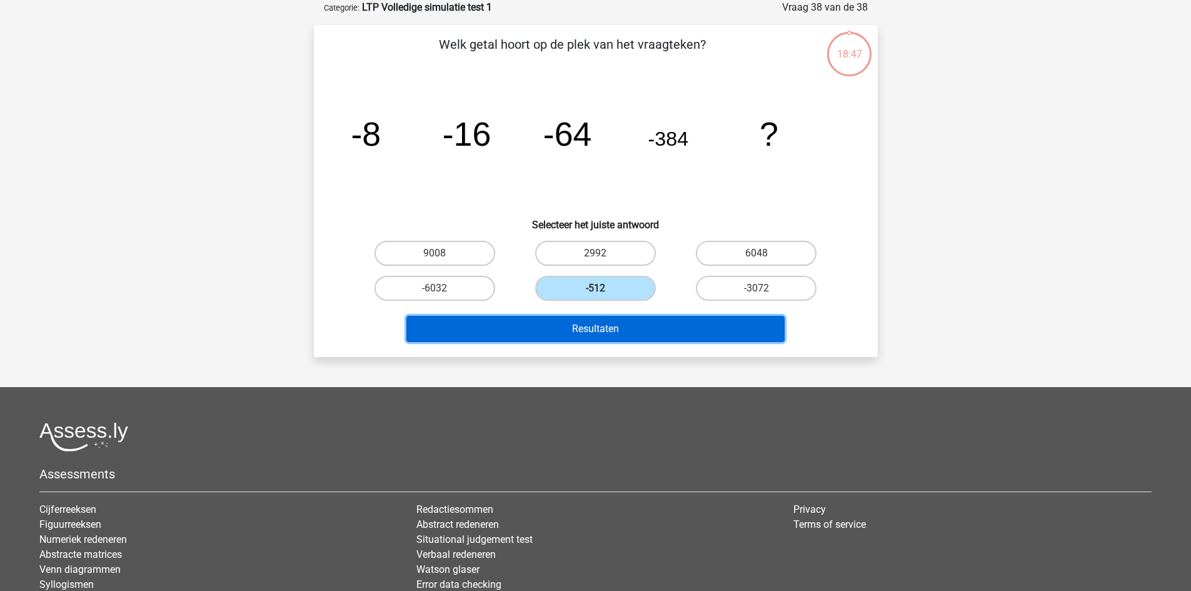
click at [604, 333] on button "Resultaten" at bounding box center [595, 329] width 378 height 26
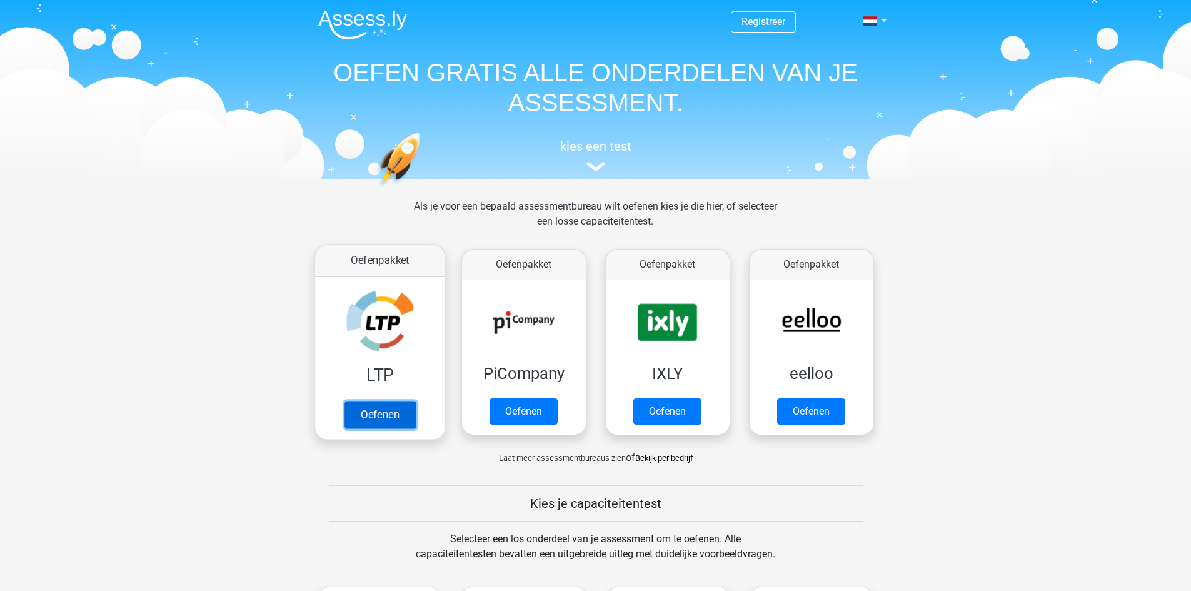
click at [369, 412] on link "Oefenen" at bounding box center [379, 414] width 71 height 27
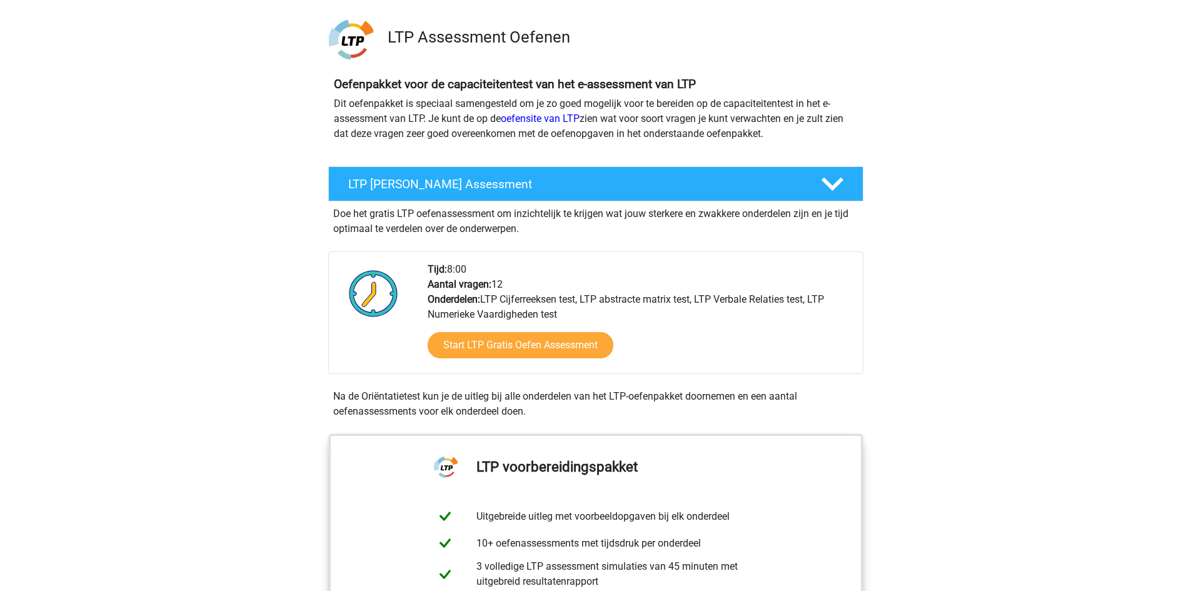
scroll to position [62, 0]
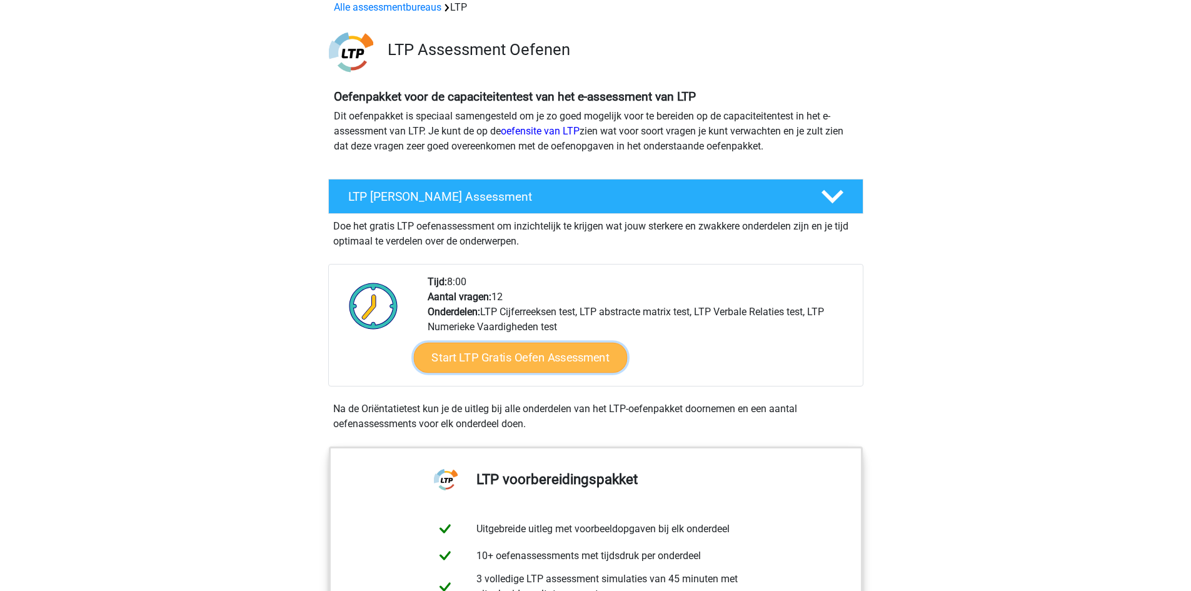
click at [467, 363] on link "Start LTP Gratis Oefen Assessment" at bounding box center [520, 357] width 214 height 30
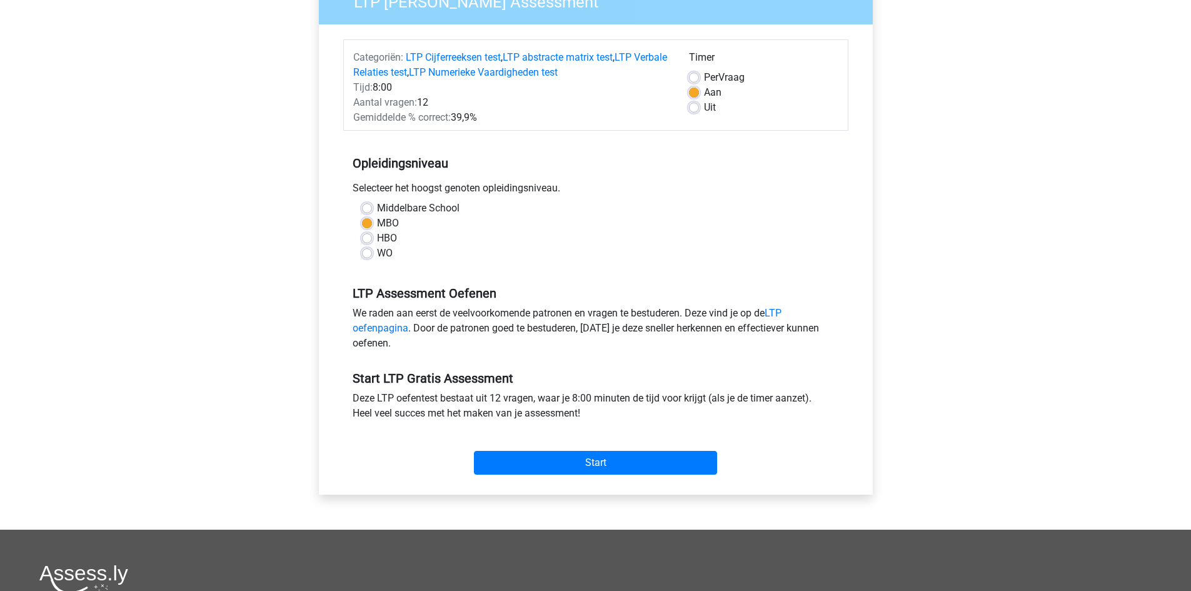
scroll to position [125, 0]
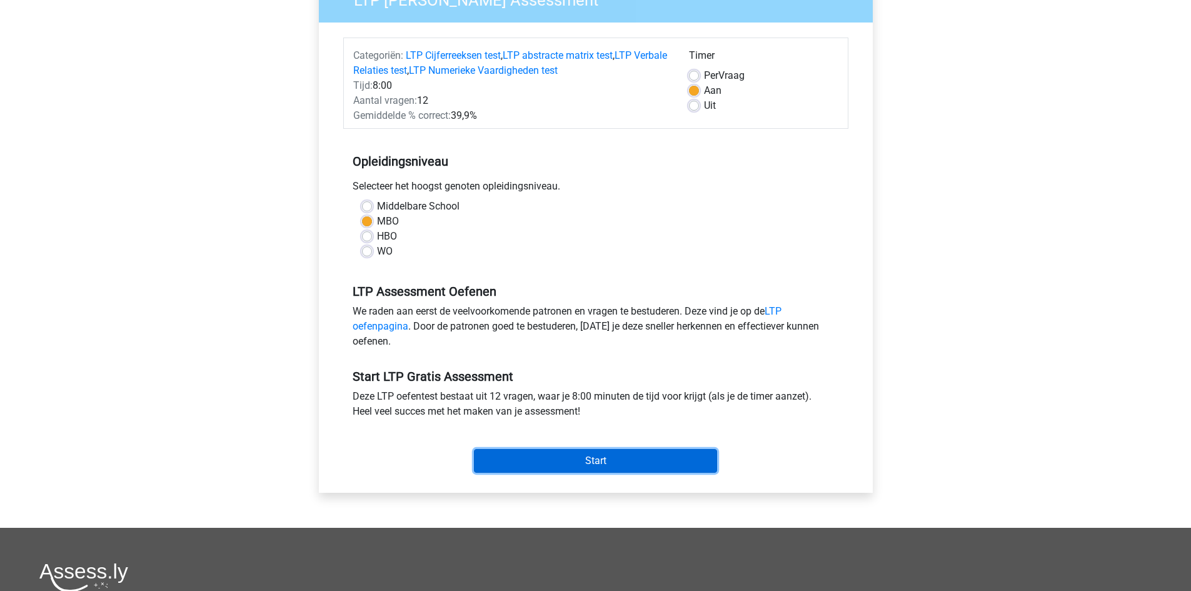
click at [502, 458] on input "Start" at bounding box center [595, 461] width 243 height 24
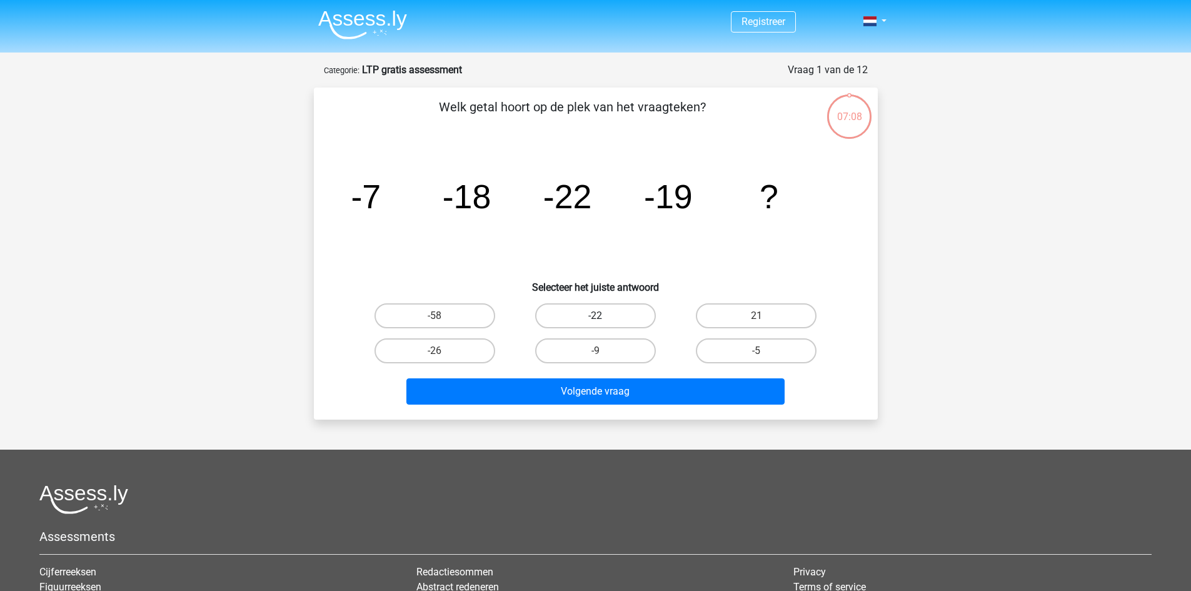
click at [574, 315] on label "-22" at bounding box center [595, 315] width 121 height 25
click at [595, 316] on input "-22" at bounding box center [599, 320] width 8 height 8
radio input "true"
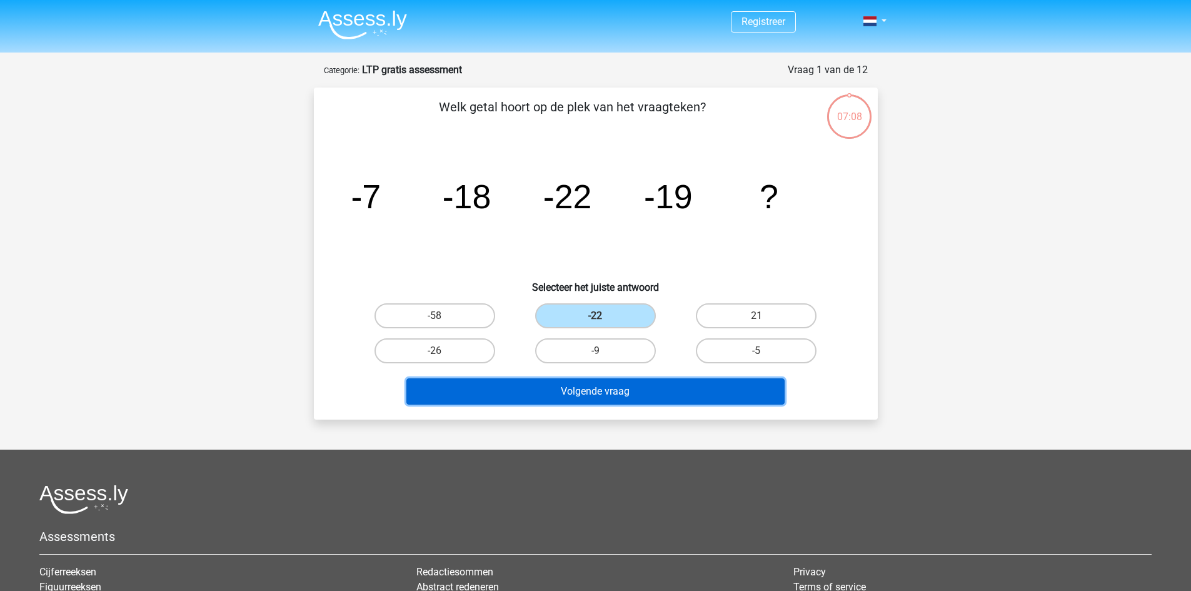
click at [569, 394] on button "Volgende vraag" at bounding box center [595, 391] width 378 height 26
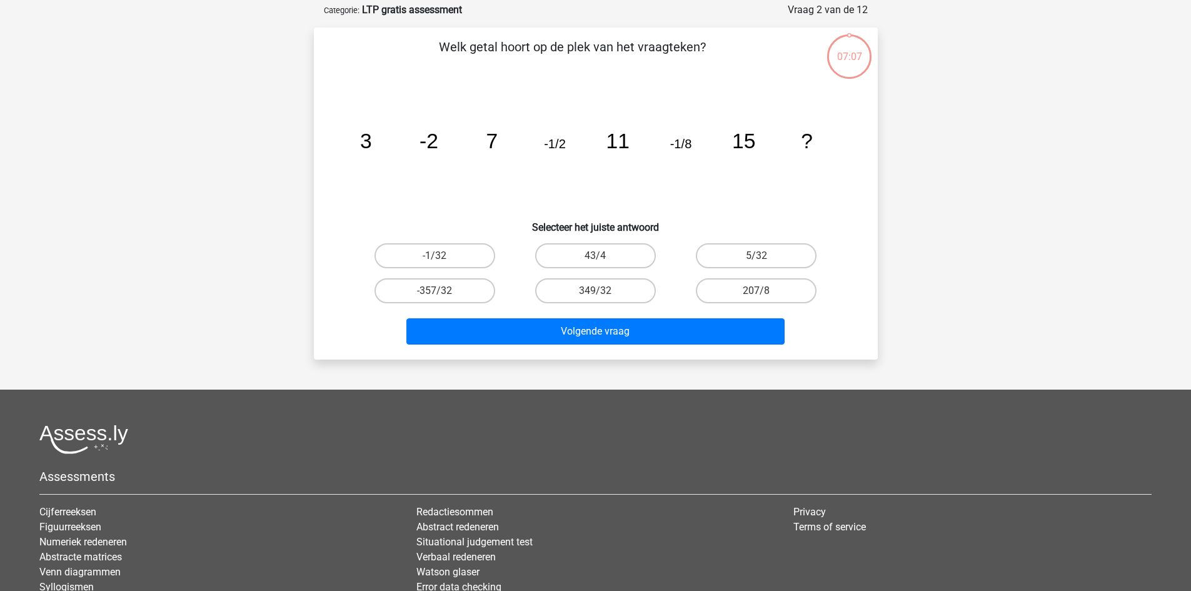
scroll to position [62, 0]
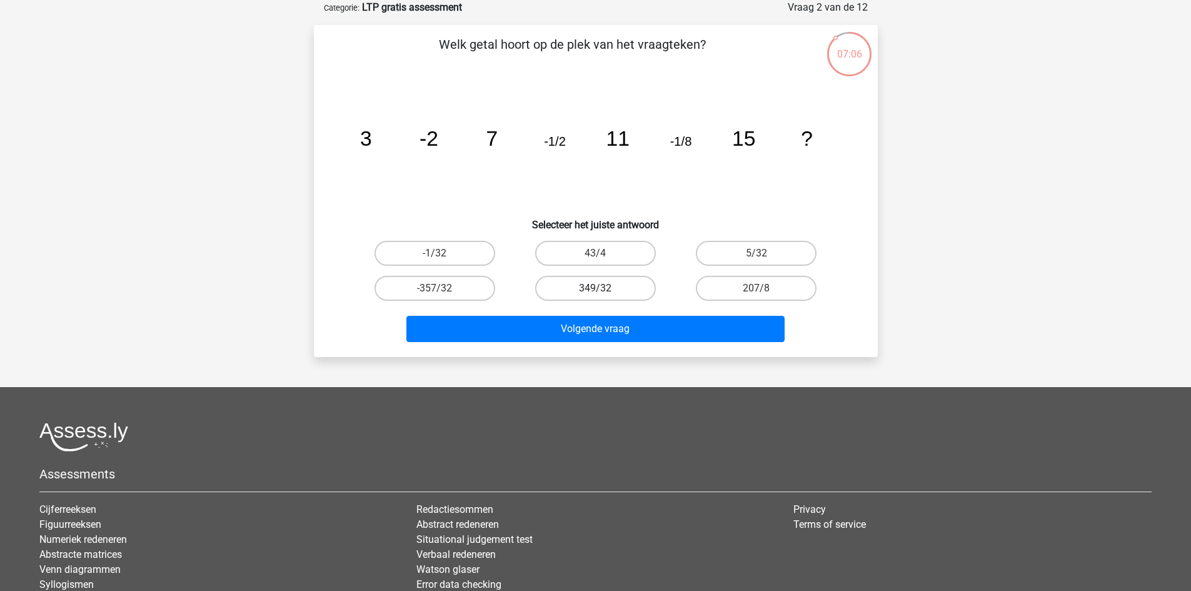
click at [612, 287] on label "349/32" at bounding box center [595, 288] width 121 height 25
click at [603, 288] on input "349/32" at bounding box center [599, 292] width 8 height 8
radio input "true"
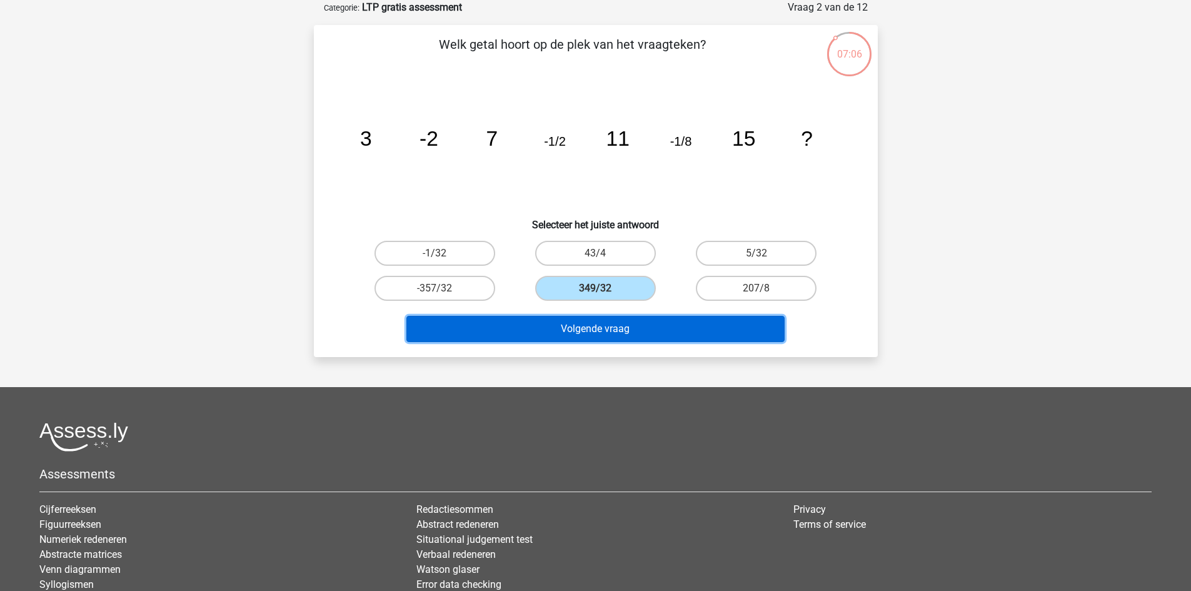
click at [598, 326] on button "Volgende vraag" at bounding box center [595, 329] width 378 height 26
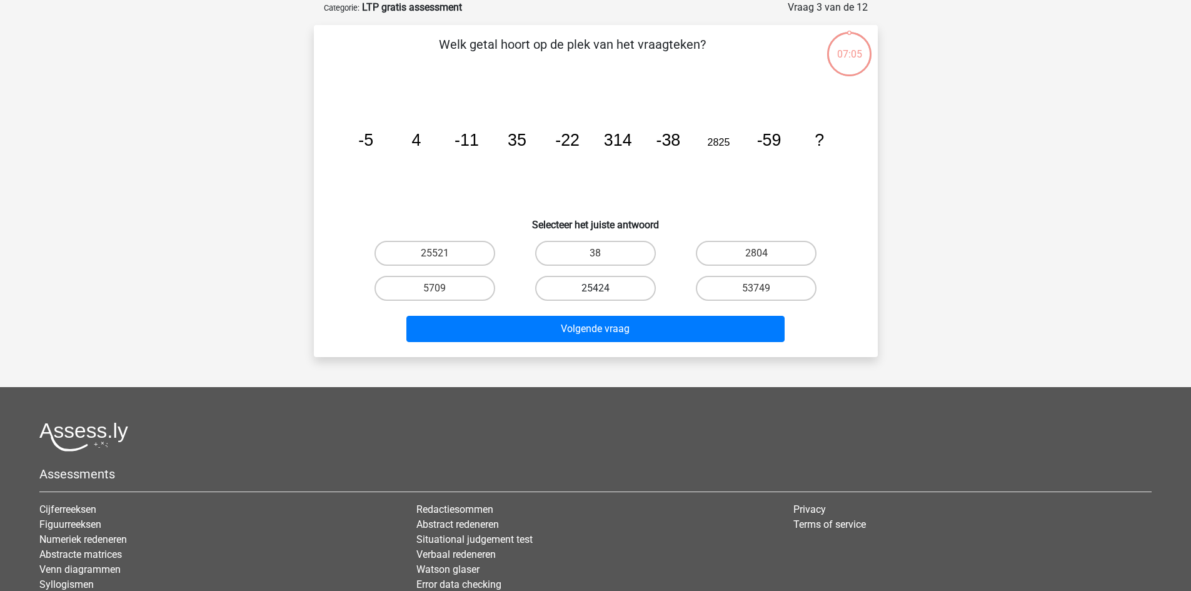
click at [617, 293] on label "25424" at bounding box center [595, 288] width 121 height 25
click at [603, 293] on input "25424" at bounding box center [599, 292] width 8 height 8
radio input "true"
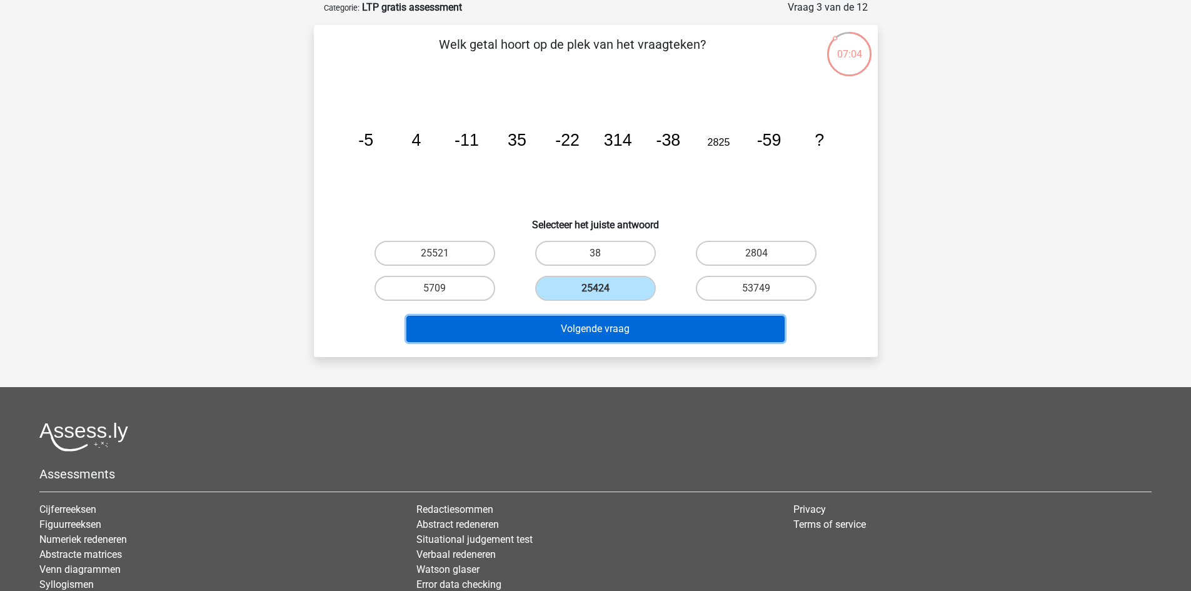
click at [604, 332] on button "Volgende vraag" at bounding box center [595, 329] width 378 height 26
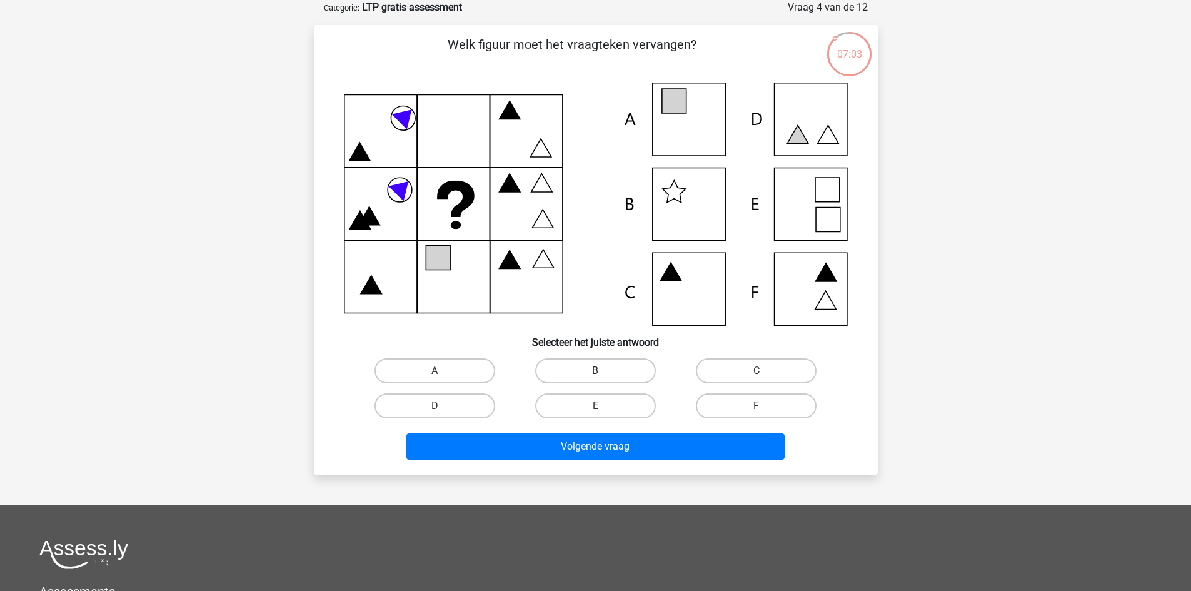
click at [597, 367] on label "B" at bounding box center [595, 370] width 121 height 25
click at [597, 371] on input "B" at bounding box center [599, 375] width 8 height 8
radio input "true"
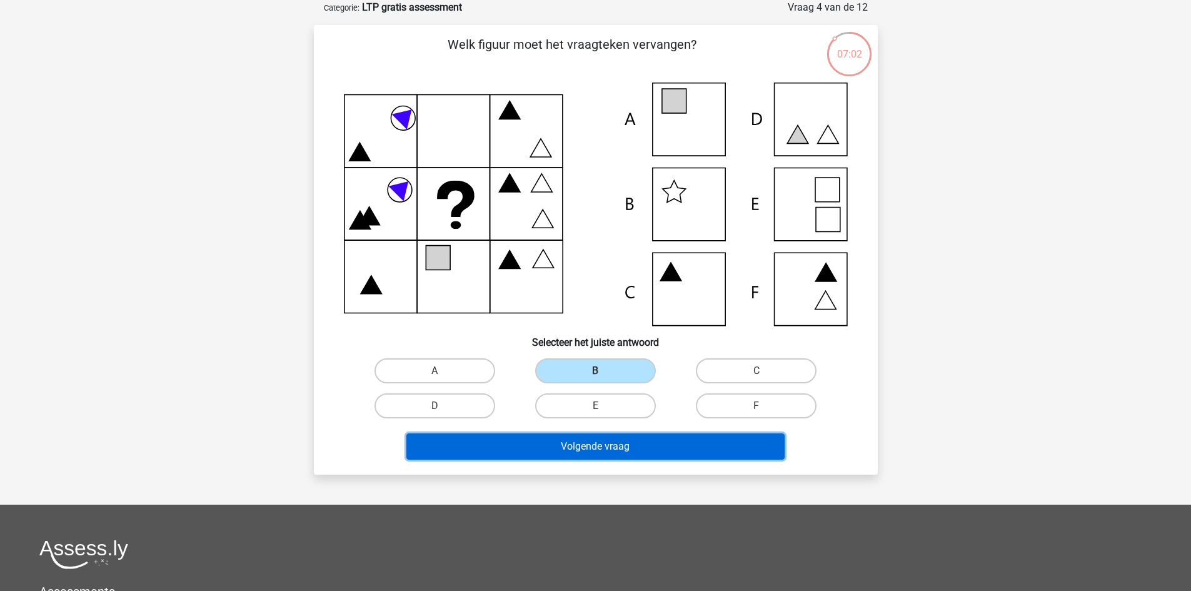
click at [584, 446] on button "Volgende vraag" at bounding box center [595, 446] width 378 height 26
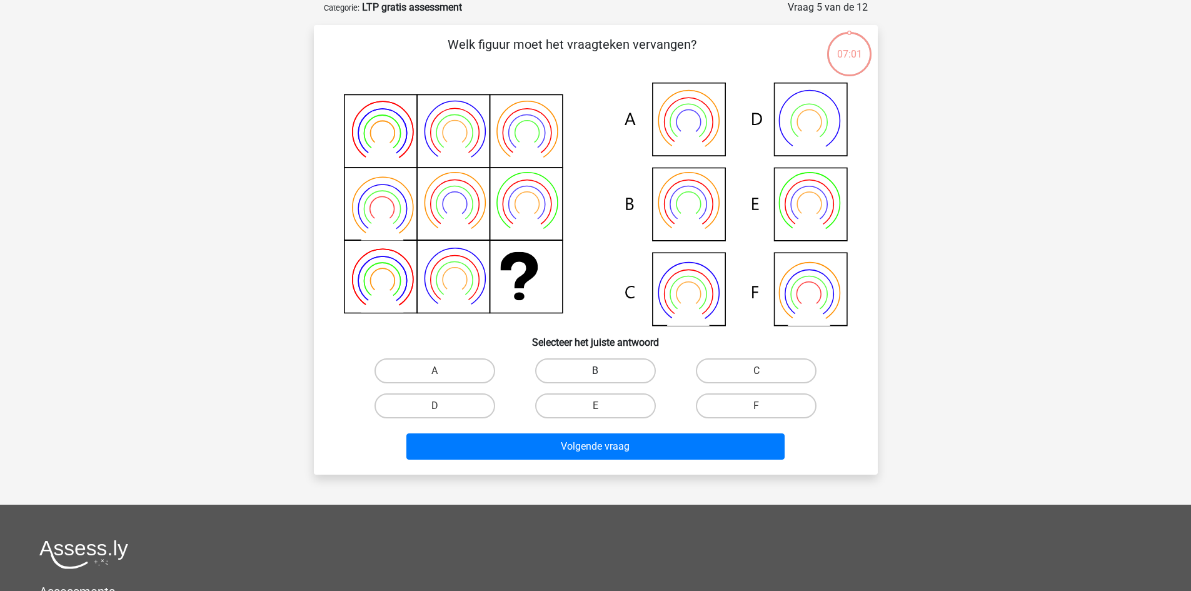
click at [606, 371] on label "B" at bounding box center [595, 370] width 121 height 25
click at [603, 371] on input "B" at bounding box center [599, 375] width 8 height 8
radio input "true"
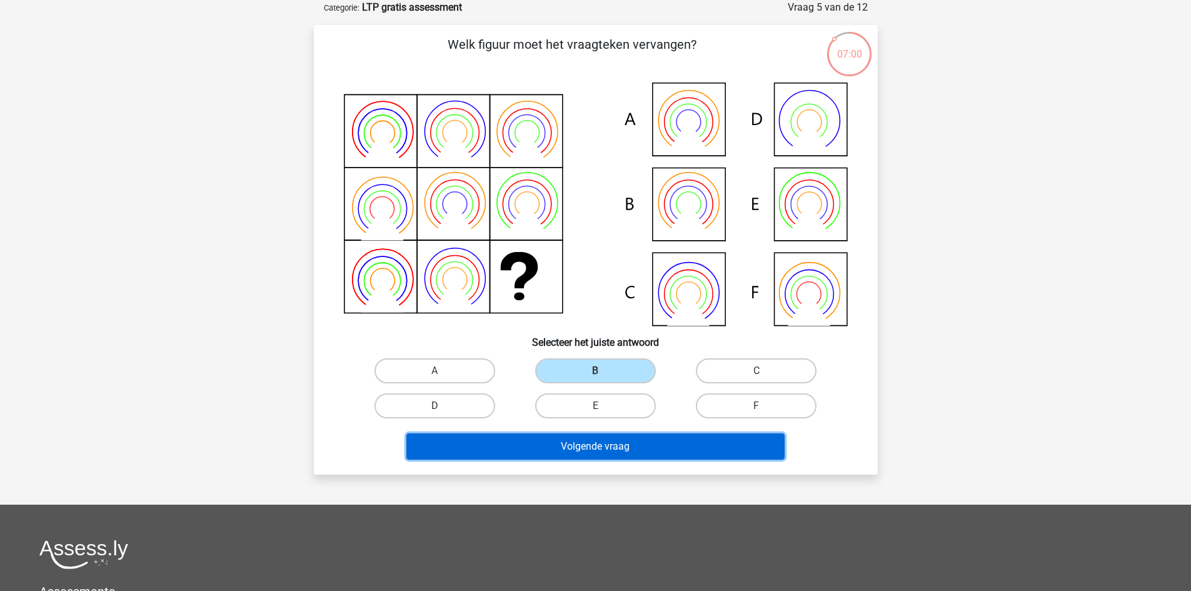
click at [576, 442] on button "Volgende vraag" at bounding box center [595, 446] width 378 height 26
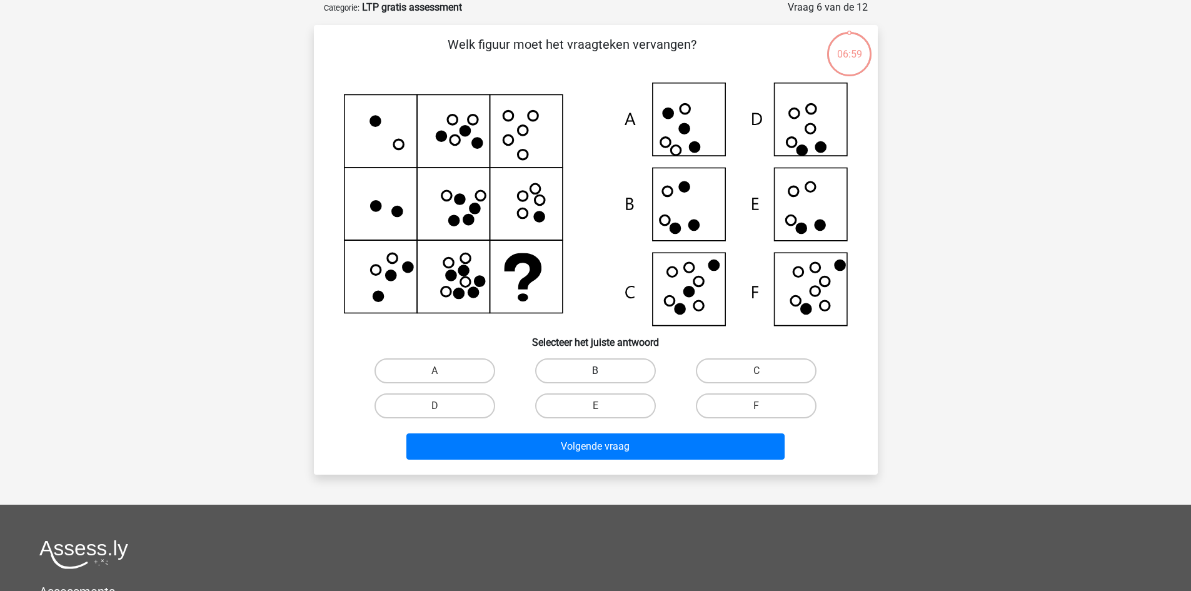
click at [603, 361] on label "B" at bounding box center [595, 370] width 121 height 25
click at [603, 371] on input "B" at bounding box center [599, 375] width 8 height 8
radio input "true"
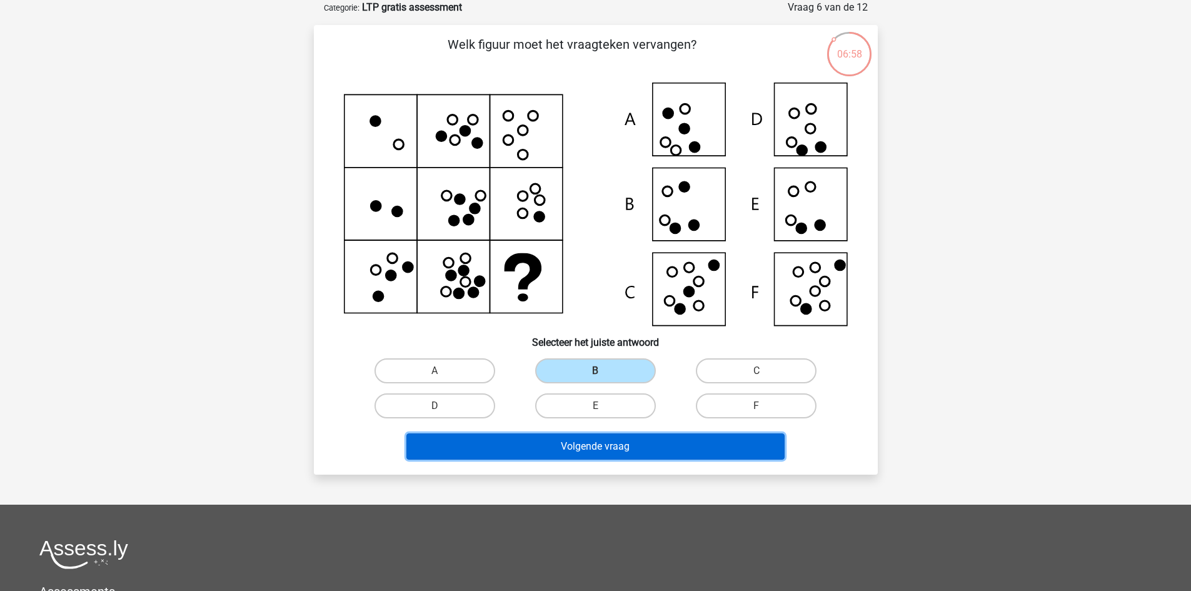
click at [581, 442] on button "Volgende vraag" at bounding box center [595, 446] width 378 height 26
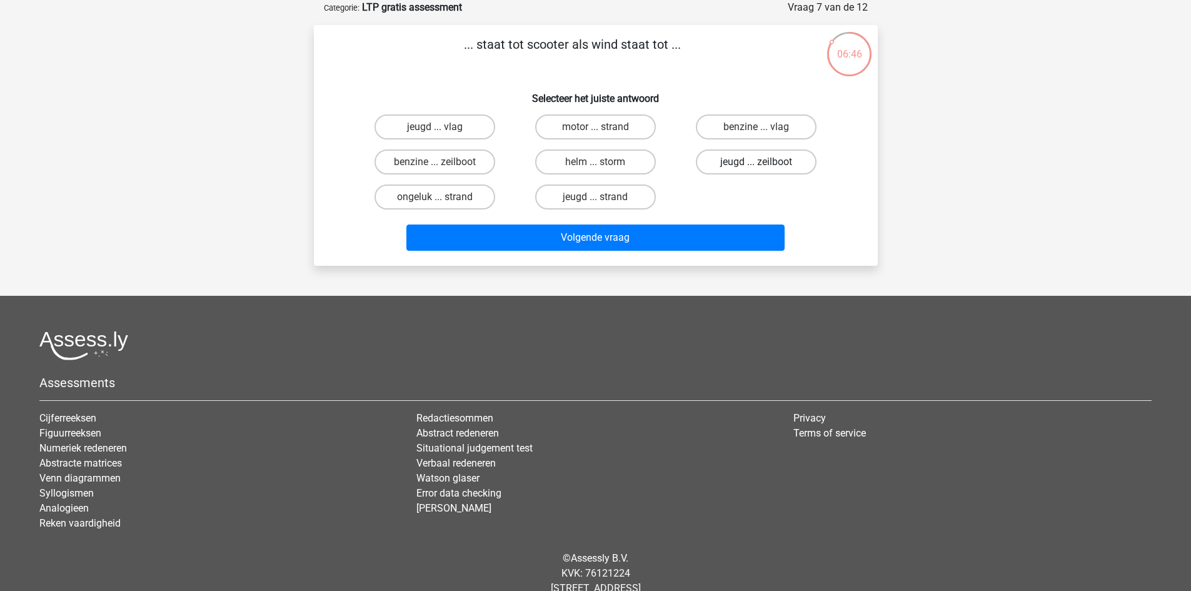
click at [786, 154] on label "jeugd ... zeilboot" at bounding box center [756, 161] width 121 height 25
click at [764, 162] on input "jeugd ... zeilboot" at bounding box center [760, 166] width 8 height 8
radio input "true"
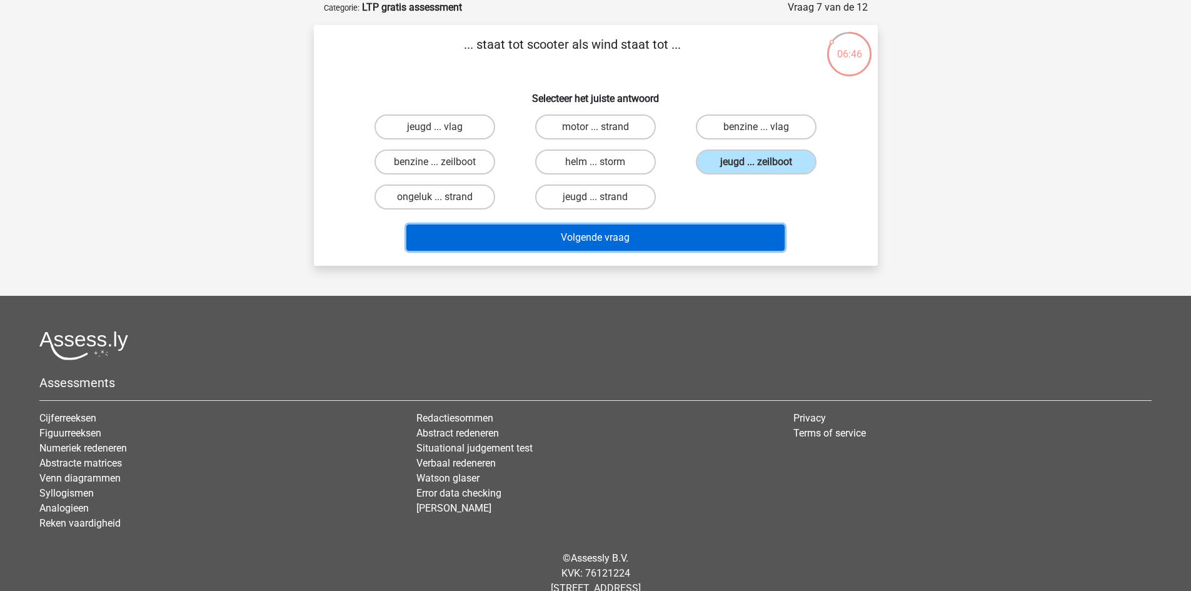
click at [709, 236] on button "Volgende vraag" at bounding box center [595, 237] width 378 height 26
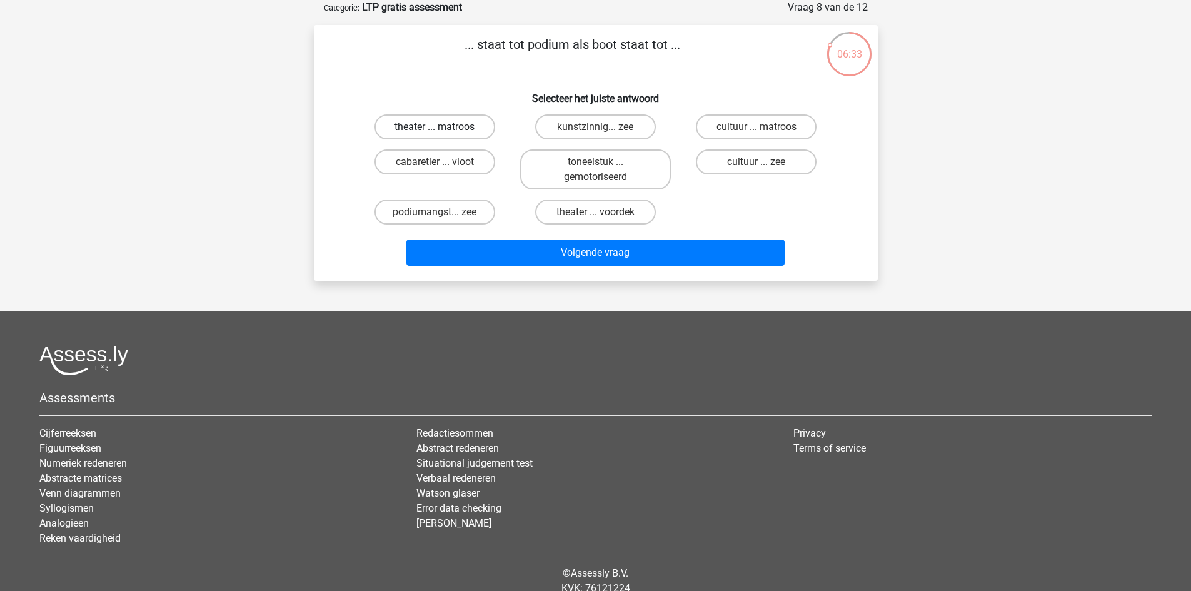
click at [471, 129] on label "theater ... matroos" at bounding box center [434, 126] width 121 height 25
click at [442, 129] on input "theater ... matroos" at bounding box center [438, 131] width 8 height 8
radio input "true"
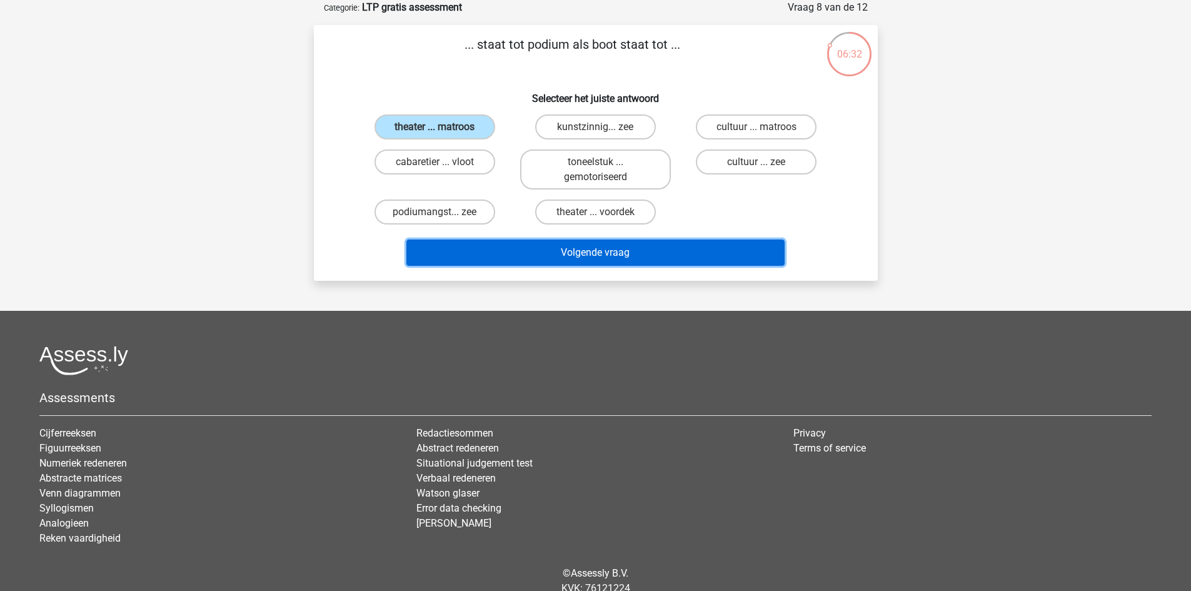
click at [491, 248] on button "Volgende vraag" at bounding box center [595, 252] width 378 height 26
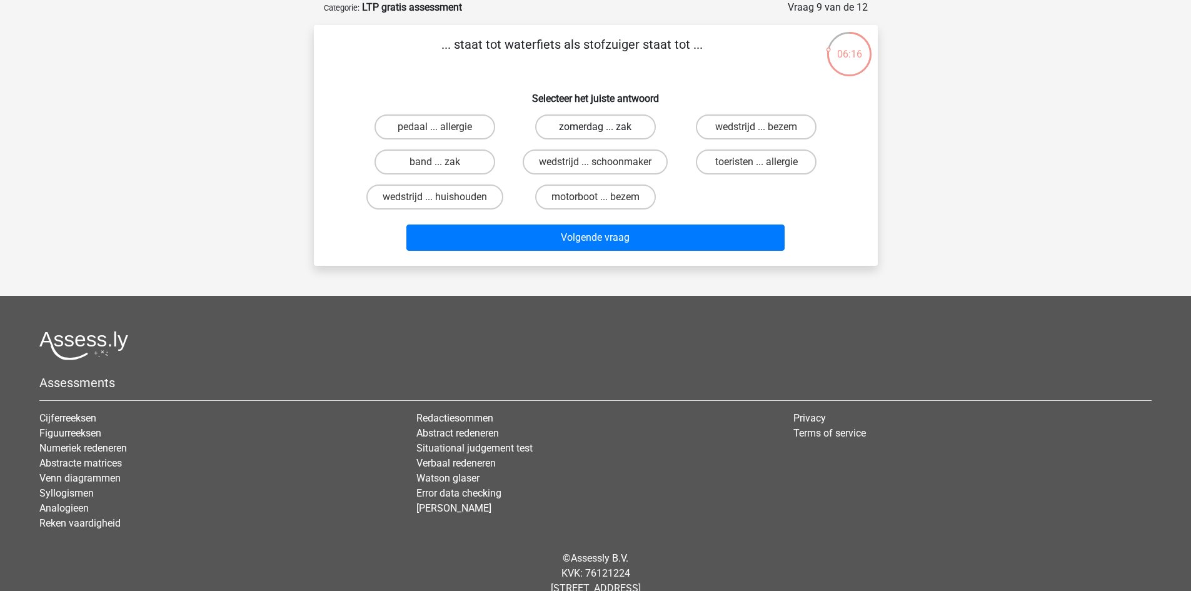
click at [583, 133] on label "zomerdag ... zak" at bounding box center [595, 126] width 121 height 25
click at [595, 133] on input "zomerdag ... zak" at bounding box center [599, 131] width 8 height 8
radio input "true"
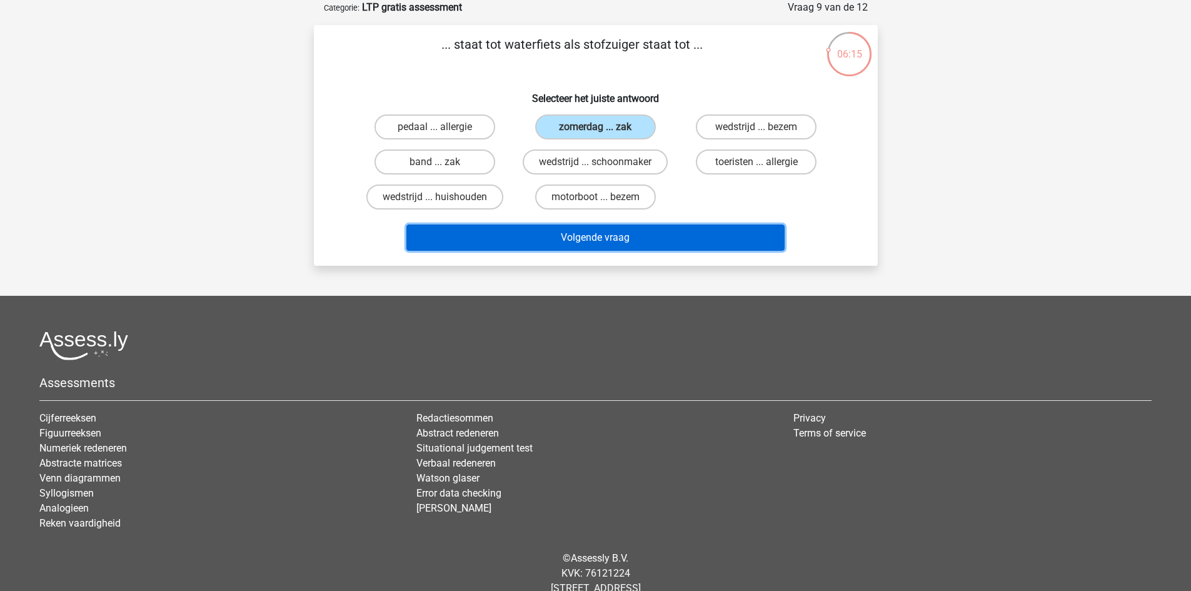
click at [572, 233] on button "Volgende vraag" at bounding box center [595, 237] width 378 height 26
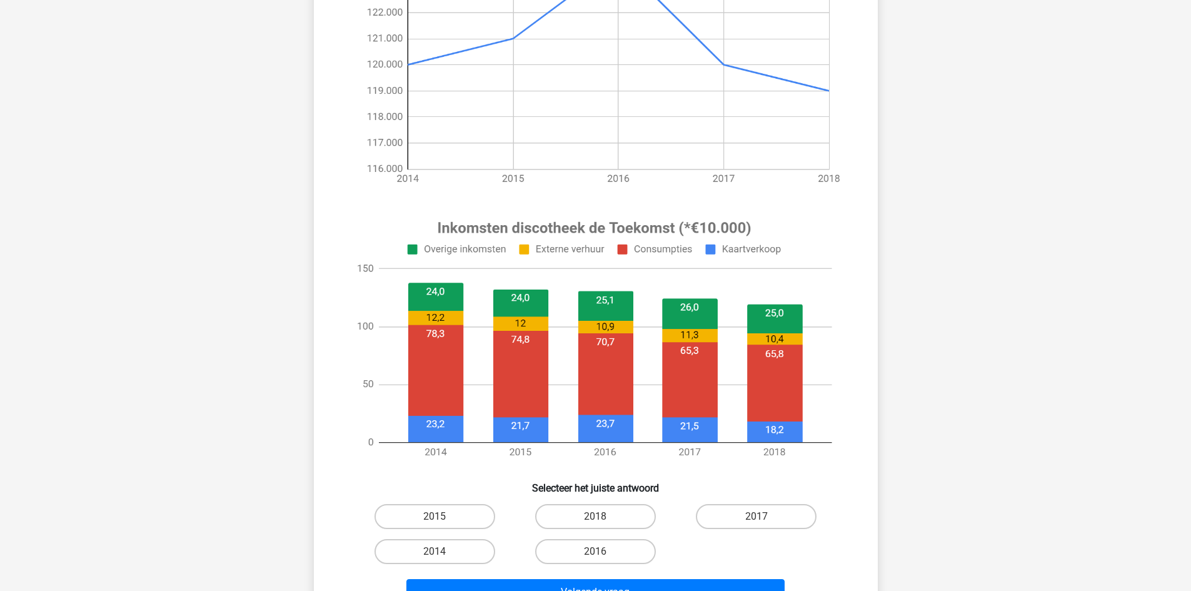
scroll to position [375, 0]
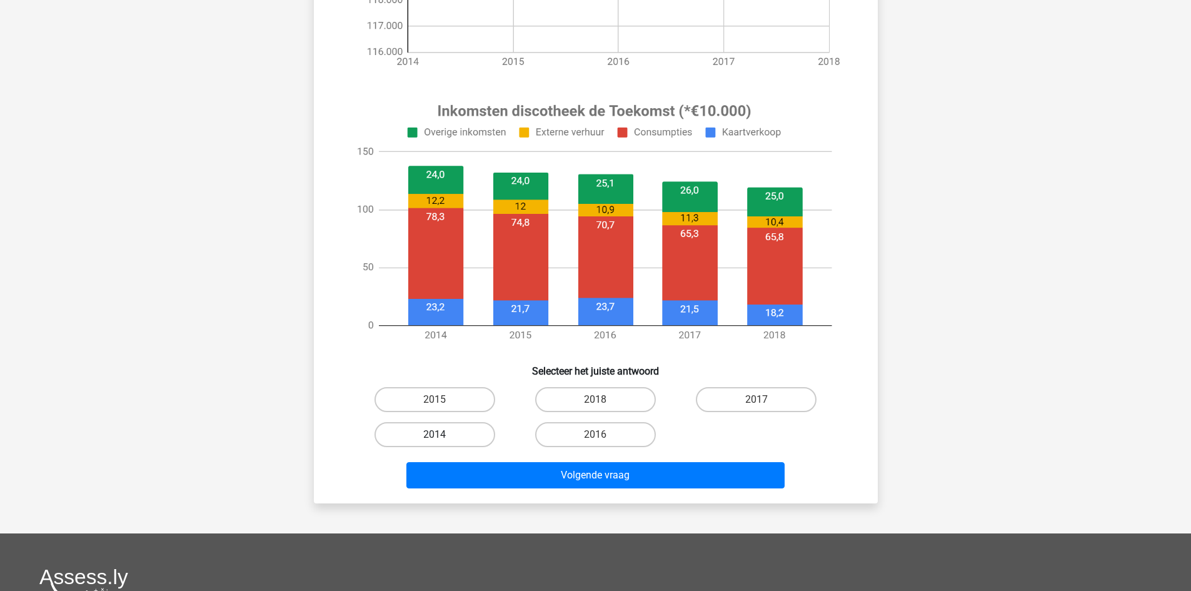
click at [486, 432] on label "2014" at bounding box center [434, 434] width 121 height 25
click at [442, 434] on input "2014" at bounding box center [438, 438] width 8 height 8
radio input "true"
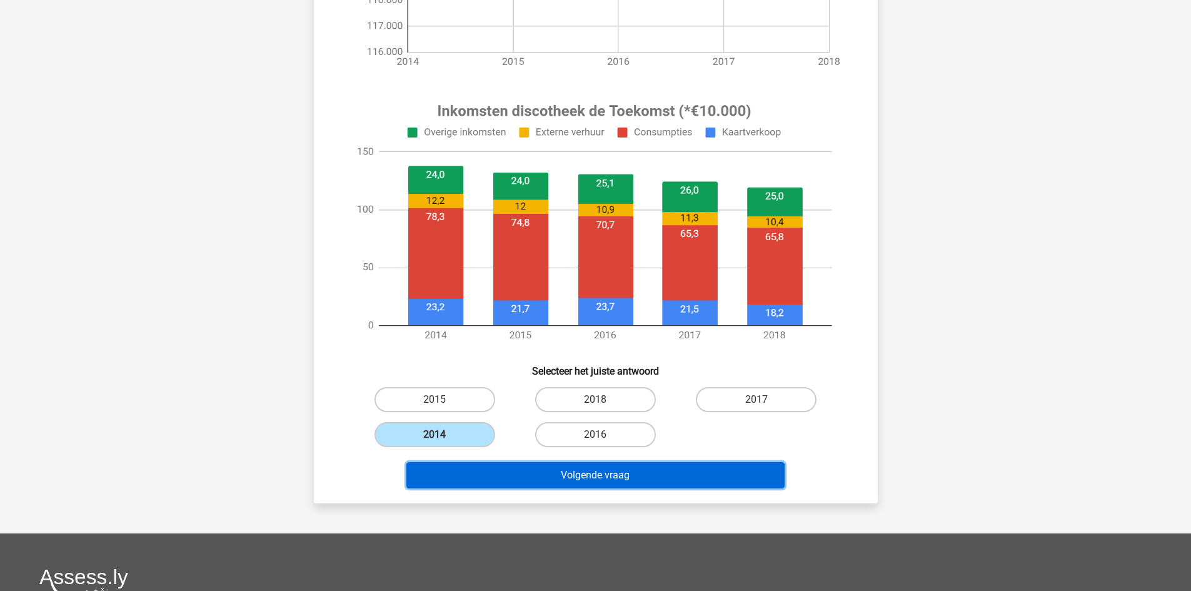
click at [536, 474] on button "Volgende vraag" at bounding box center [595, 475] width 378 height 26
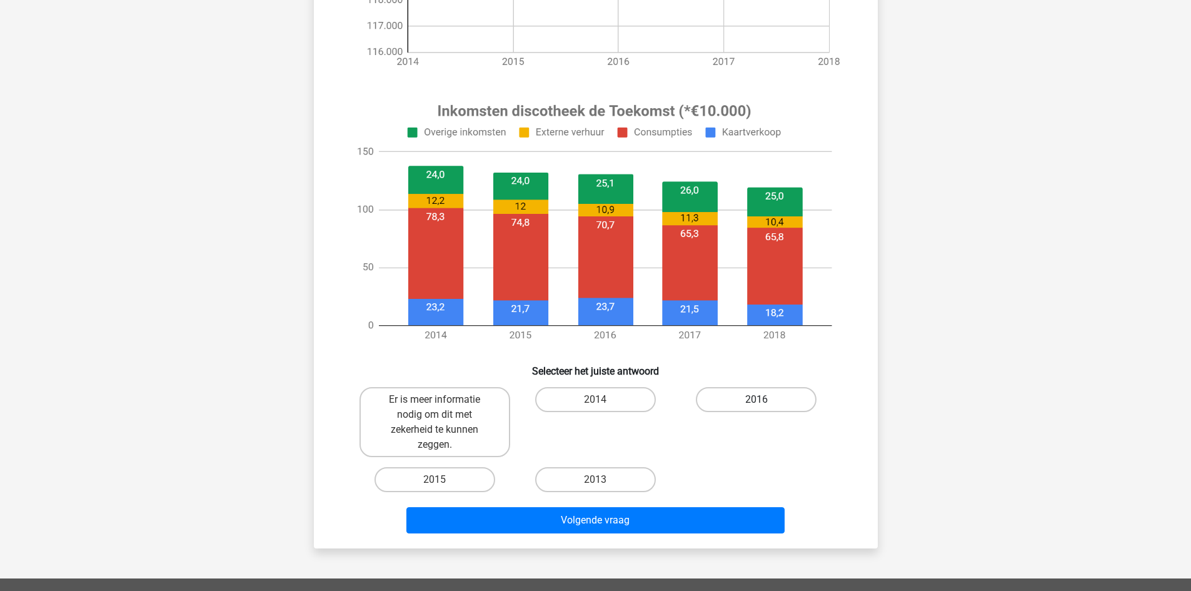
click at [753, 401] on label "2016" at bounding box center [756, 399] width 121 height 25
click at [756, 401] on input "2016" at bounding box center [760, 403] width 8 height 8
radio input "true"
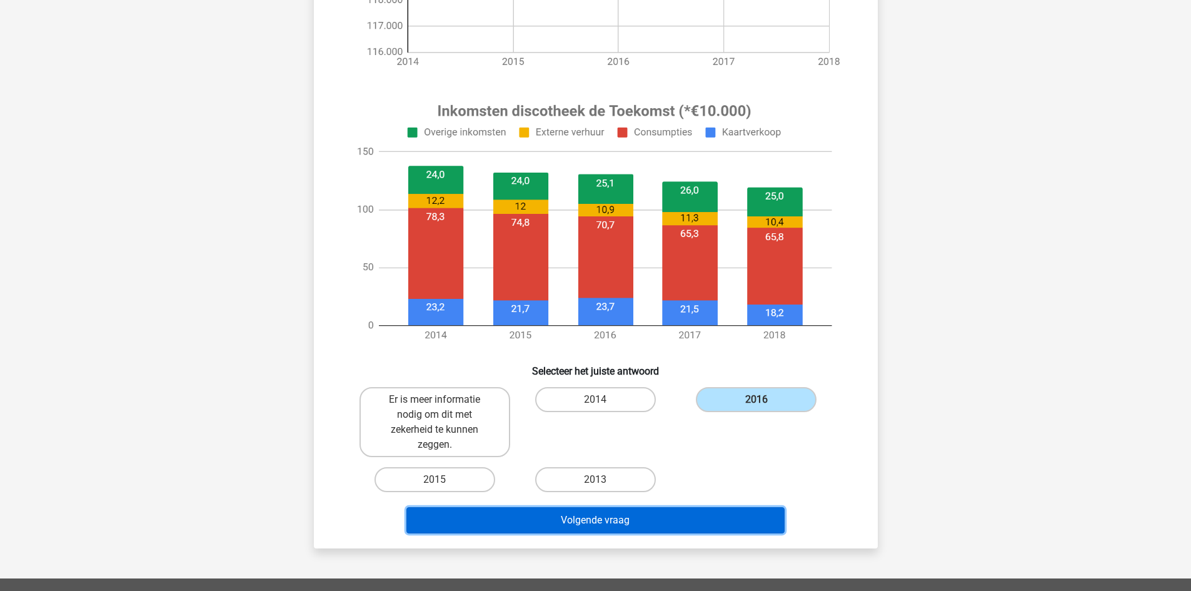
click at [680, 525] on button "Volgende vraag" at bounding box center [595, 520] width 378 height 26
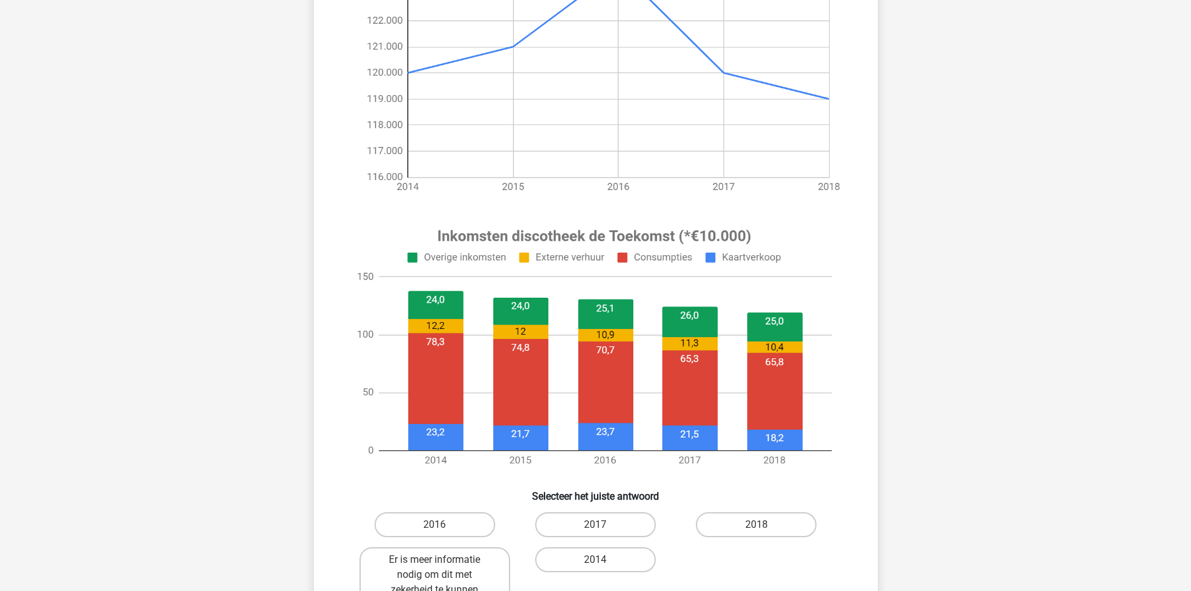
scroll to position [312, 0]
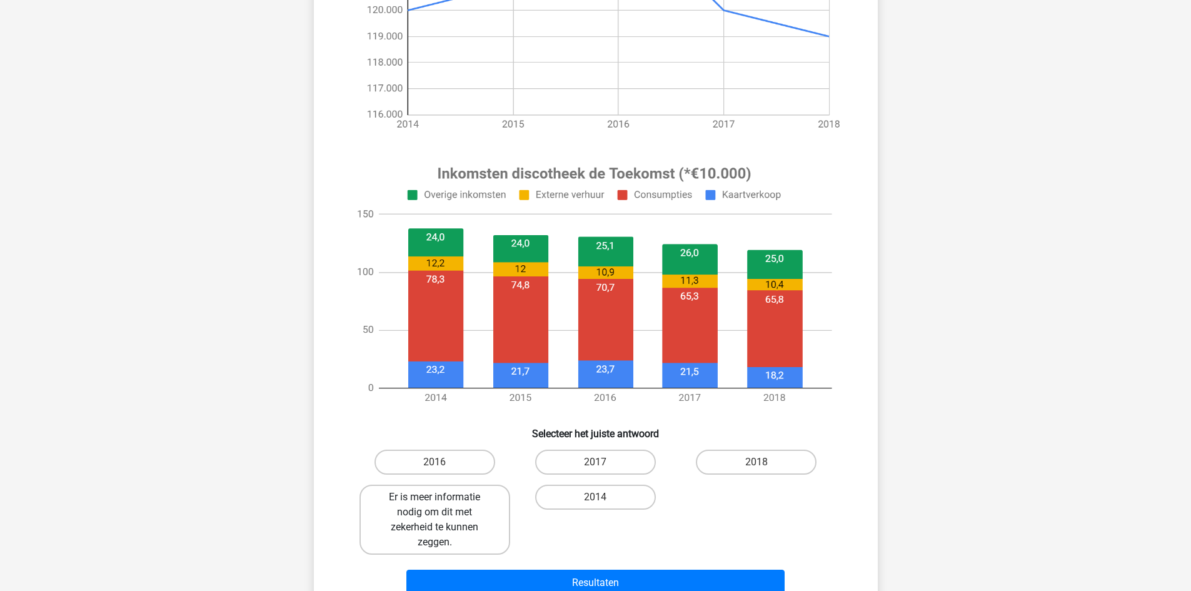
click at [463, 517] on label "Er is meer informatie nodig om dit met zekerheid te kunnen zeggen." at bounding box center [434, 519] width 151 height 70
click at [442, 505] on input "Er is meer informatie nodig om dit met zekerheid te kunnen zeggen." at bounding box center [438, 501] width 8 height 8
radio input "true"
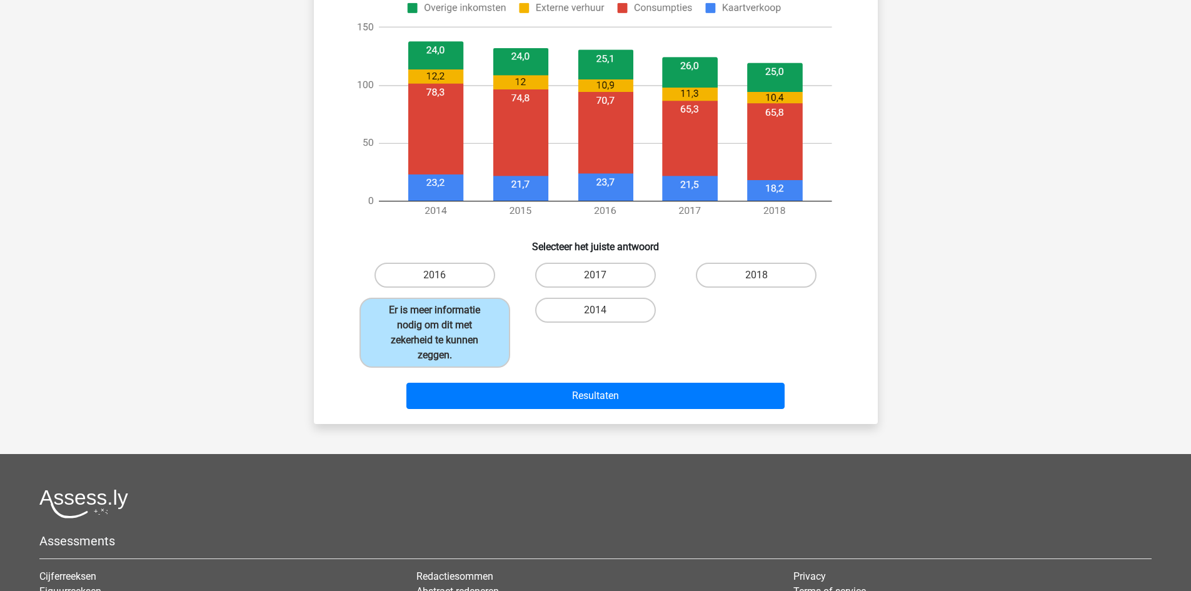
scroll to position [500, 0]
click at [604, 408] on div "Resultaten" at bounding box center [595, 397] width 482 height 31
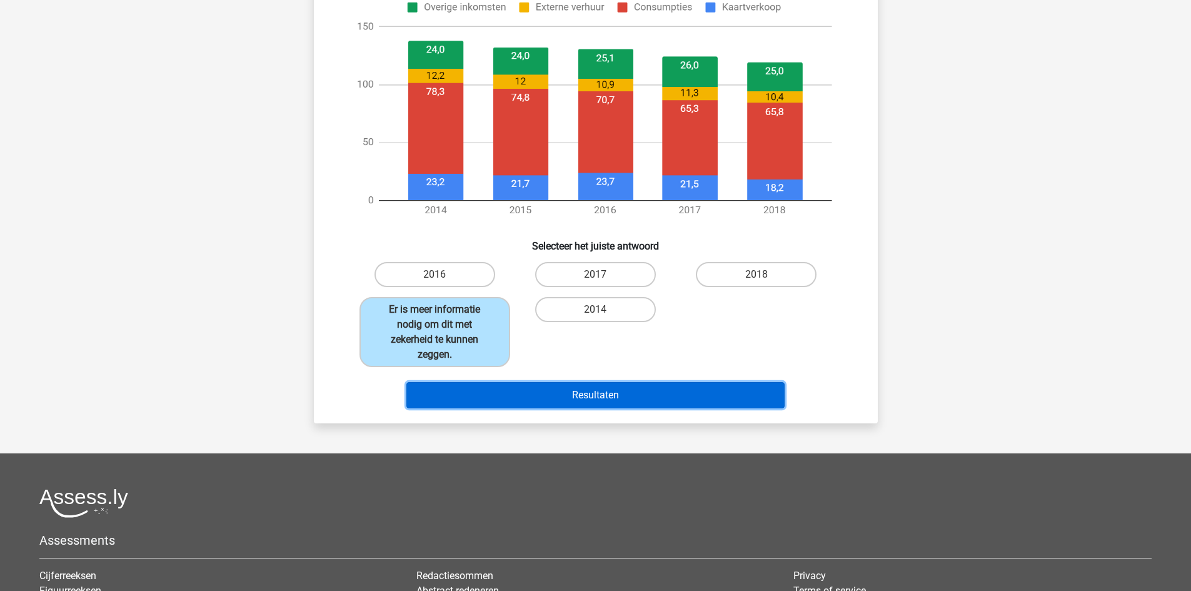
click at [608, 404] on button "Resultaten" at bounding box center [595, 395] width 378 height 26
